Goal: Contribute content: Contribute content

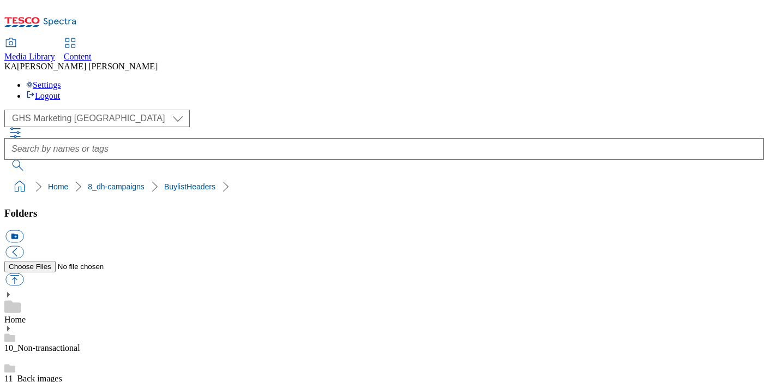
scroll to position [281, 0]
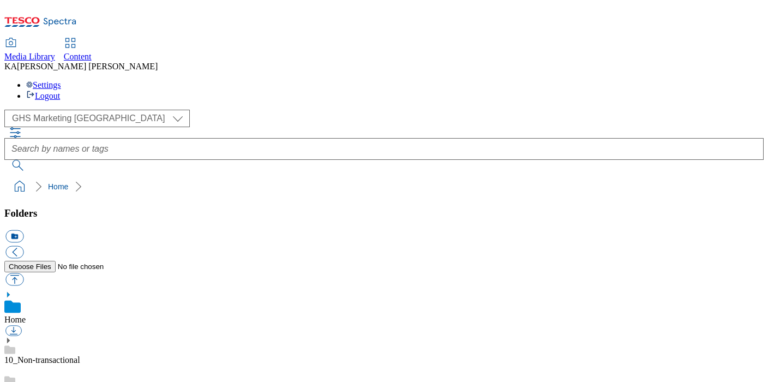
scroll to position [150, 0]
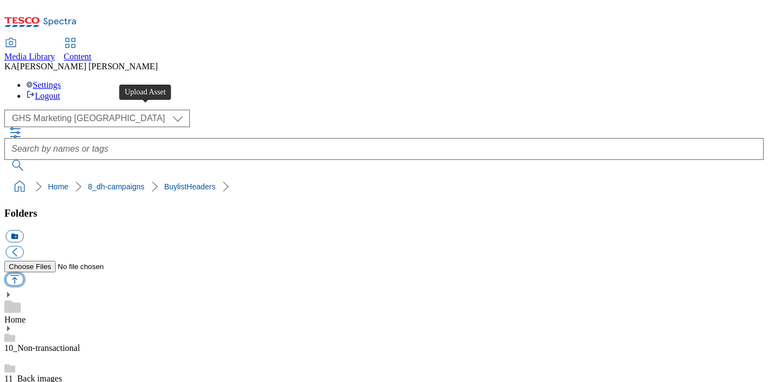
click at [23, 273] on button "button" at bounding box center [14, 279] width 18 height 13
type input "C:\fakepath\1760010013890-CCP_BLH.jpg"
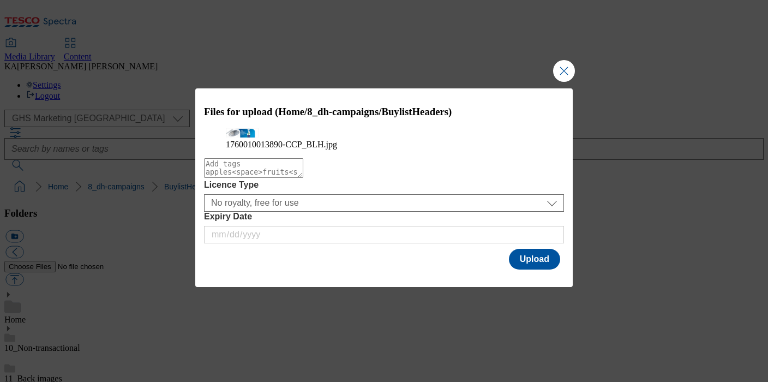
click at [486, 270] on div "Files for upload (Home/8_dh-campaigns/BuylistHeaders) 1760010013890-CCP_BLH.jpg…" at bounding box center [383, 179] width 377 height 183
click at [521, 269] on button "Upload" at bounding box center [534, 259] width 51 height 21
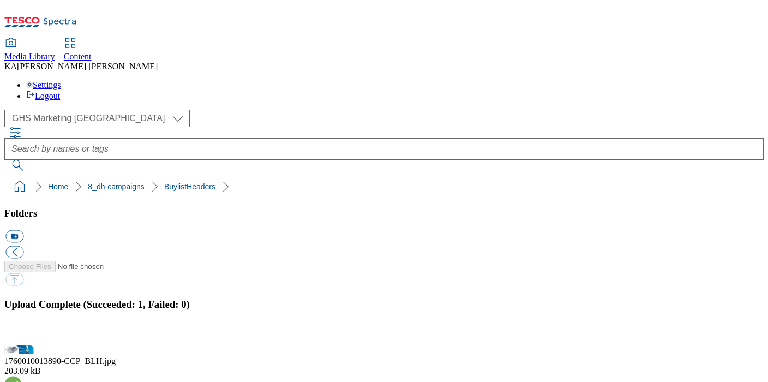
click at [22, 333] on button "button" at bounding box center [13, 338] width 16 height 10
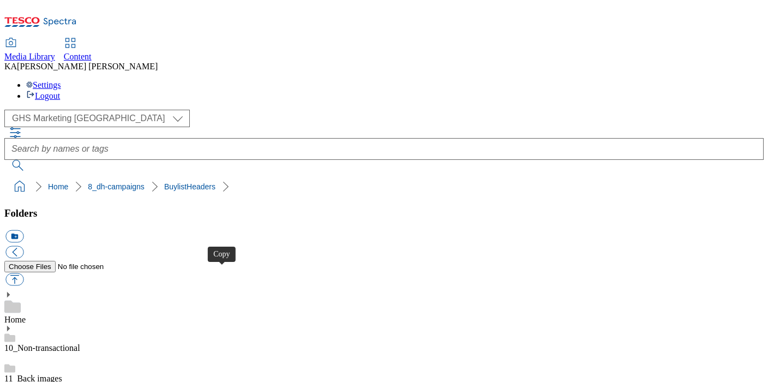
click at [23, 273] on button "button" at bounding box center [14, 279] width 18 height 13
type input "C:\fakepath\1760097185354-CCP_BLH.jpg"
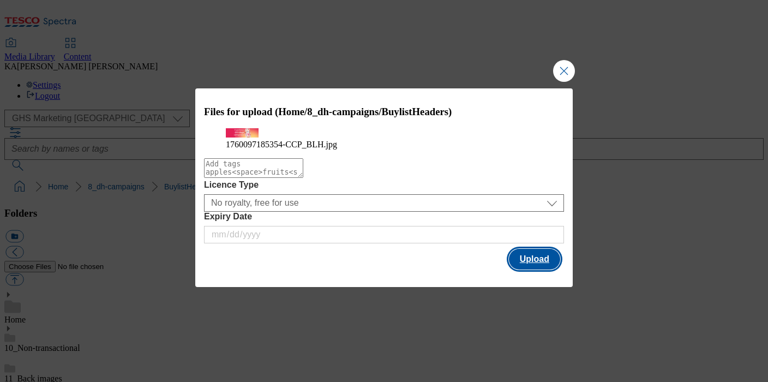
click at [527, 269] on button "Upload" at bounding box center [534, 259] width 51 height 21
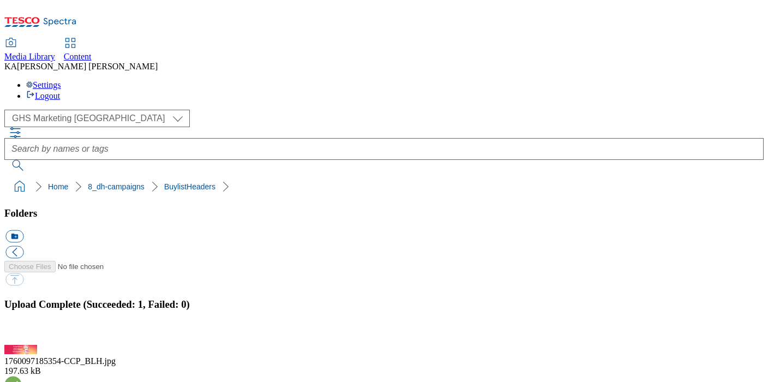
click at [22, 333] on button "button" at bounding box center [13, 338] width 16 height 10
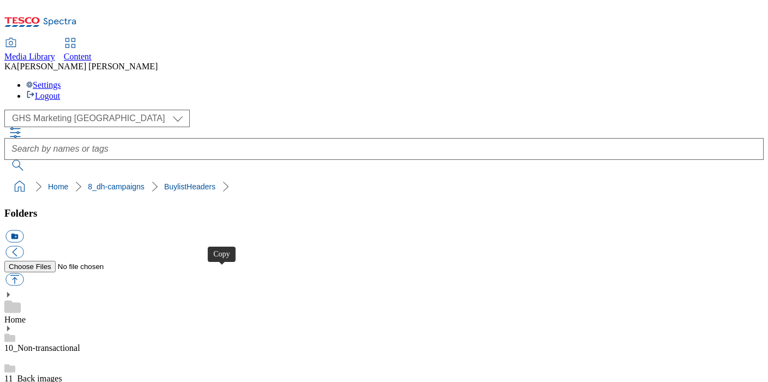
click at [23, 273] on button "button" at bounding box center [14, 279] width 18 height 13
type input "C:\fakepath\1760345243309-CCP_Desktop.jpg"
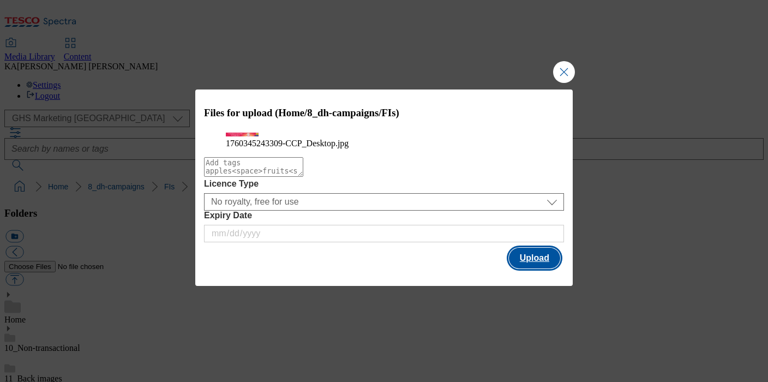
click at [516, 268] on button "Upload" at bounding box center [534, 258] width 51 height 21
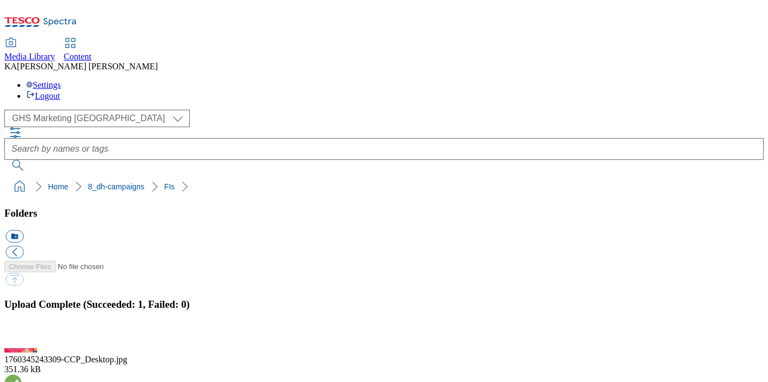
click at [22, 333] on button "button" at bounding box center [13, 338] width 16 height 10
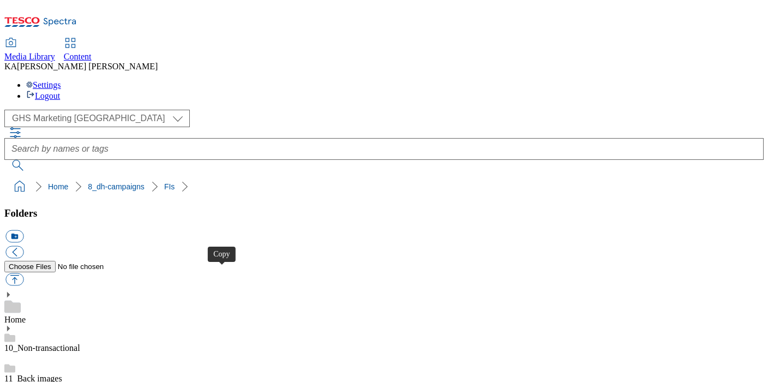
click at [23, 273] on button "button" at bounding box center [14, 279] width 18 height 13
type input "C:\fakepath\1760080342991-ad542503_Flora_Food_Group_LegoBrand_H_1184x333_V2.jpg"
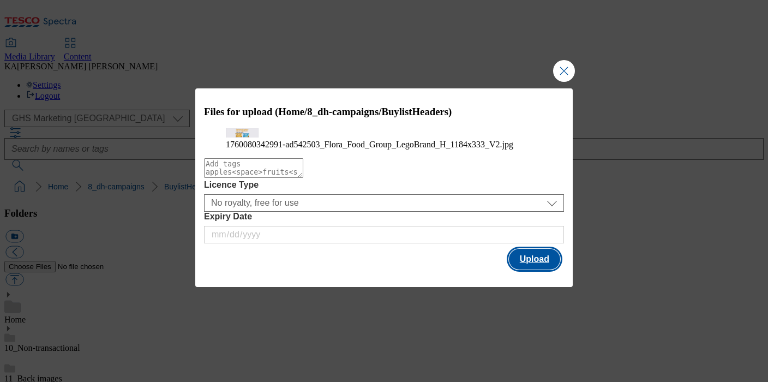
click at [525, 269] on button "Upload" at bounding box center [534, 259] width 51 height 21
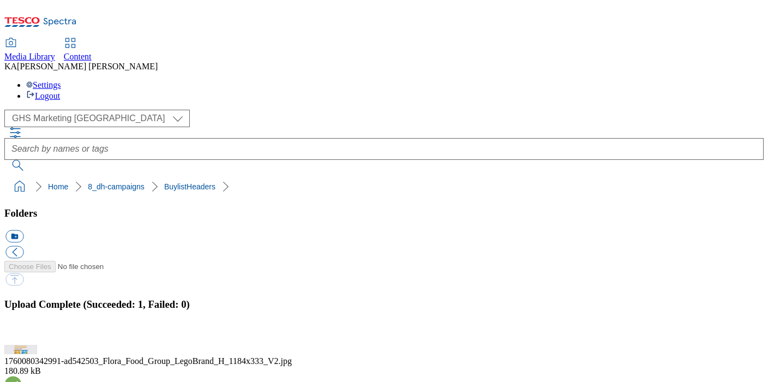
click at [22, 333] on button "button" at bounding box center [13, 338] width 16 height 10
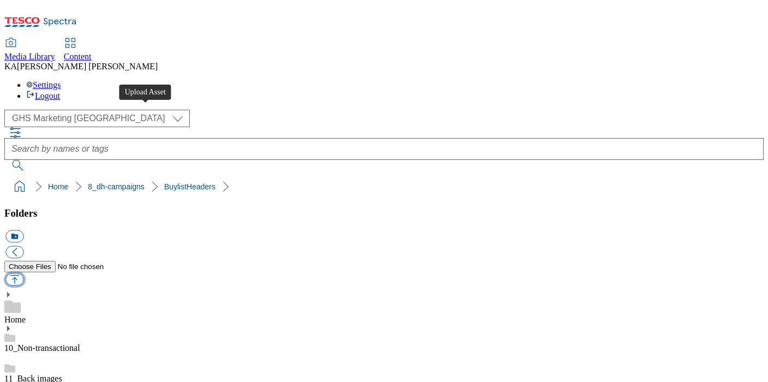
click at [23, 273] on button "button" at bounding box center [14, 279] width 18 height 13
type input "C:\fakepath\1760356271136-ad542501_Elmlea_Berries_LegoBrand_H_1184x333_V3.jpg"
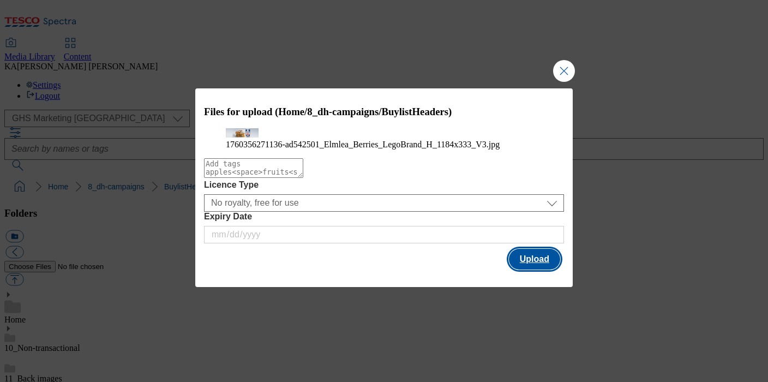
click at [521, 269] on button "Upload" at bounding box center [534, 259] width 51 height 21
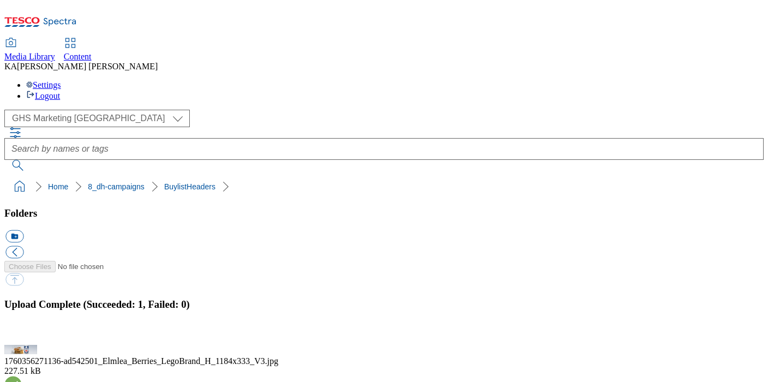
click at [22, 333] on button "button" at bounding box center [13, 338] width 16 height 10
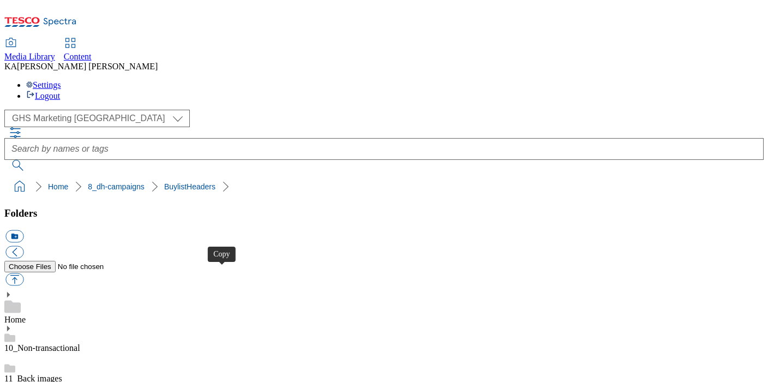
click at [23, 273] on button "button" at bounding box center [14, 279] width 18 height 13
type input "C:\fakepath\1760334124466-ad542498_Flora_Proactiv_LegoBrand_H_1184x333_V2.jpg"
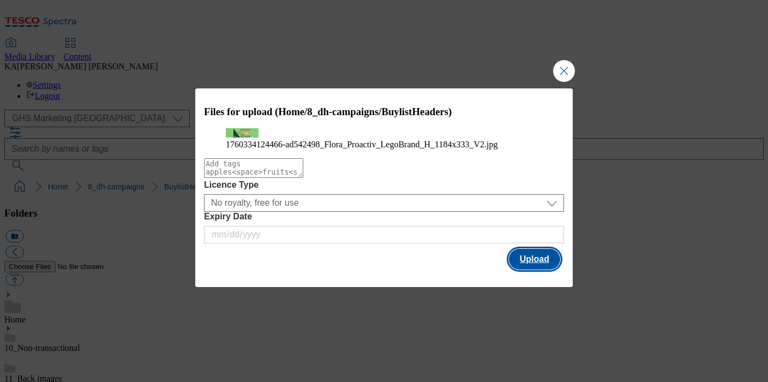
click at [526, 269] on button "Upload" at bounding box center [534, 259] width 51 height 21
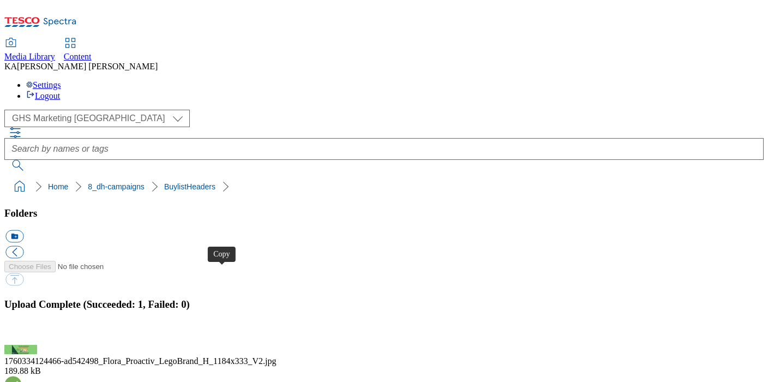
click at [22, 333] on button "button" at bounding box center [13, 338] width 16 height 10
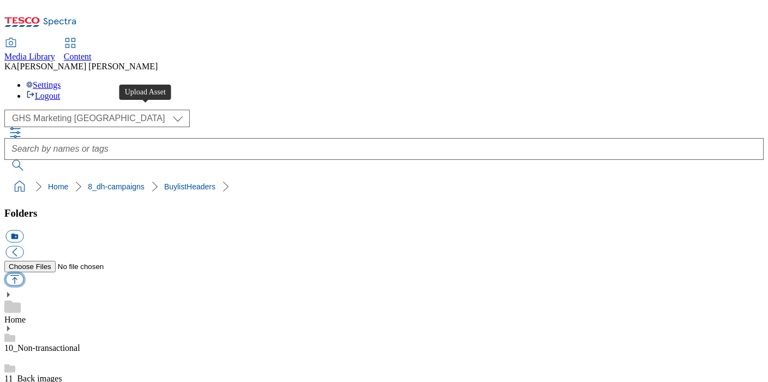
click at [23, 273] on button "button" at bounding box center [14, 279] width 18 height 13
type input "C:\fakepath\1759911104775-BLH_1184x333.png"
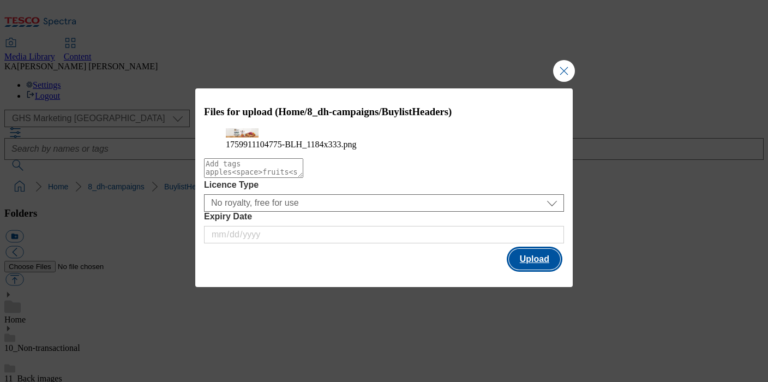
click at [524, 269] on button "Upload" at bounding box center [534, 259] width 51 height 21
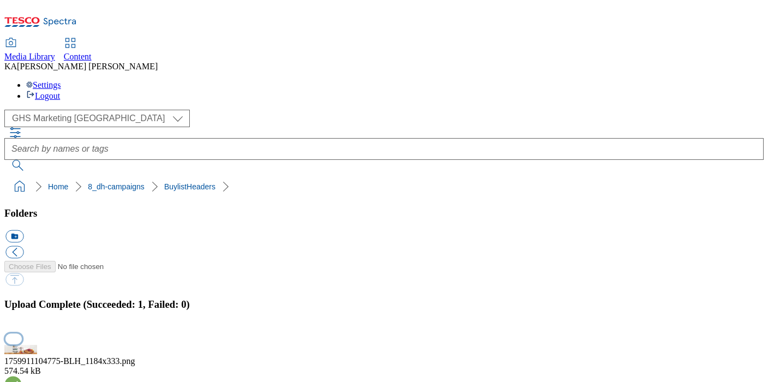
click at [22, 333] on button "button" at bounding box center [13, 338] width 16 height 10
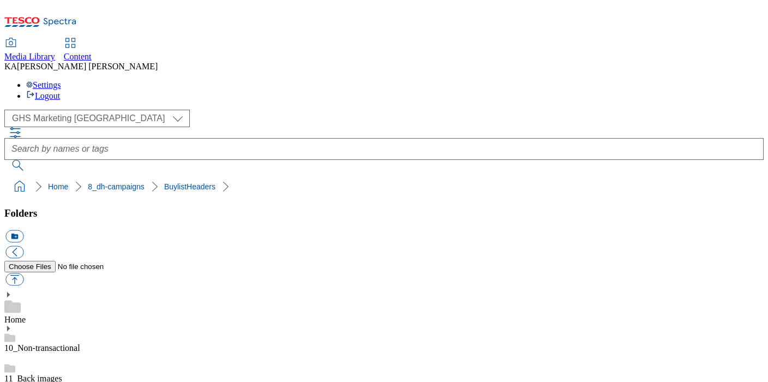
click at [23, 273] on button "button" at bounding box center [14, 279] width 18 height 13
type input "C:\fakepath\1760075572945-ad542438_Flora_Proactiv_LegoBrand_H_1184x333_V2.jpg"
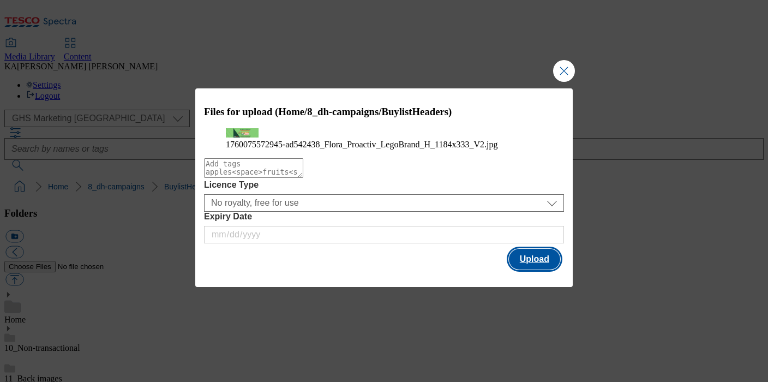
click at [534, 269] on button "Upload" at bounding box center [534, 259] width 51 height 21
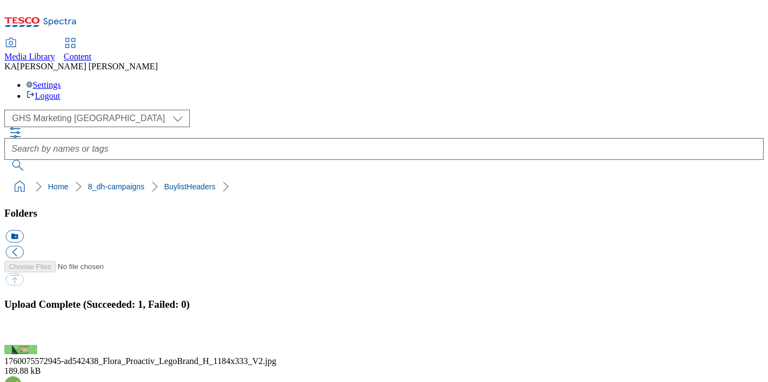
click at [22, 333] on button "button" at bounding box center [13, 338] width 16 height 10
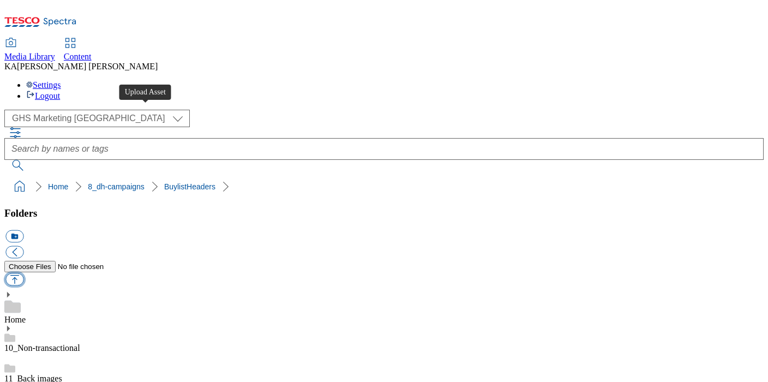
click at [23, 273] on button "button" at bounding box center [14, 279] width 18 height 13
type input "C:\fakepath\1759746089911-ad542412_Beast_Binbags_LegoBrand_H_1184x333_V1.jpg"
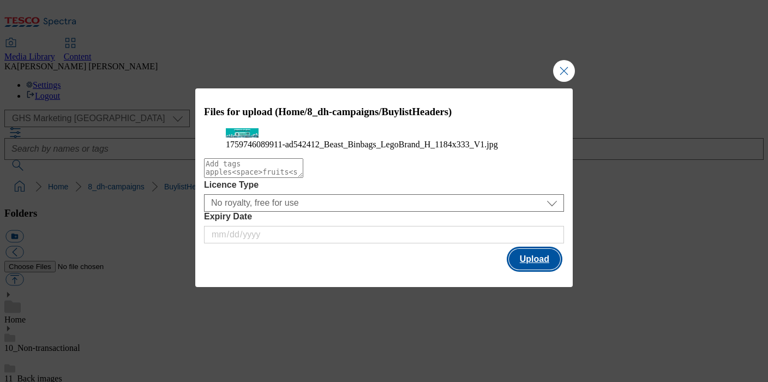
click at [530, 269] on button "Upload" at bounding box center [534, 259] width 51 height 21
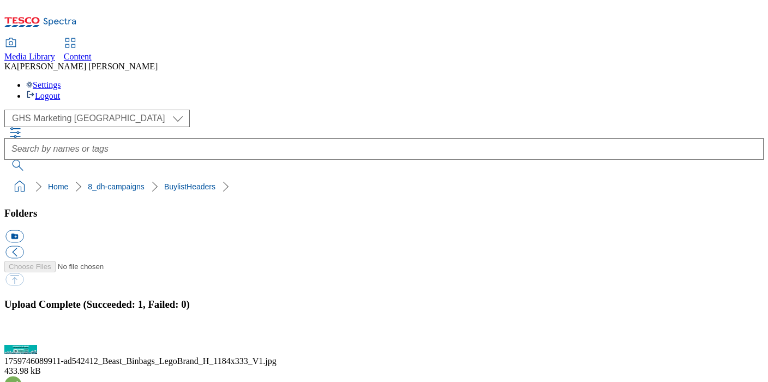
click at [22, 333] on button "button" at bounding box center [13, 338] width 16 height 10
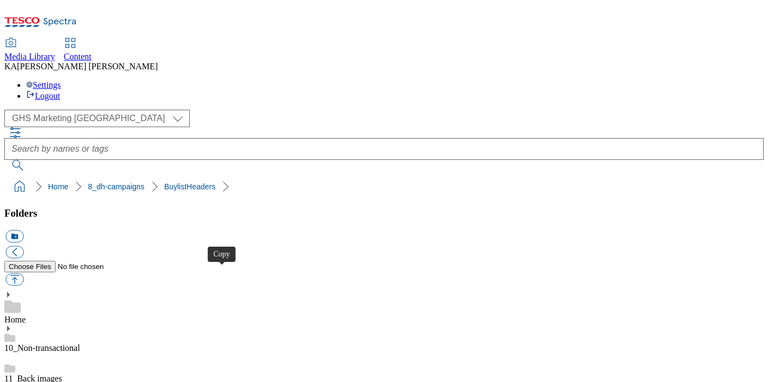
click at [23, 273] on button "button" at bounding box center [14, 279] width 18 height 13
type input "C:\fakepath\1759496131934-ad542411_Beast_Binbags_LegoBrand_H_1184x333_V1.jpg"
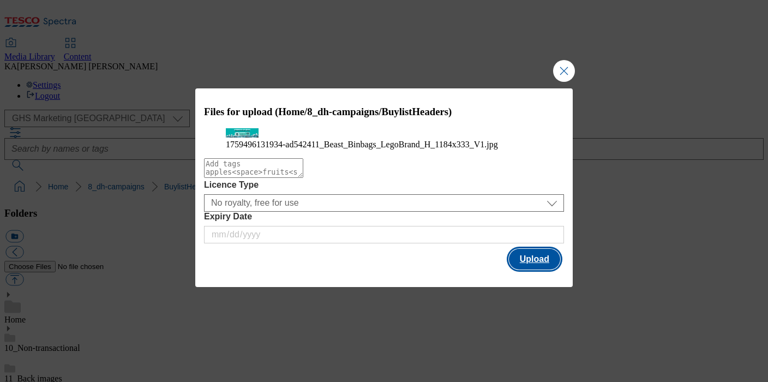
click at [530, 269] on button "Upload" at bounding box center [534, 259] width 51 height 21
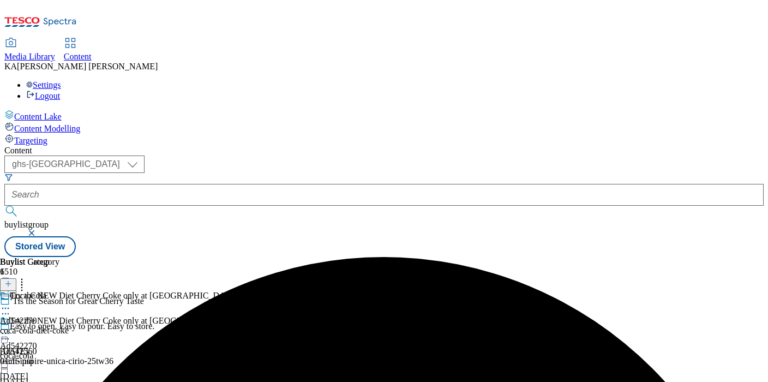
select select "ghs-[GEOGRAPHIC_DATA]"
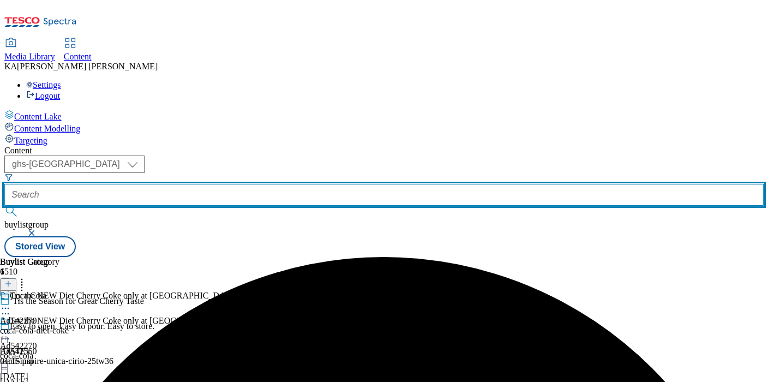
click at [256, 184] on input "text" at bounding box center [383, 195] width 759 height 22
paste input "ul-cif-ad542533"
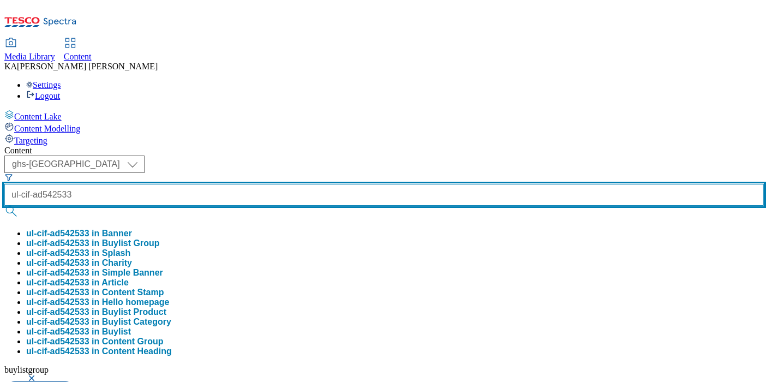
type input "ul-cif-ad542533"
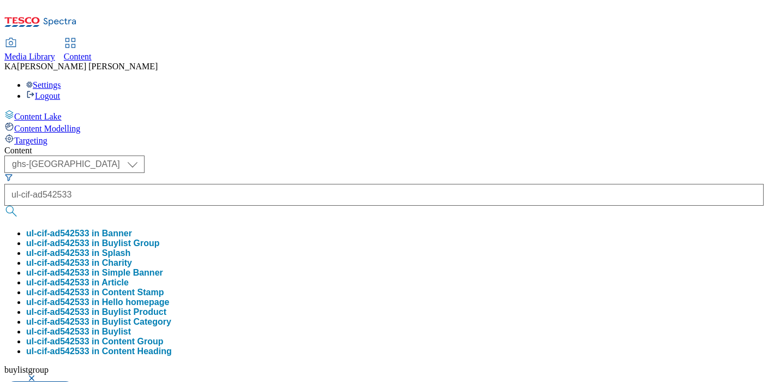
click at [160, 238] on button "ul-cif-ad542533 in Buylist Group" at bounding box center [93, 243] width 134 height 10
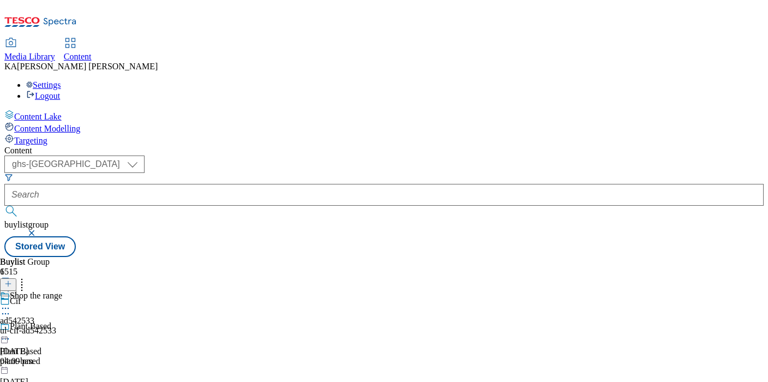
click at [7, 307] on circle at bounding box center [6, 308] width 2 height 2
click at [46, 327] on span "Edit" at bounding box center [40, 331] width 13 height 8
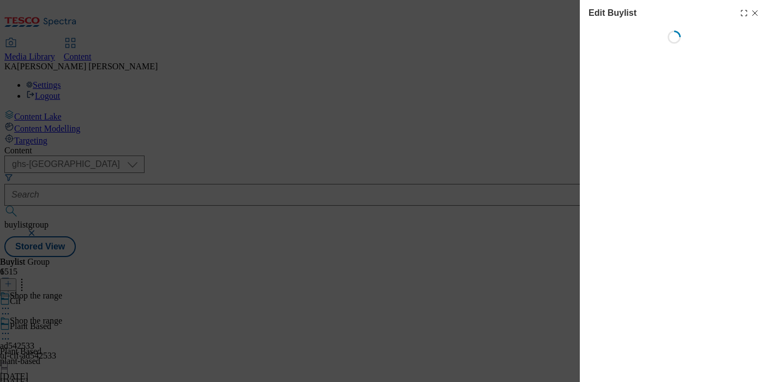
select select "tactical"
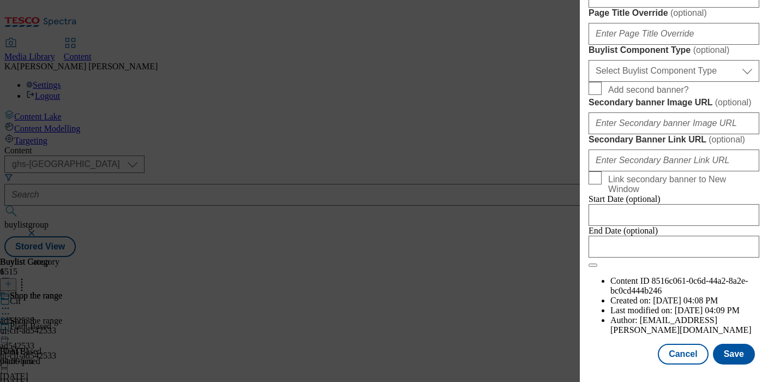
scroll to position [944, 0]
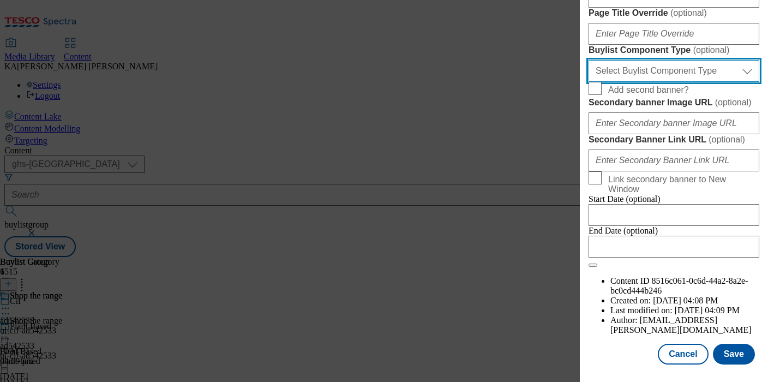
click at [606, 82] on select "Select Buylist Component Type Banner Competition Header Meal" at bounding box center [673, 71] width 171 height 22
select select "Banner"
click at [588, 82] on select "Select Buylist Component Type Banner Competition Header Meal" at bounding box center [673, 71] width 171 height 22
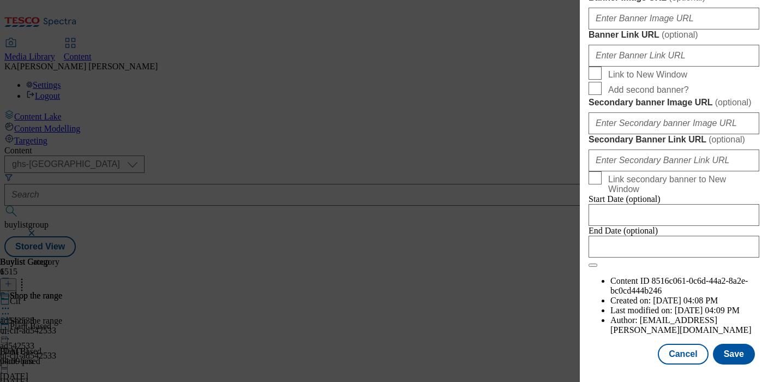
scroll to position [994, 0]
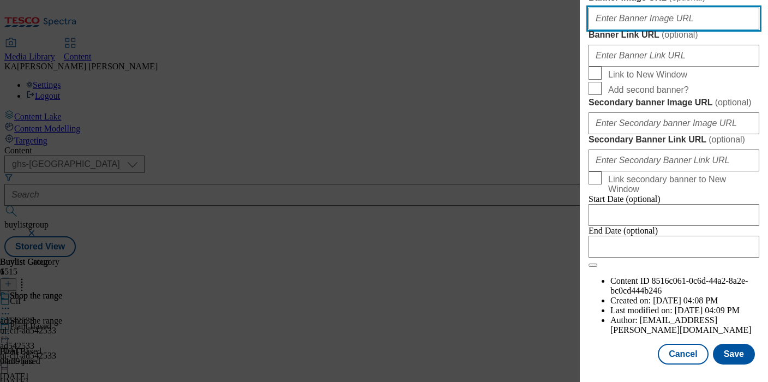
click at [608, 29] on input "Banner Image URL ( optional )" at bounding box center [673, 19] width 171 height 22
paste input "https://digitalcontent.api.tesco.com/v2/media/ghs-mktg/32914f31-a40a-4c7f-94b4-…"
type input "https://digitalcontent.api.tesco.com/v2/media/ghs-mktg/32914f31-a40a-4c7f-94b4-…"
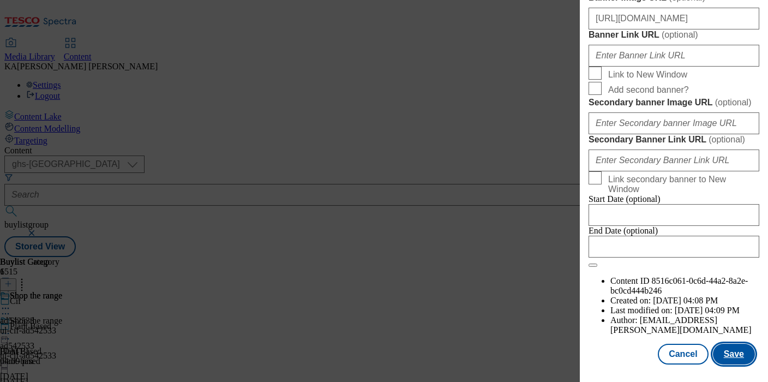
scroll to position [0, 0]
click at [733, 358] on button "Save" at bounding box center [734, 353] width 42 height 21
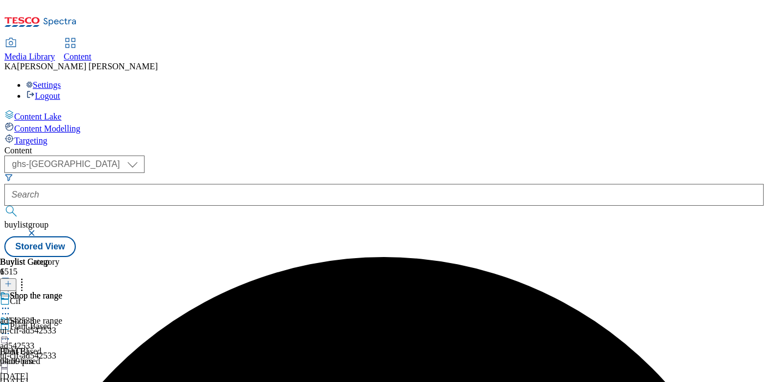
click at [11, 328] on icon at bounding box center [5, 333] width 11 height 11
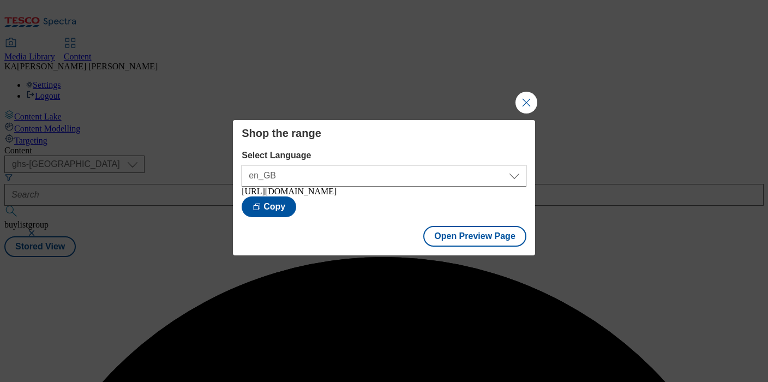
click at [455, 255] on div "Open Preview Page" at bounding box center [384, 237] width 302 height 36
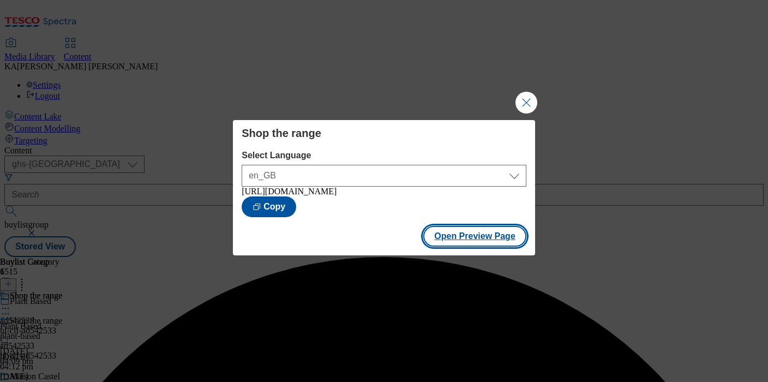
click at [455, 246] on button "Open Preview Page" at bounding box center [474, 236] width 103 height 21
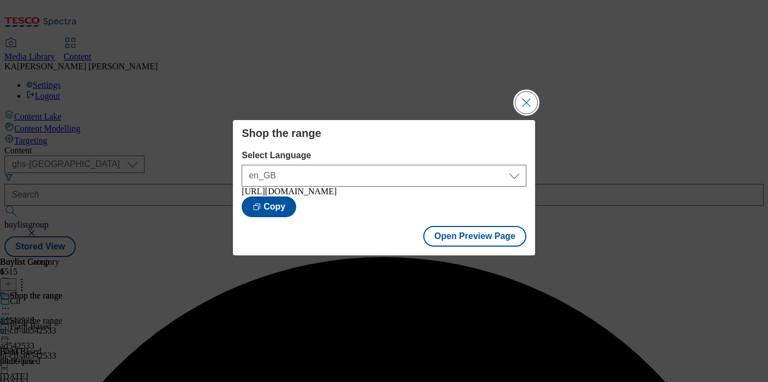
click at [522, 99] on button "Close Modal" at bounding box center [526, 103] width 22 height 22
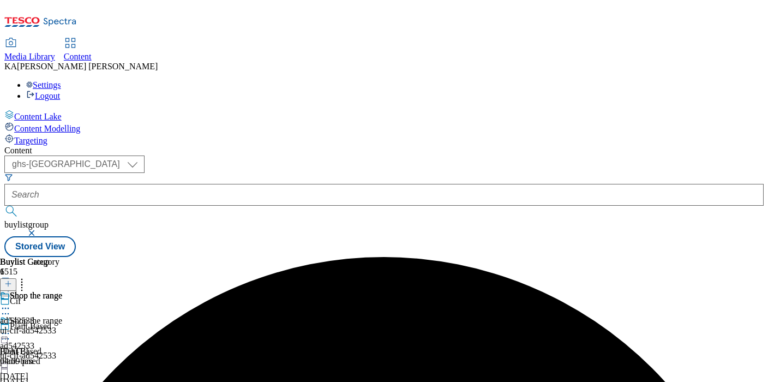
click at [11, 328] on icon at bounding box center [5, 333] width 11 height 11
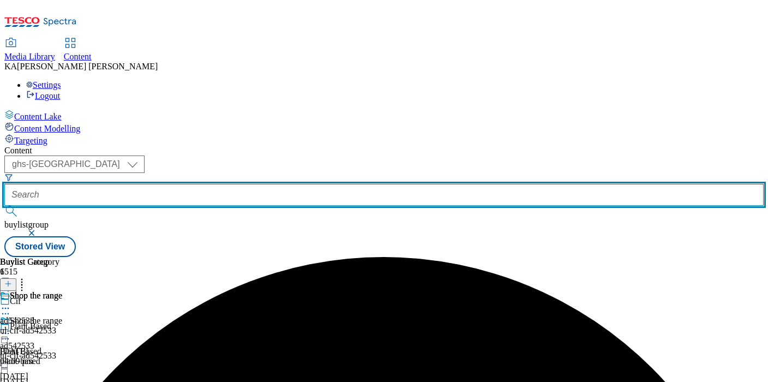
click at [255, 184] on input "text" at bounding box center [383, 195] width 759 height 22
paste input "ul-comfort-ad542515"
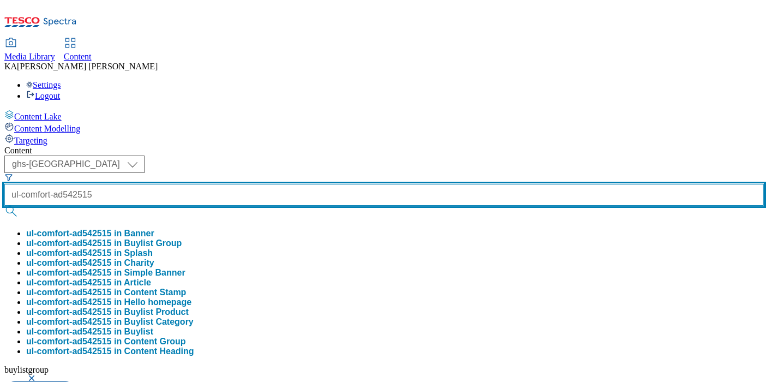
type input "ul-comfort-ad542515"
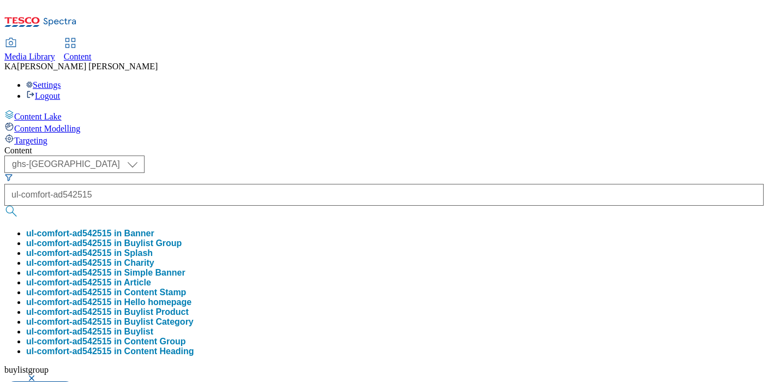
click at [182, 238] on button "ul-comfort-ad542515 in Buylist Group" at bounding box center [103, 243] width 155 height 10
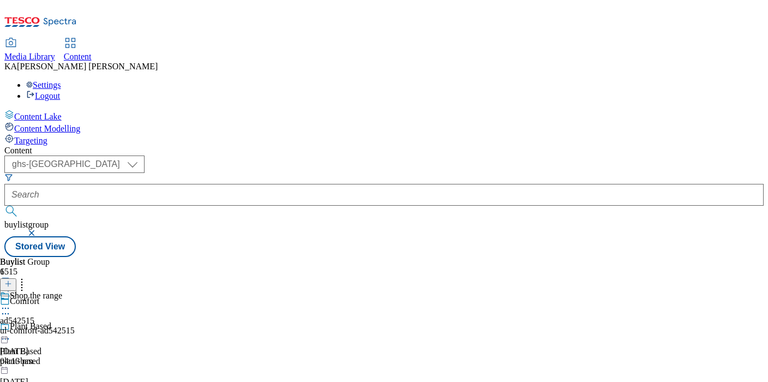
click at [11, 303] on icon at bounding box center [5, 308] width 11 height 11
click at [46, 327] on span "Edit" at bounding box center [40, 331] width 13 height 8
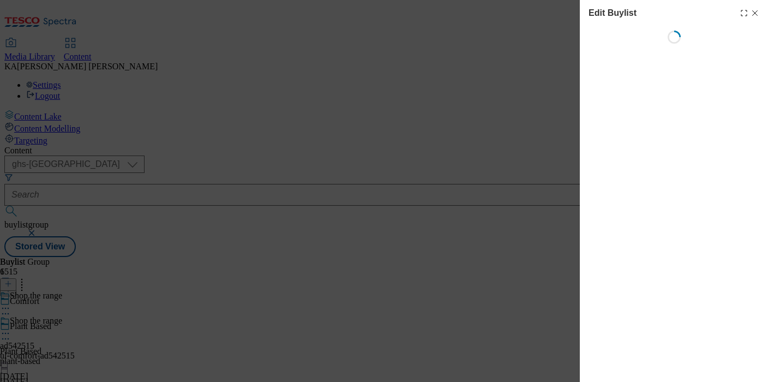
select select "tactical"
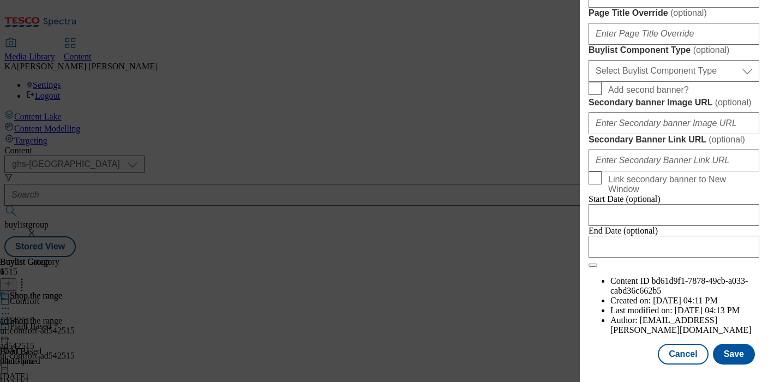
scroll to position [832, 0]
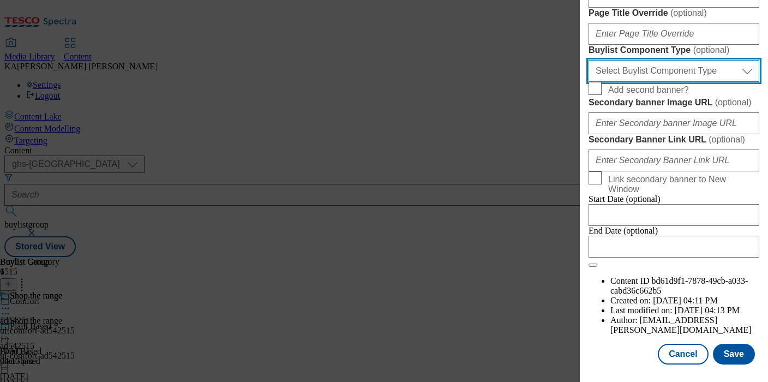
click at [618, 82] on select "Select Buylist Component Type Banner Competition Header Meal" at bounding box center [673, 71] width 171 height 22
select select "Banner"
click at [588, 82] on select "Select Buylist Component Type Banner Competition Header Meal" at bounding box center [673, 71] width 171 height 22
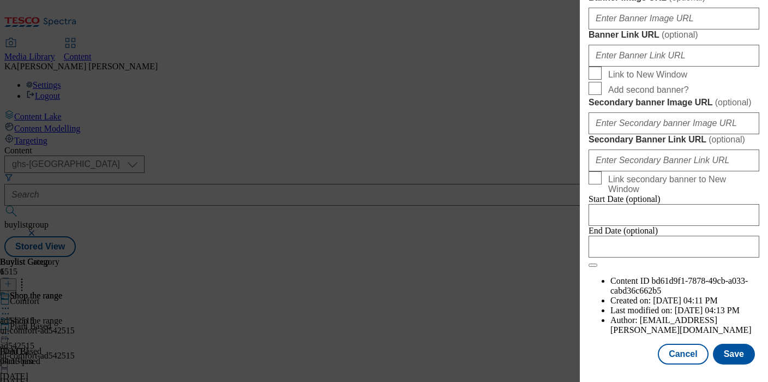
scroll to position [995, 0]
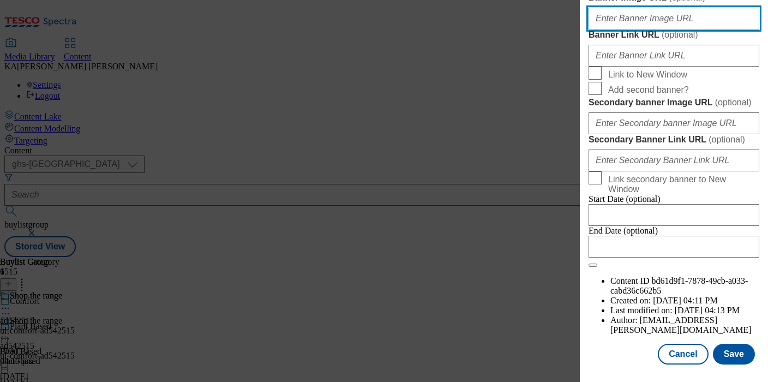
click at [601, 29] on input "Banner Image URL ( optional )" at bounding box center [673, 19] width 171 height 22
paste input "https://digitalcontent.api.tesco.com/v2/media/ghs-mktg/78b179c6-5f99-4e8a-9a51-…"
type input "https://digitalcontent.api.tesco.com/v2/media/ghs-mktg/78b179c6-5f99-4e8a-9a51-…"
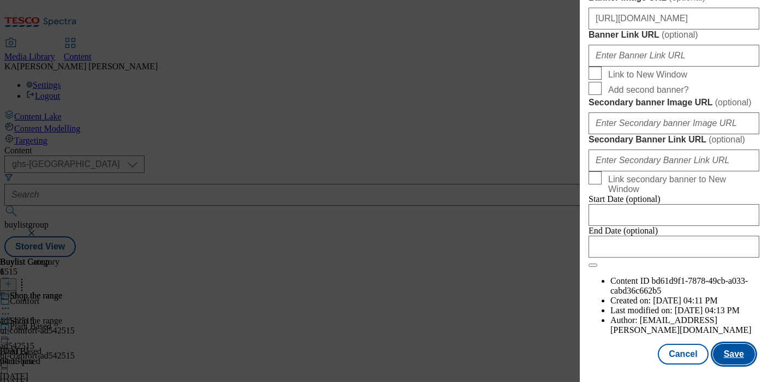
click at [717, 357] on button "Save" at bounding box center [734, 353] width 42 height 21
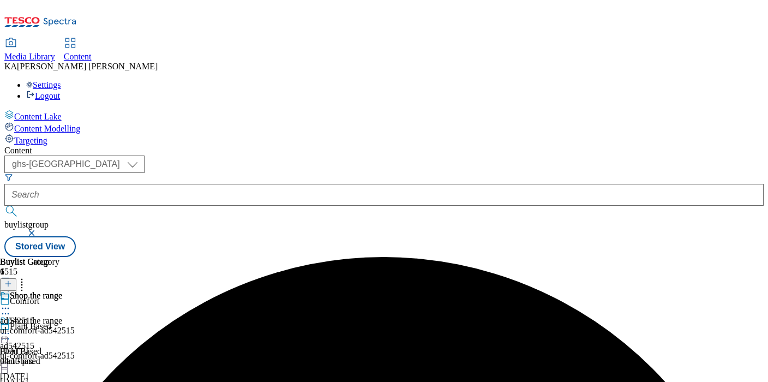
click at [11, 328] on icon at bounding box center [5, 333] width 11 height 11
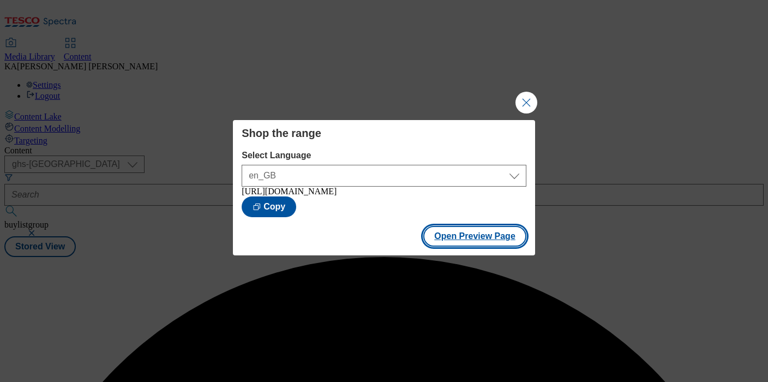
click at [502, 245] on button "Open Preview Page" at bounding box center [474, 236] width 103 height 21
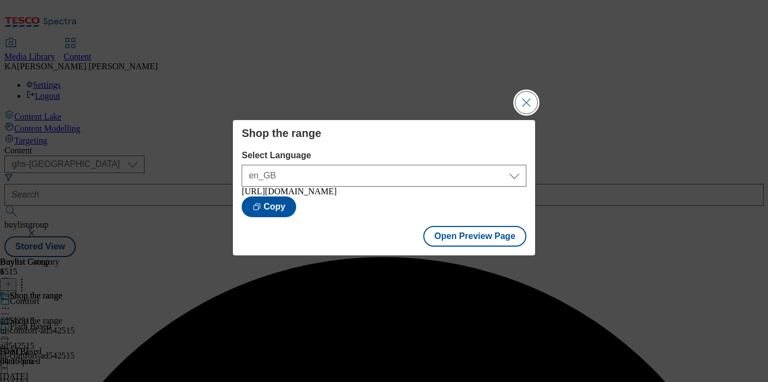
click at [529, 92] on button "Close Modal" at bounding box center [526, 103] width 22 height 22
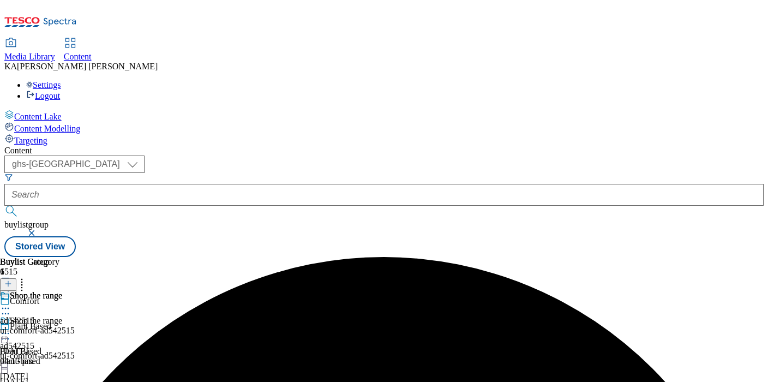
click at [11, 328] on icon at bounding box center [5, 333] width 11 height 11
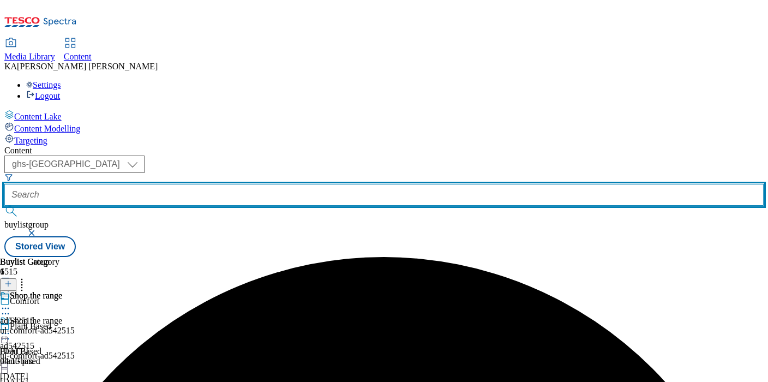
click at [253, 184] on input "text" at bounding box center [383, 195] width 759 height 22
paste input "arla-flora-pack-range-24tw34/"
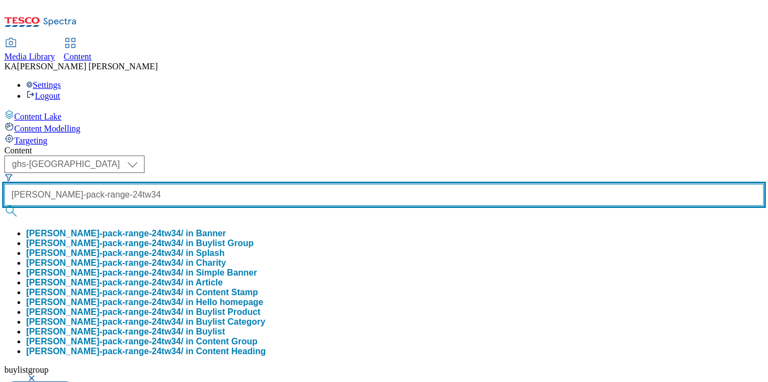
scroll to position [0, 23]
type input "arla-flora-pack-range-24tw34"
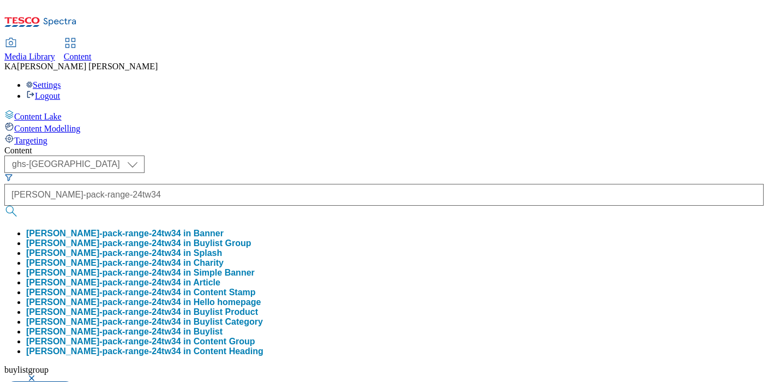
scroll to position [0, 0]
click at [251, 238] on button "arla-flora-pack-range-24tw34 in Buylist Group" at bounding box center [138, 243] width 225 height 10
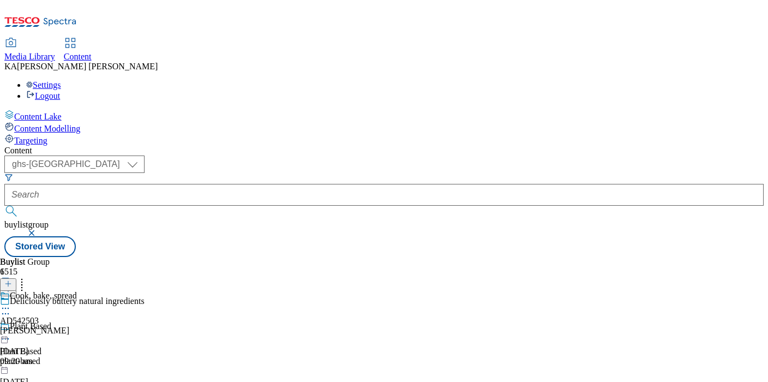
click at [11, 303] on icon at bounding box center [5, 308] width 11 height 11
click at [46, 327] on span "Edit" at bounding box center [40, 331] width 13 height 8
select select "tactical"
select select "supplier funded short term 1-3 weeks"
select select "dunnhumby"
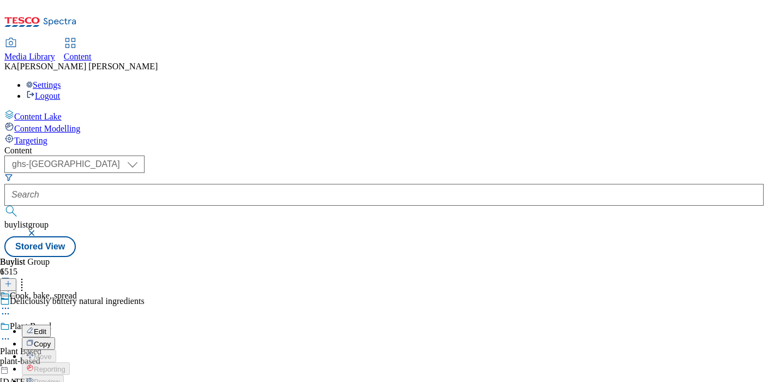
select select "Banner"
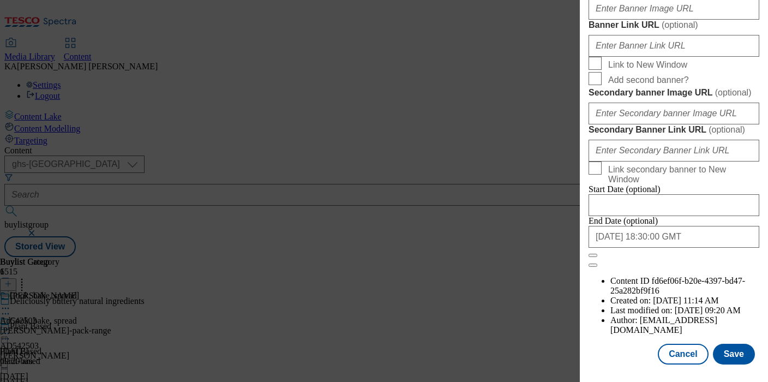
scroll to position [919, 0]
click at [625, 20] on input "Banner Image URL ( optional )" at bounding box center [673, 9] width 171 height 22
paste input "https://digitalcontent.api.tesco.com/v2/media/ghs-mktg/be041d28-70ca-4c3b-9f5a-…"
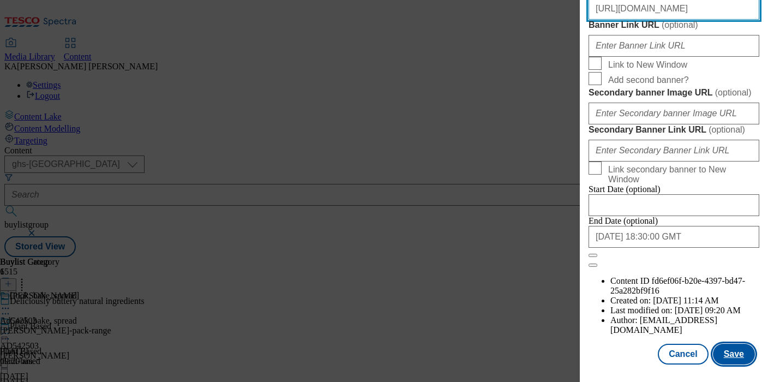
type input "https://digitalcontent.api.tesco.com/v2/media/ghs-mktg/be041d28-70ca-4c3b-9f5a-…"
click at [725, 348] on button "Save" at bounding box center [734, 353] width 42 height 21
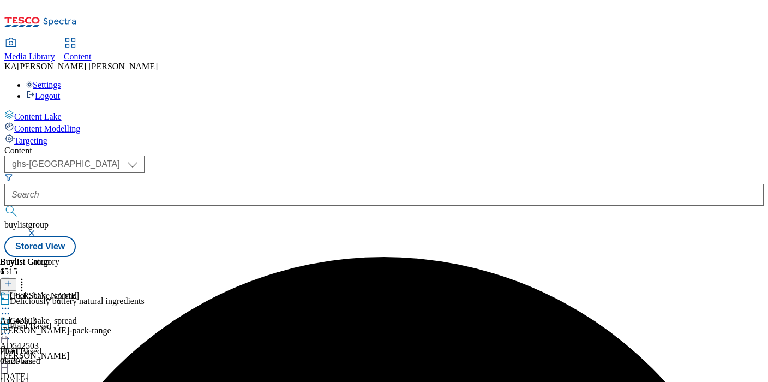
click at [11, 328] on icon at bounding box center [5, 333] width 11 height 11
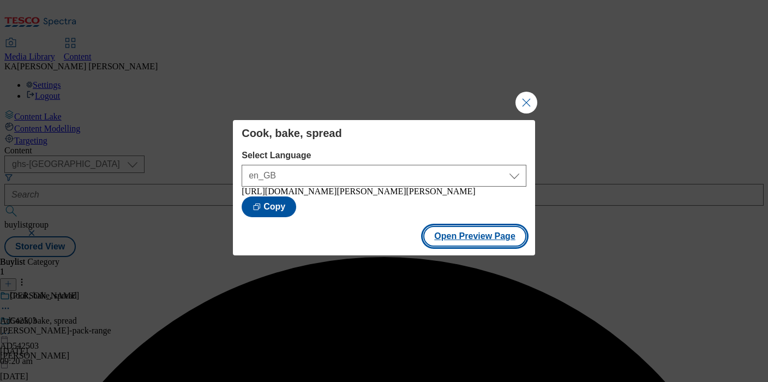
click at [449, 246] on button "Open Preview Page" at bounding box center [474, 236] width 103 height 21
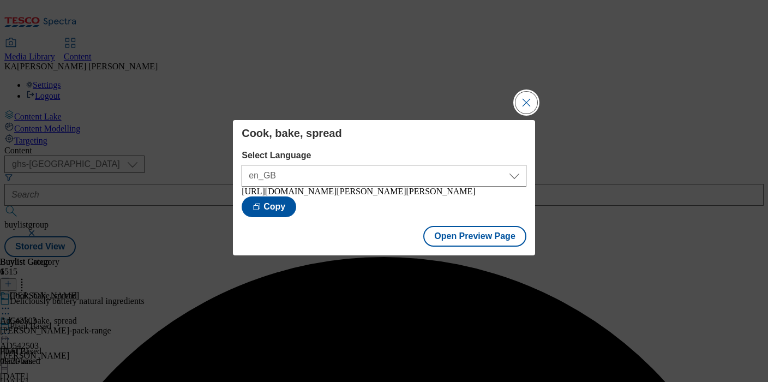
click at [523, 98] on button "Close Modal" at bounding box center [526, 103] width 22 height 22
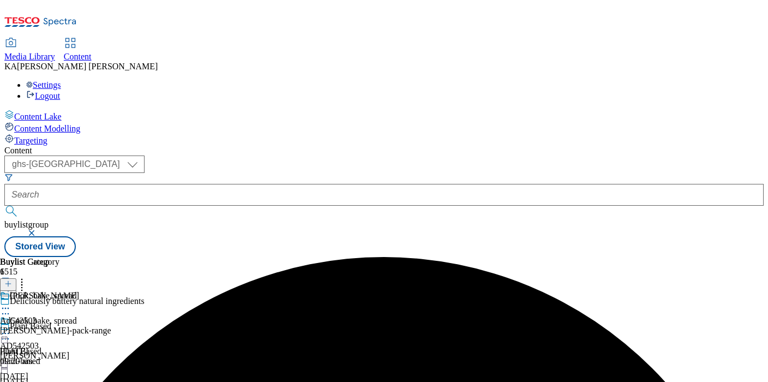
click at [11, 328] on icon at bounding box center [5, 333] width 11 height 11
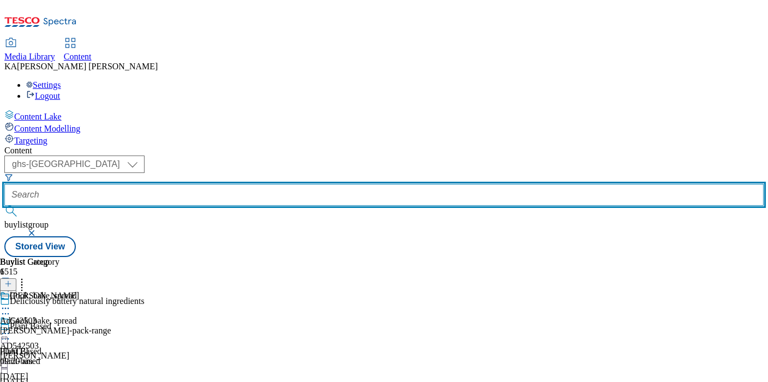
click at [255, 184] on input "text" at bounding box center [383, 195] width 759 height 22
paste input "flora-food-elmlea-25tw34"
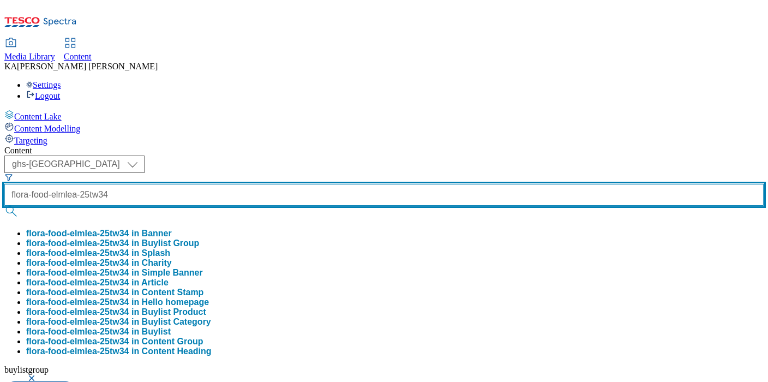
type input "flora-food-elmlea-25tw34"
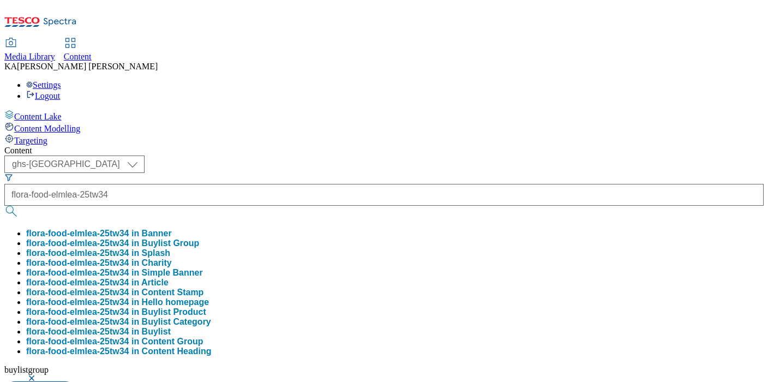
scroll to position [0, 0]
click at [199, 238] on button "flora-food-elmlea-25tw34 in Buylist Group" at bounding box center [112, 243] width 173 height 10
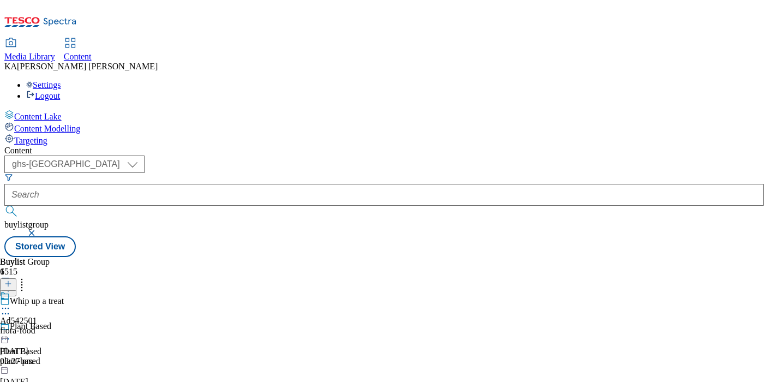
click at [11, 303] on icon at bounding box center [5, 308] width 11 height 11
click at [46, 327] on span "Edit" at bounding box center [40, 331] width 13 height 8
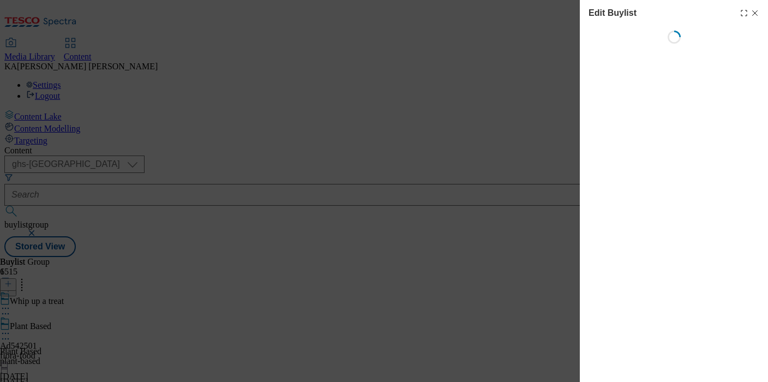
select select "tactical"
select select "supplier funded short term 1-3 weeks"
select select "dunnhumby"
select select "Banner"
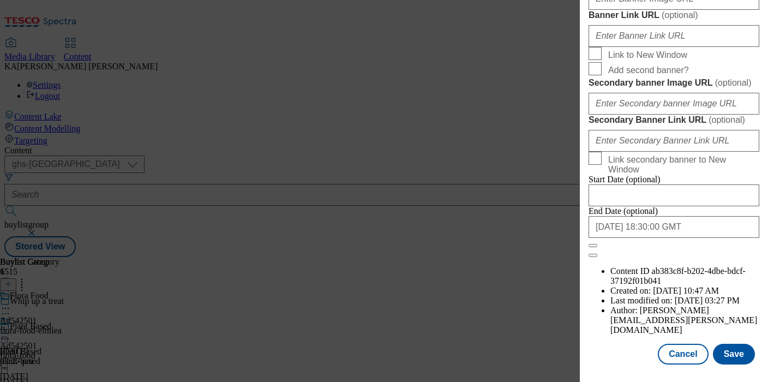
scroll to position [1090, 0]
paste input "https://digitalcontent.api.tesco.com/v2/media/ghs-mktg/fd54549a-5321-4cb5-ae5e-…"
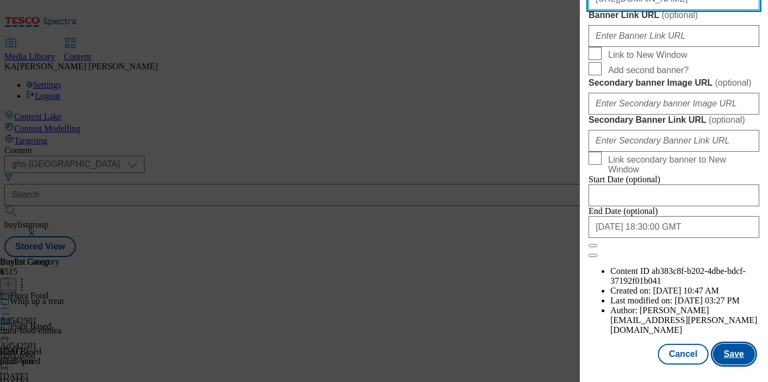
type input "https://digitalcontent.api.tesco.com/v2/media/ghs-mktg/fd54549a-5321-4cb5-ae5e-…"
click at [728, 344] on button "Save" at bounding box center [734, 353] width 42 height 21
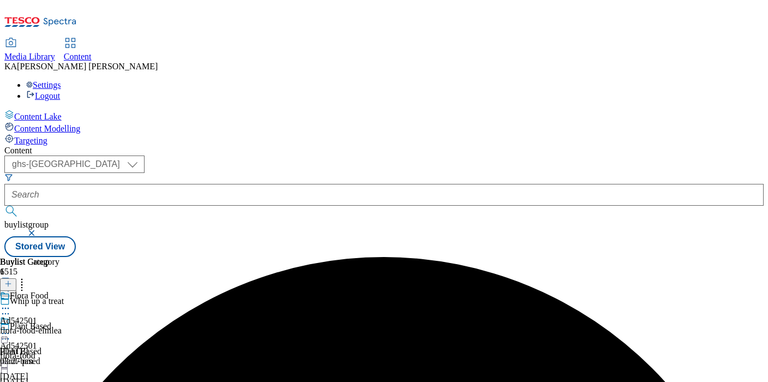
click at [11, 328] on icon at bounding box center [5, 333] width 11 height 11
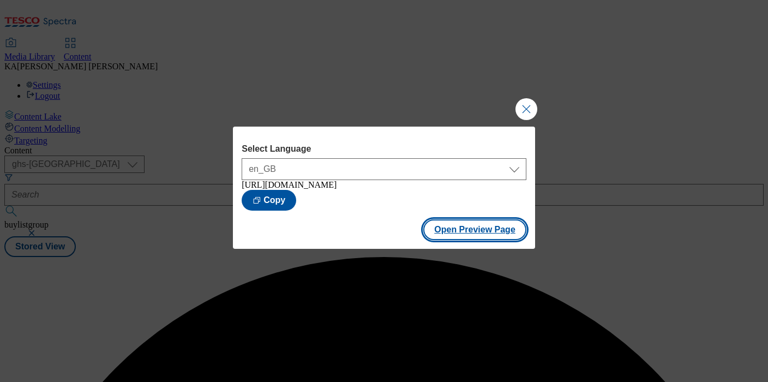
click at [444, 240] on button "Open Preview Page" at bounding box center [474, 229] width 103 height 21
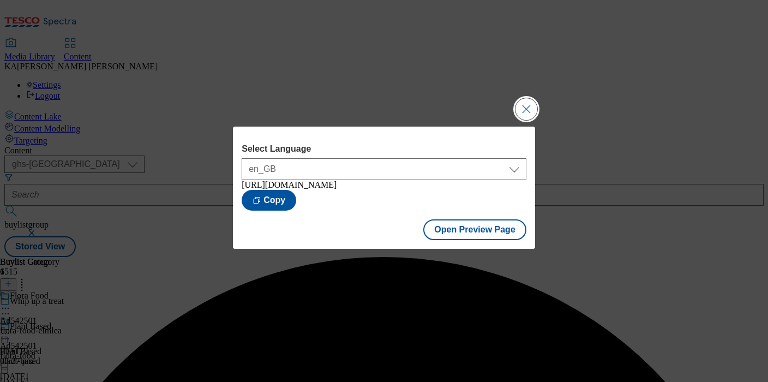
click at [522, 106] on button "Close Modal" at bounding box center [526, 109] width 22 height 22
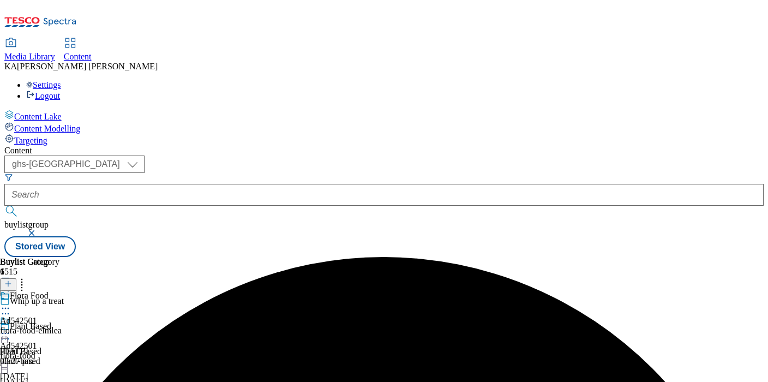
click at [4, 333] on circle at bounding box center [3, 334] width 2 height 2
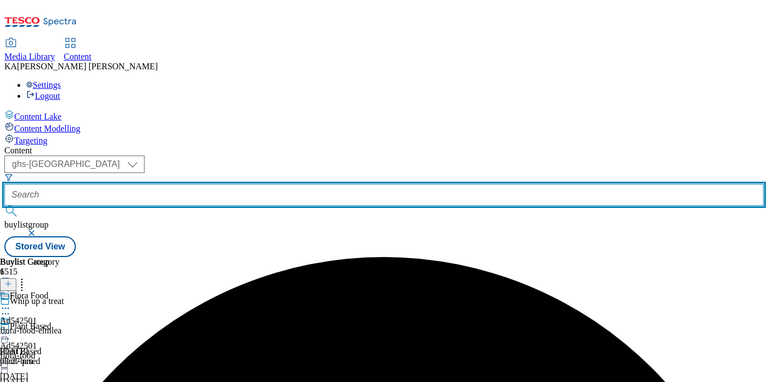
click at [248, 184] on input "text" at bounding box center [383, 195] width 759 height 22
paste input "upfield-foods-proactiv-buttery-25tw34"
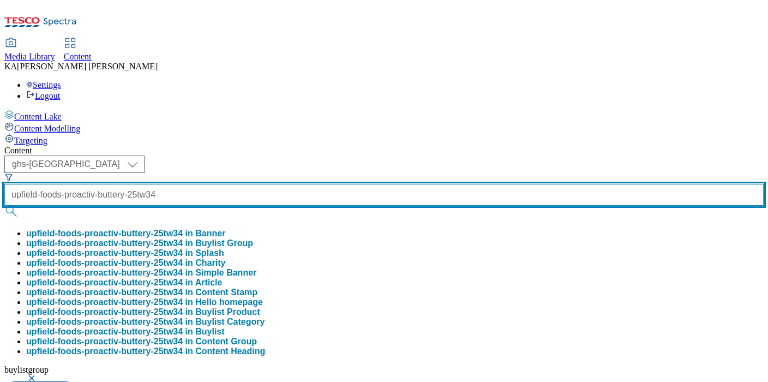
type input "upfield-foods-proactiv-buttery-25tw34"
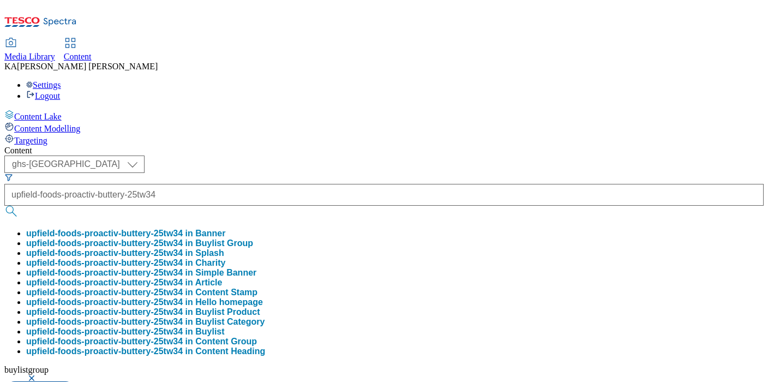
scroll to position [0, 0]
click at [252, 238] on button "upfield-foods-proactiv-buttery-25tw34 in Buylist Group" at bounding box center [139, 243] width 227 height 10
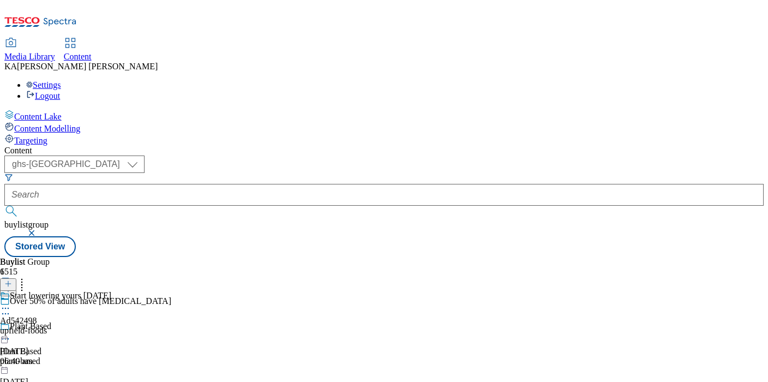
click at [11, 303] on icon at bounding box center [5, 308] width 11 height 11
click at [51, 324] on button "Edit" at bounding box center [36, 330] width 29 height 13
select select "tactical"
select select "supplier funded short term 1-3 weeks"
select select "dunnhumby"
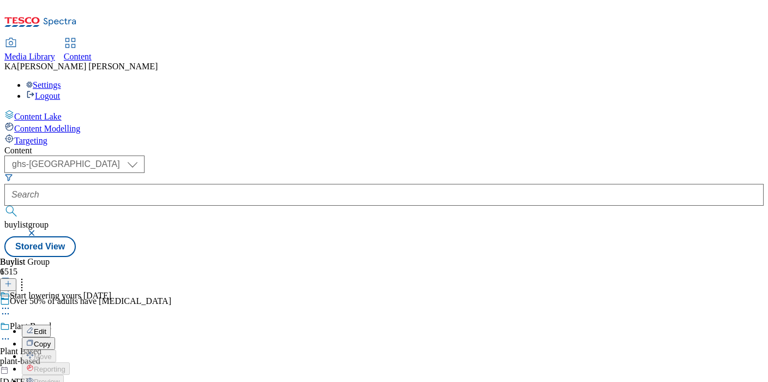
select select "Banner"
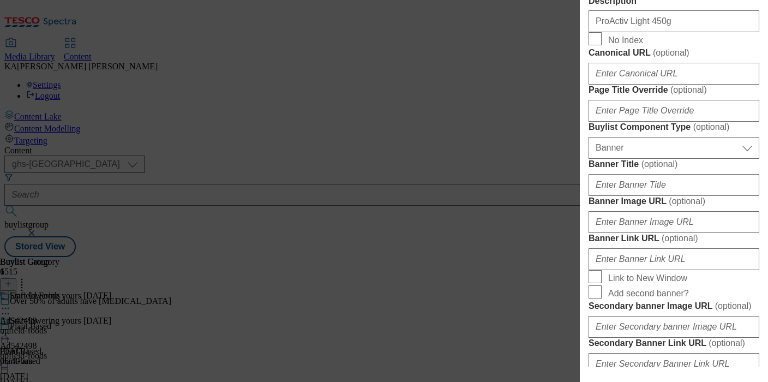
scroll to position [824, 0]
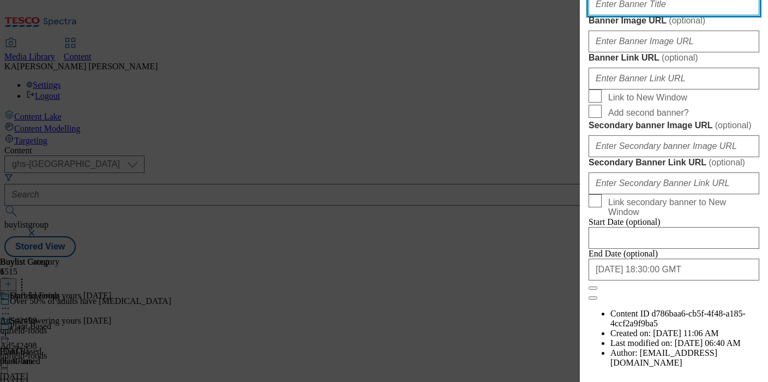
click at [616, 15] on input "Banner Title ( optional )" at bounding box center [673, 4] width 171 height 22
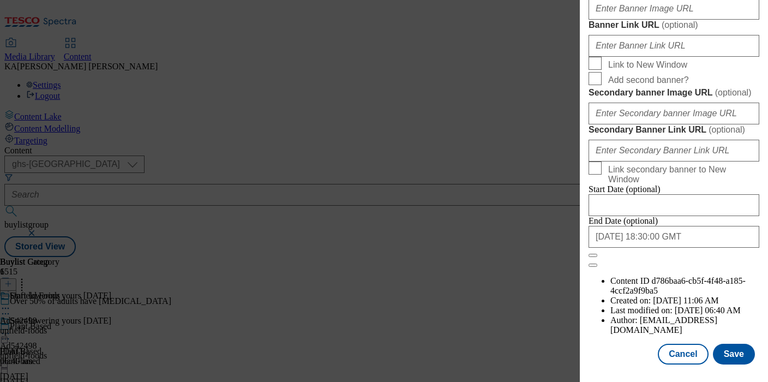
scroll to position [894, 0]
click at [616, 20] on input "Banner Image URL ( optional )" at bounding box center [673, 9] width 171 height 22
paste input "https://digitalcontent.api.tesco.com/v2/media/ghs-mktg/d90cf2ab-4dd4-4ef0-9fe9-…"
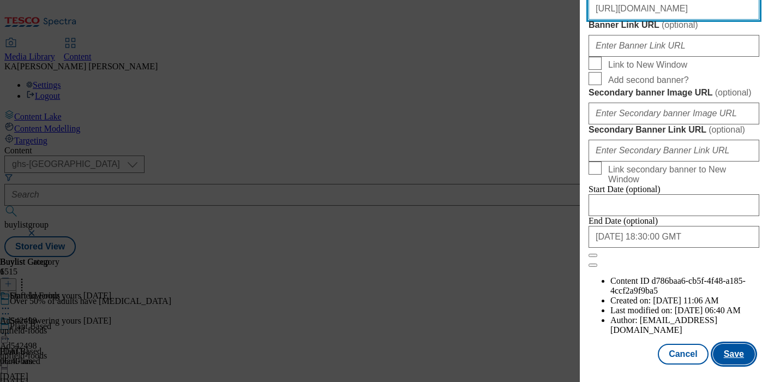
type input "https://digitalcontent.api.tesco.com/v2/media/ghs-mktg/d90cf2ab-4dd4-4ef0-9fe9-…"
click at [731, 357] on button "Save" at bounding box center [734, 353] width 42 height 21
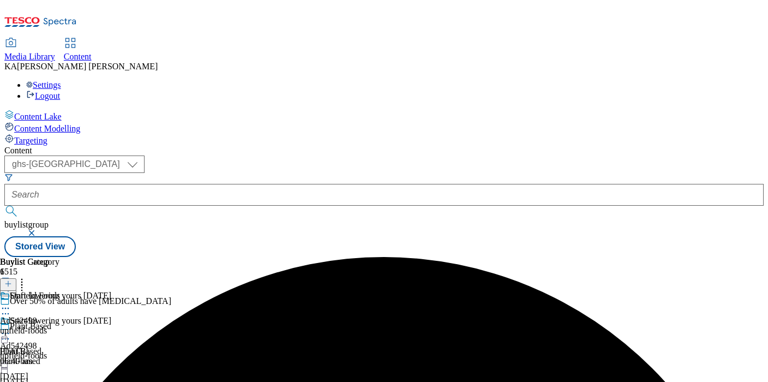
click at [11, 328] on icon at bounding box center [5, 333] width 11 height 11
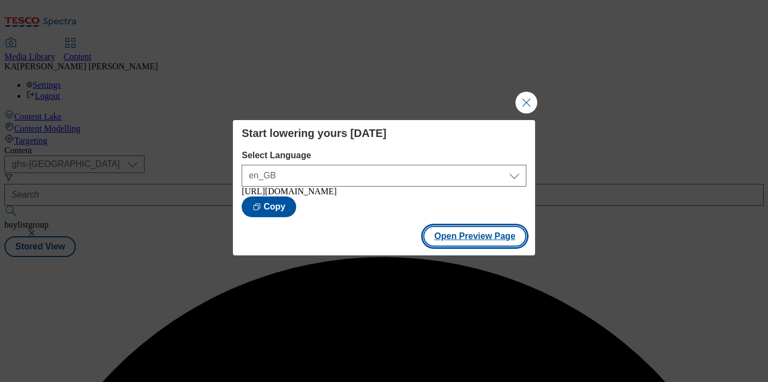
click at [438, 242] on button "Open Preview Page" at bounding box center [474, 236] width 103 height 21
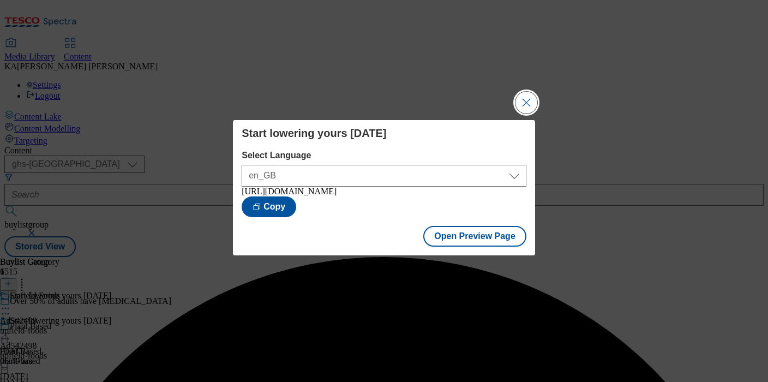
click at [525, 105] on button "Close Modal" at bounding box center [526, 103] width 22 height 22
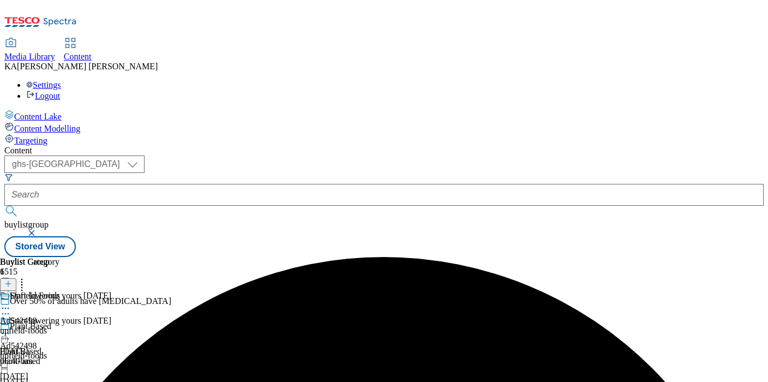
click at [11, 328] on icon at bounding box center [5, 333] width 11 height 11
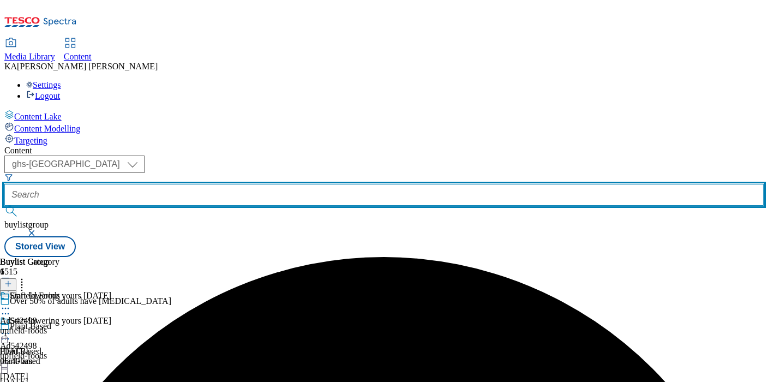
click at [250, 184] on input "text" at bounding box center [383, 195] width 759 height 22
paste input "upfield-flora-proactiv-25tw34"
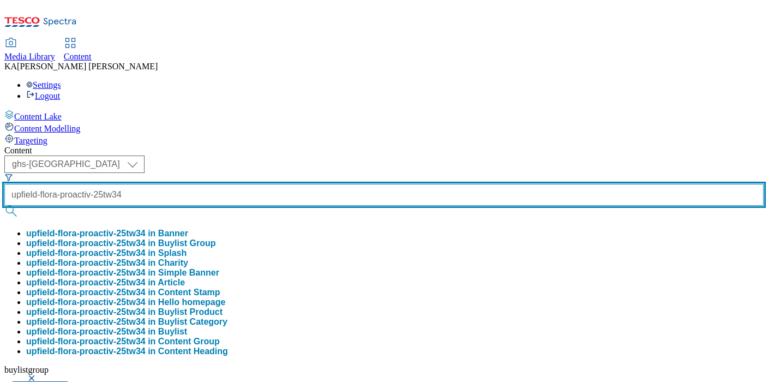
type input "upfield-flora-proactiv-25tw34"
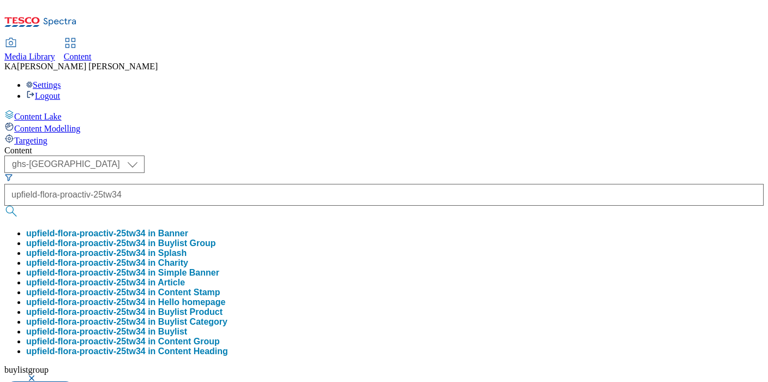
scroll to position [0, 0]
click at [216, 238] on button "upfield-flora-proactiv-25tw34 in Buylist Group" at bounding box center [121, 243] width 190 height 10
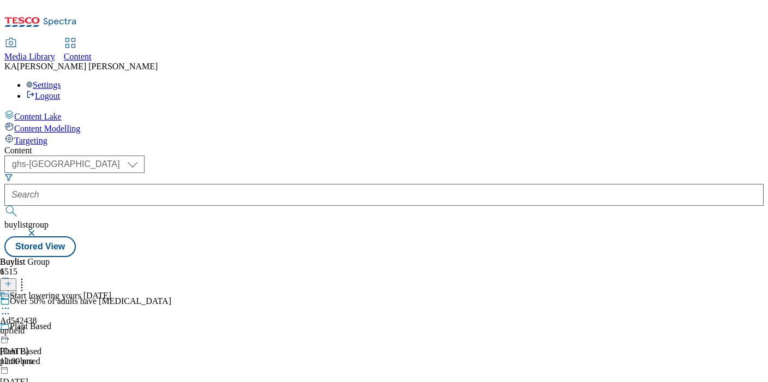
click at [11, 303] on icon at bounding box center [5, 308] width 11 height 11
click at [46, 327] on span "Edit" at bounding box center [40, 331] width 13 height 8
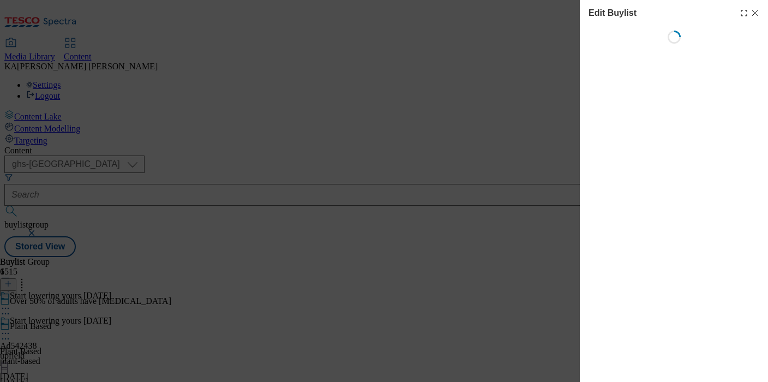
select select "tactical"
select select "supplier funded short term 1-3 weeks"
select select "dunnhumby"
select select "Banner"
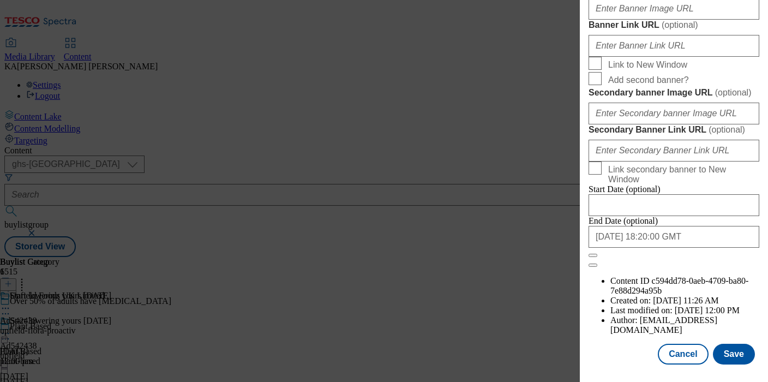
scroll to position [977, 0]
click at [614, 20] on input "Banner Image URL ( optional )" at bounding box center [673, 9] width 171 height 22
paste input "https://digitalcontent.api.tesco.com/v2/media/ghs-mktg/37c34c60-41ce-4ba3-a870-…"
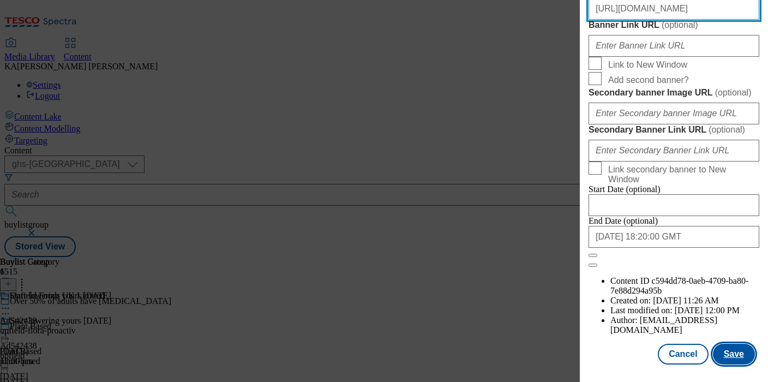
type input "https://digitalcontent.api.tesco.com/v2/media/ghs-mktg/37c34c60-41ce-4ba3-a870-…"
click at [729, 352] on button "Save" at bounding box center [734, 353] width 42 height 21
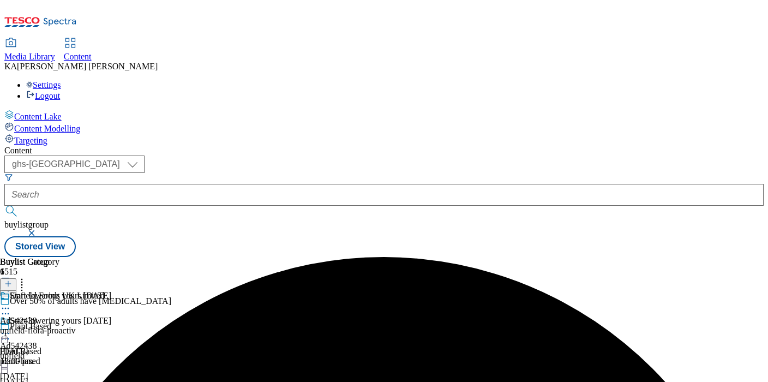
click at [11, 328] on icon at bounding box center [5, 333] width 11 height 11
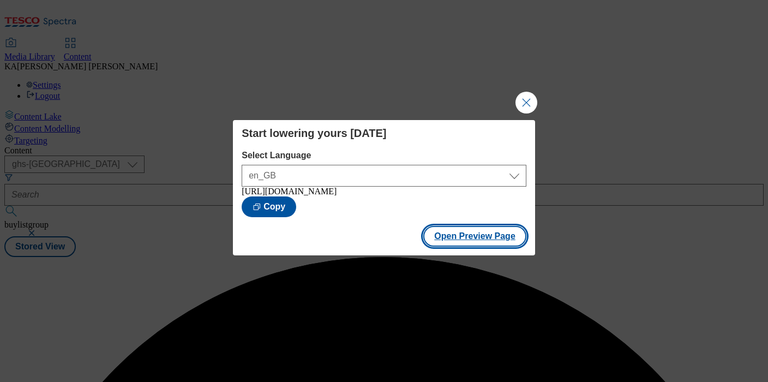
click at [449, 246] on button "Open Preview Page" at bounding box center [474, 236] width 103 height 21
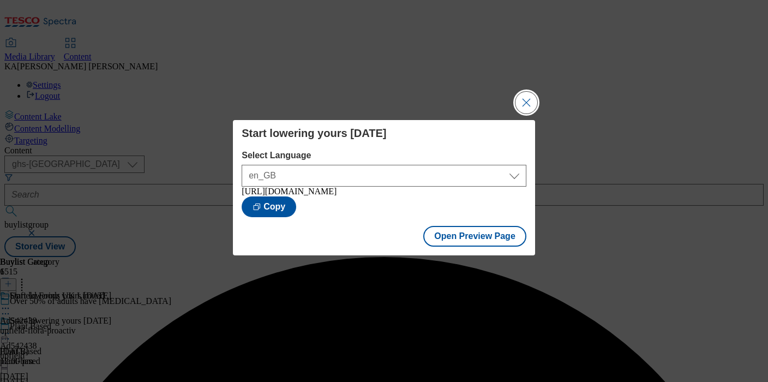
click at [529, 99] on button "Close Modal" at bounding box center [526, 103] width 22 height 22
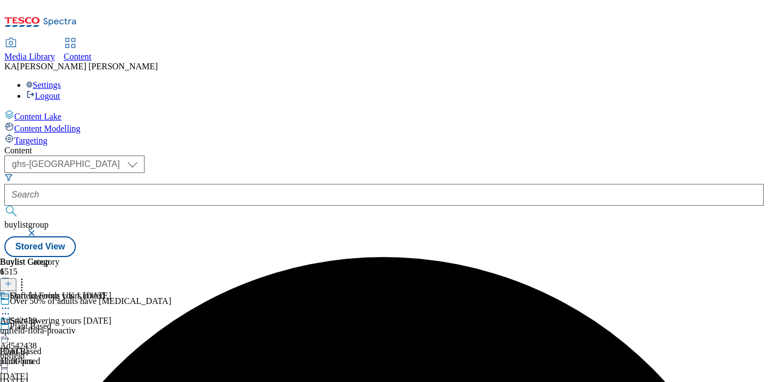
click at [7, 333] on circle at bounding box center [6, 334] width 2 height 2
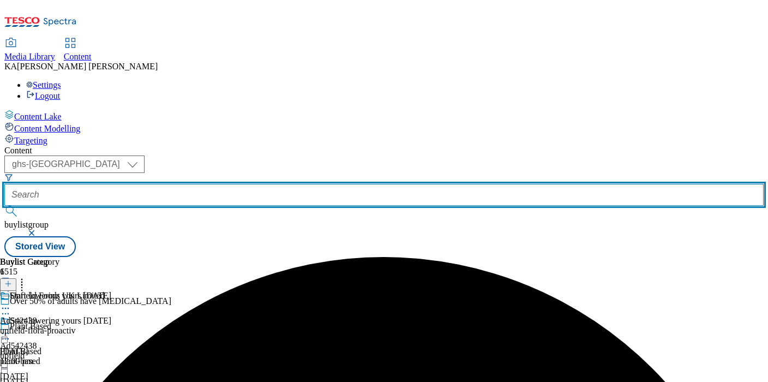
click at [256, 184] on input "text" at bounding box center [383, 195] width 759 height 22
paste input "snow-monkey-beast-25tw34"
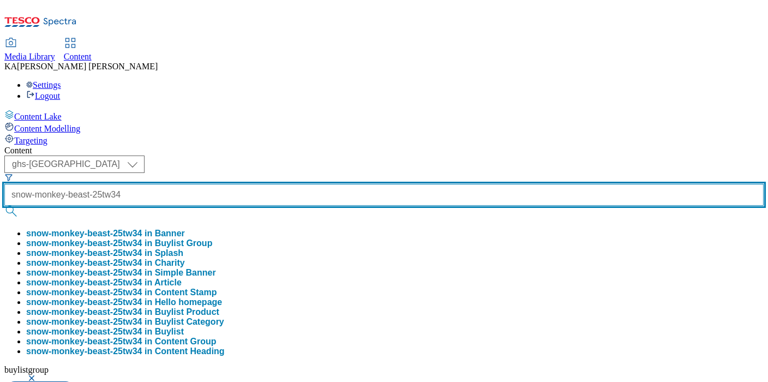
scroll to position [0, 19]
type input "snow-monkey-beast-25tw34"
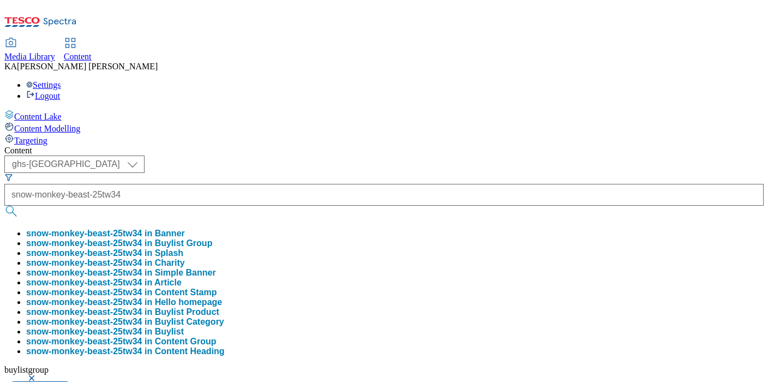
scroll to position [0, 0]
click at [212, 238] on button "snow-monkey-beast-25tw34 in Buylist Group" at bounding box center [119, 243] width 186 height 10
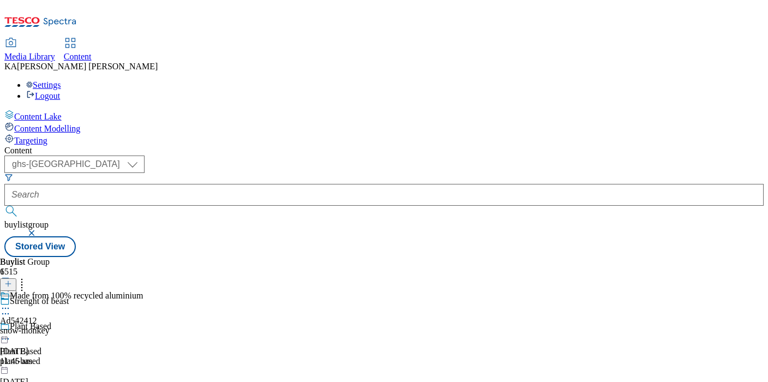
click at [11, 303] on icon at bounding box center [5, 308] width 11 height 11
click at [46, 327] on span "Edit" at bounding box center [40, 331] width 13 height 8
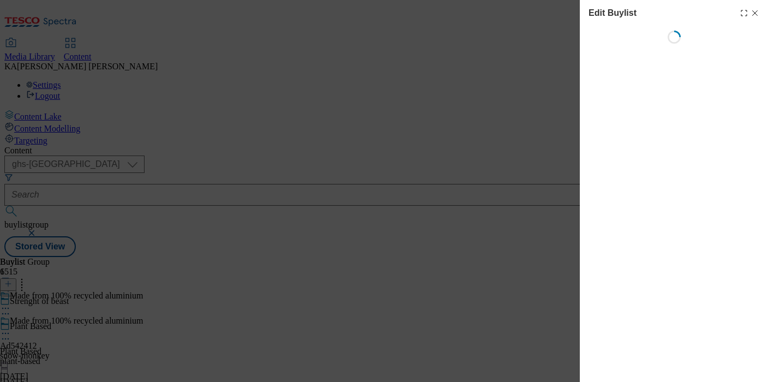
select select "tactical"
select select "supplier funded short term 1-3 weeks"
select select "dunnhumby"
select select "Banner"
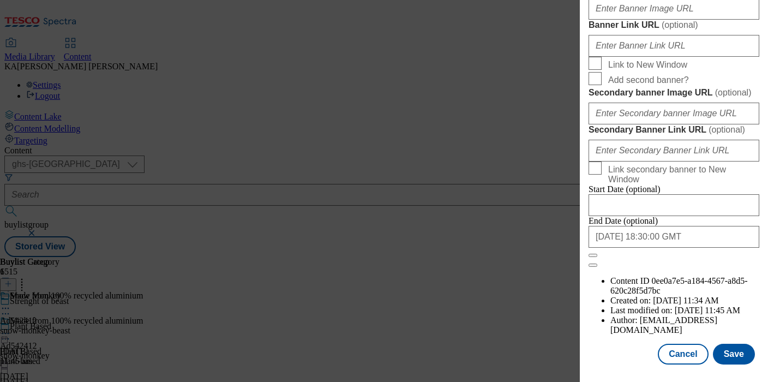
scroll to position [949, 0]
click at [614, 20] on input "Banner Image URL ( optional )" at bounding box center [673, 9] width 171 height 22
paste input "https://digitalcontent.api.tesco.com/v2/media/ghs-mktg/11781e65-c11e-469e-b766-…"
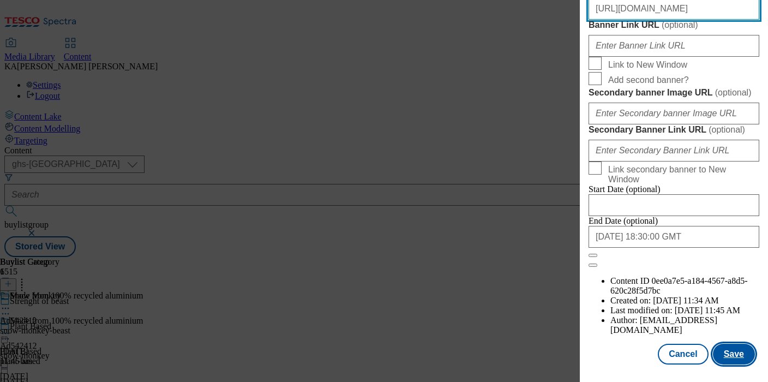
type input "https://digitalcontent.api.tesco.com/v2/media/ghs-mktg/11781e65-c11e-469e-b766-…"
click at [732, 350] on button "Save" at bounding box center [734, 353] width 42 height 21
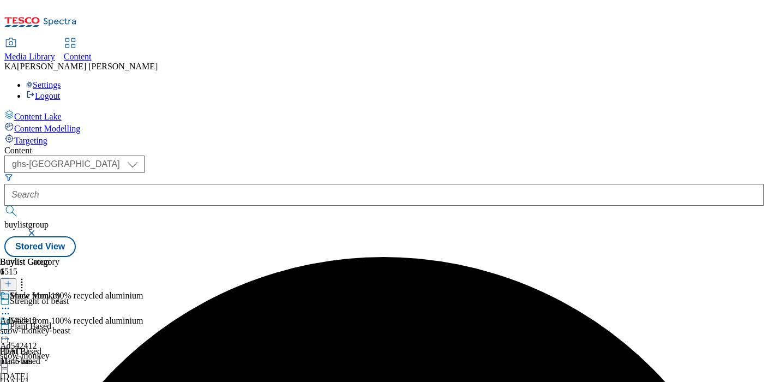
click at [11, 328] on icon at bounding box center [5, 333] width 11 height 11
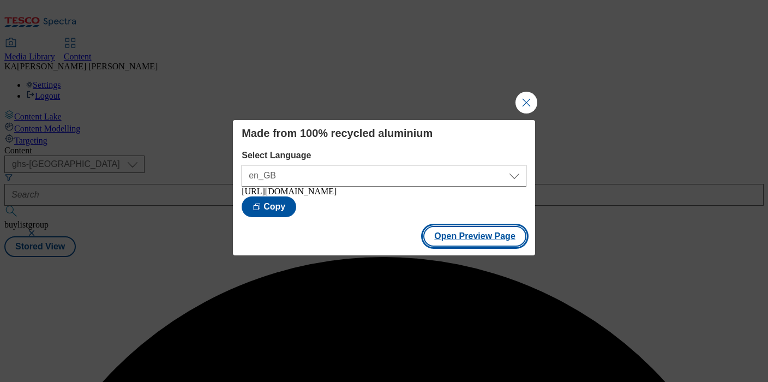
click at [448, 242] on button "Open Preview Page" at bounding box center [474, 236] width 103 height 21
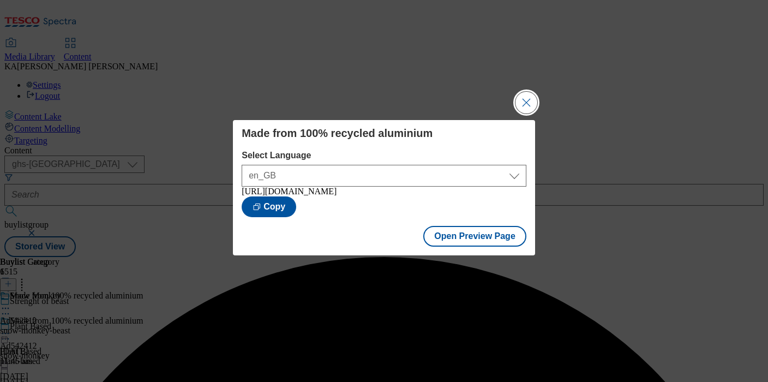
click at [522, 102] on button "Close Modal" at bounding box center [526, 103] width 22 height 22
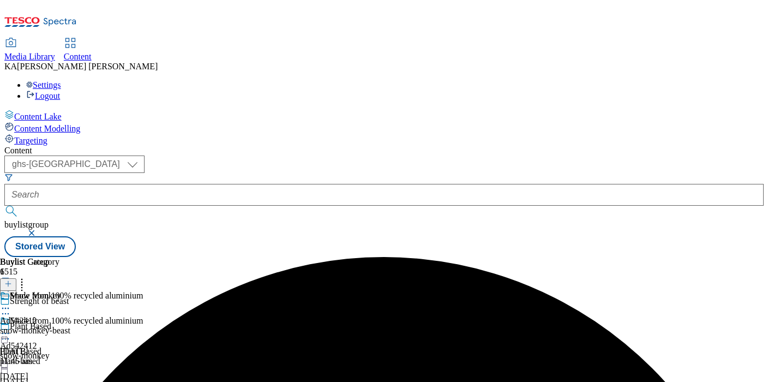
click at [143, 328] on div at bounding box center [71, 334] width 143 height 13
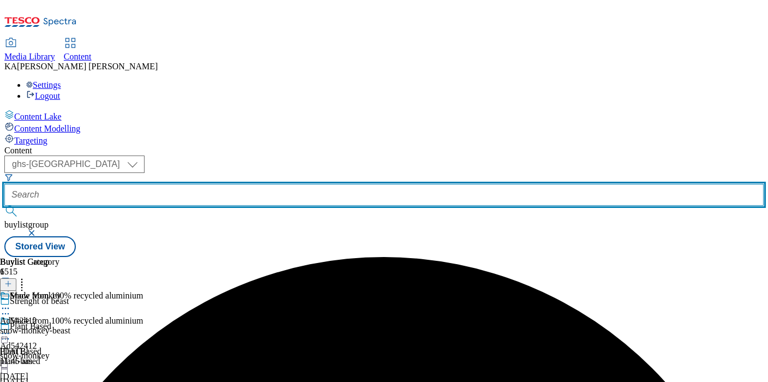
click at [244, 184] on input "text" at bounding box center [383, 195] width 759 height 22
paste input "snow-monkey-beast-strenght-25tw34"
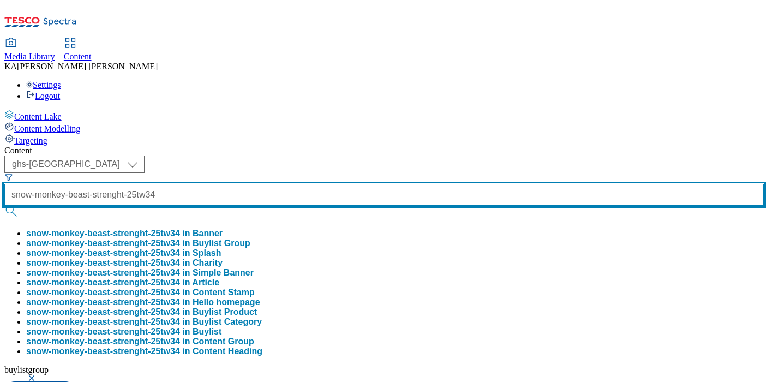
type input "snow-monkey-beast-strenght-25tw34"
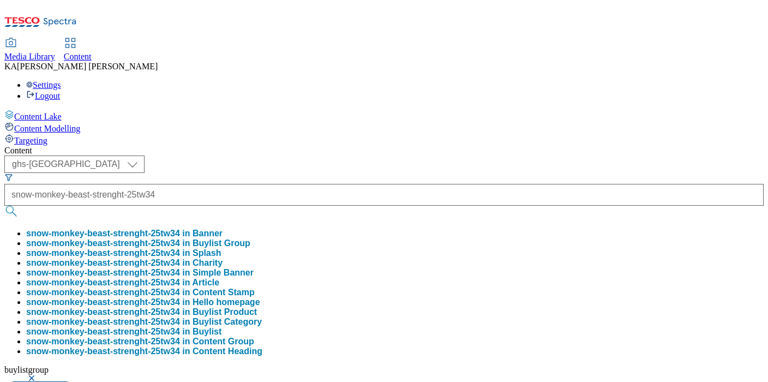
scroll to position [0, 0]
click at [250, 238] on button "snow-monkey-beast-strenght-25tw34 in Buylist Group" at bounding box center [138, 243] width 224 height 10
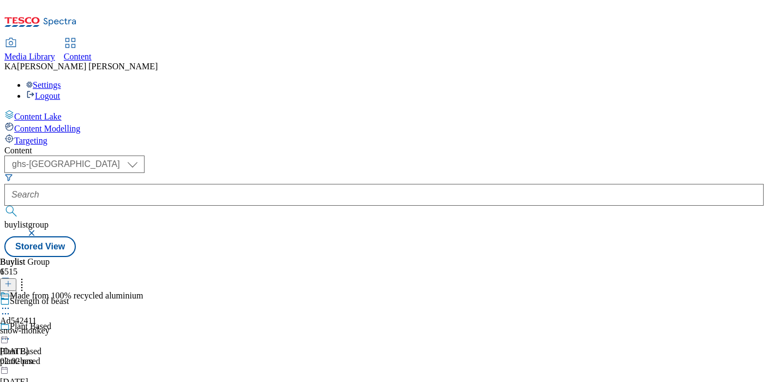
click at [11, 303] on icon at bounding box center [5, 308] width 11 height 11
click at [46, 327] on span "Edit" at bounding box center [40, 331] width 13 height 8
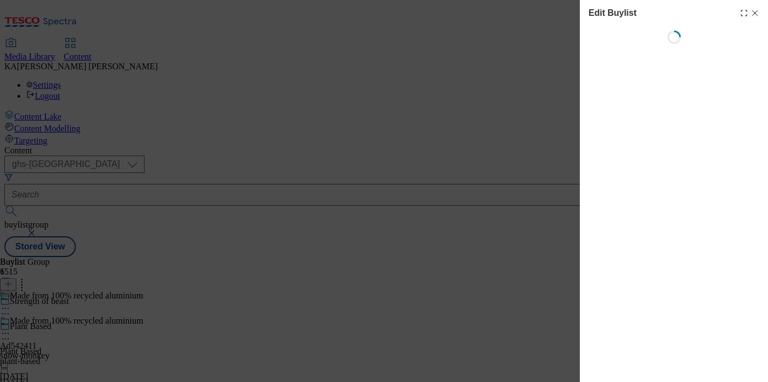
select select "tactical"
select select "supplier funded short term 1-3 weeks"
select select "dunnhumby"
select select "Banner"
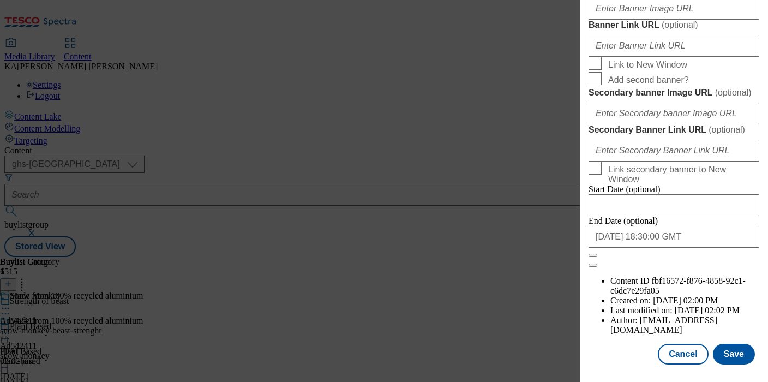
scroll to position [1027, 0]
click at [626, 20] on input "Banner Image URL ( optional )" at bounding box center [673, 9] width 171 height 22
paste input "https://digitalcontent.api.tesco.com/v2/media/ghs-mktg/8ae78a24-ebc5-4c40-8930-…"
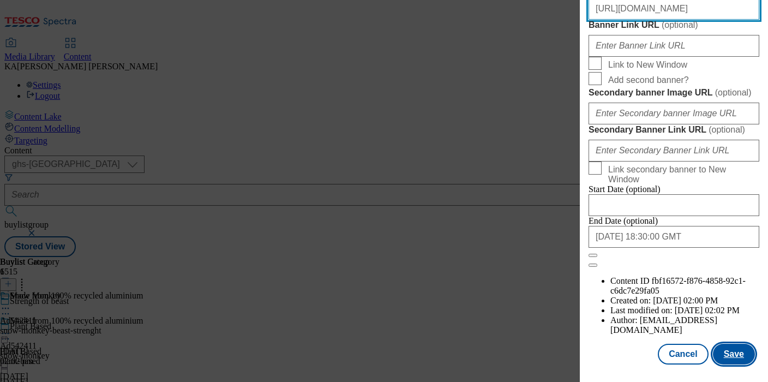
type input "https://digitalcontent.api.tesco.com/v2/media/ghs-mktg/8ae78a24-ebc5-4c40-8930-…"
click at [732, 352] on button "Save" at bounding box center [734, 353] width 42 height 21
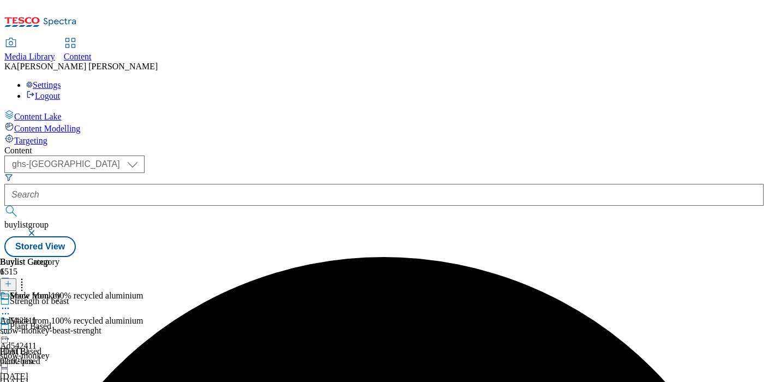
click at [11, 328] on icon at bounding box center [5, 333] width 11 height 11
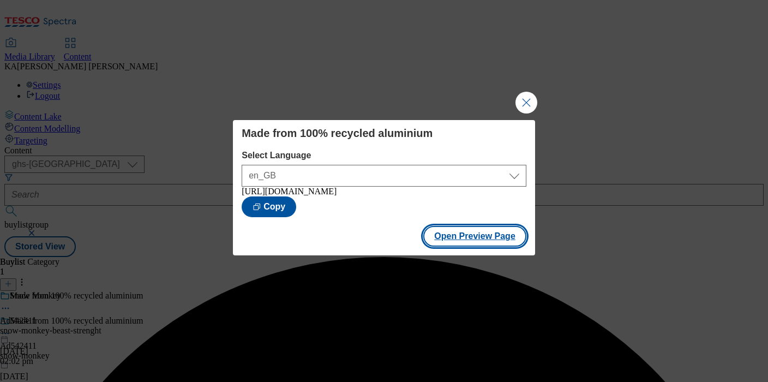
click at [440, 243] on button "Open Preview Page" at bounding box center [474, 236] width 103 height 21
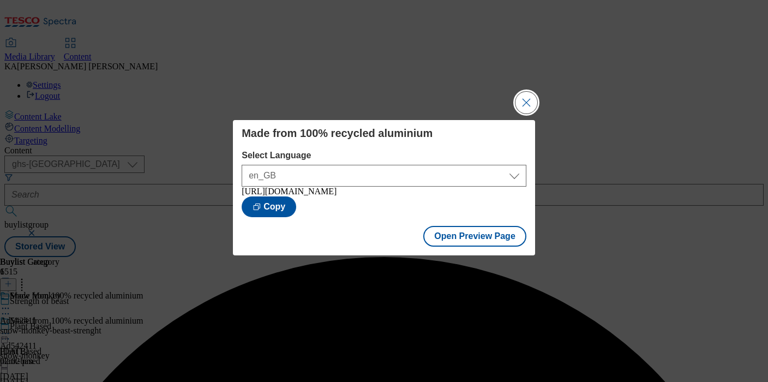
click at [523, 95] on button "Close Modal" at bounding box center [526, 103] width 22 height 22
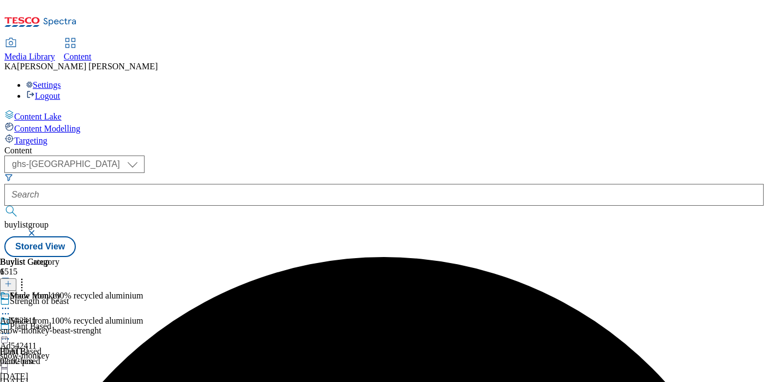
click at [11, 328] on icon at bounding box center [5, 333] width 11 height 11
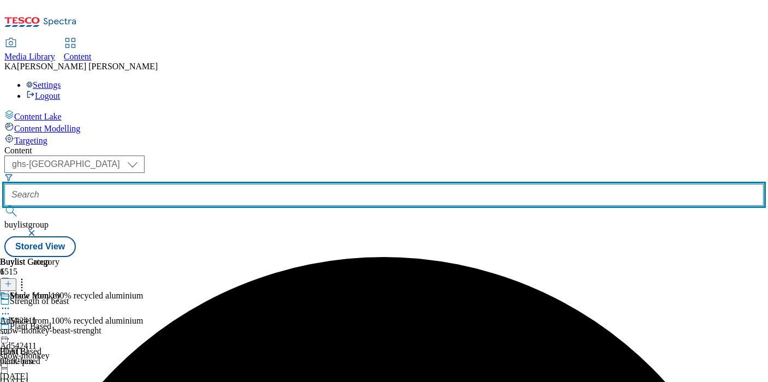
click at [261, 184] on input "text" at bounding box center [383, 195] width 759 height 22
paste input "ul-cif-ad542345"
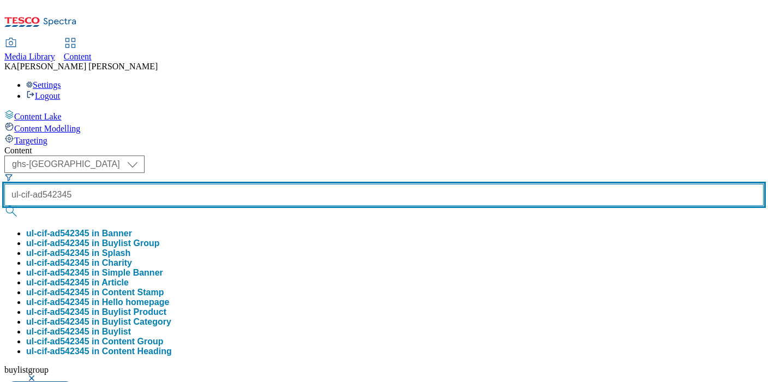
type input "ul-cif-ad542345"
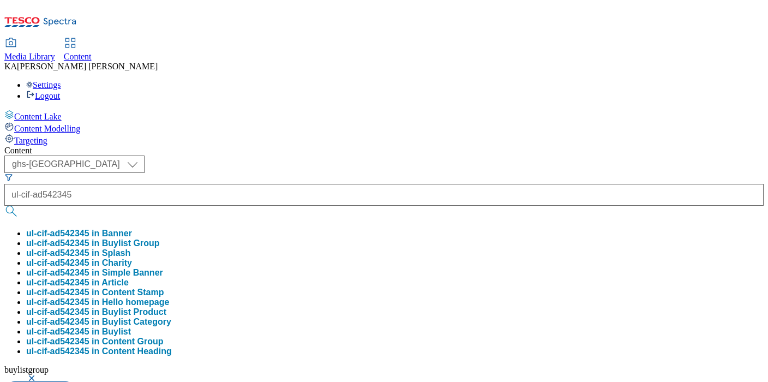
click at [160, 238] on button "ul-cif-ad542345 in Buylist Group" at bounding box center [93, 243] width 134 height 10
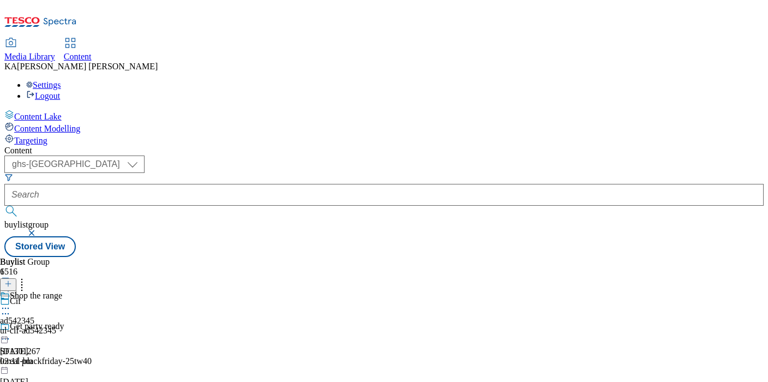
click at [11, 303] on icon at bounding box center [5, 308] width 11 height 11
click at [46, 327] on span "Edit" at bounding box center [40, 331] width 13 height 8
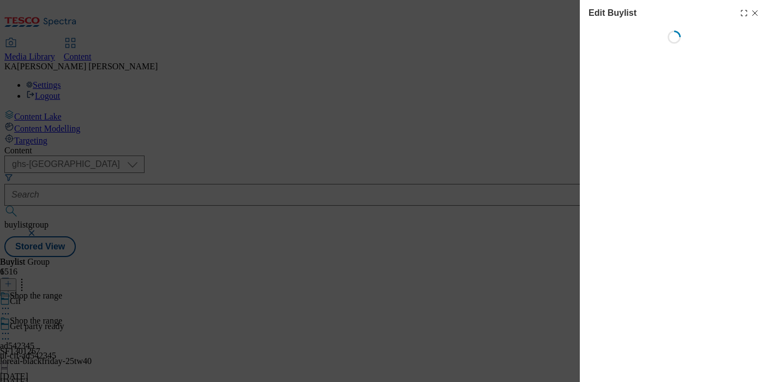
select select "tactical"
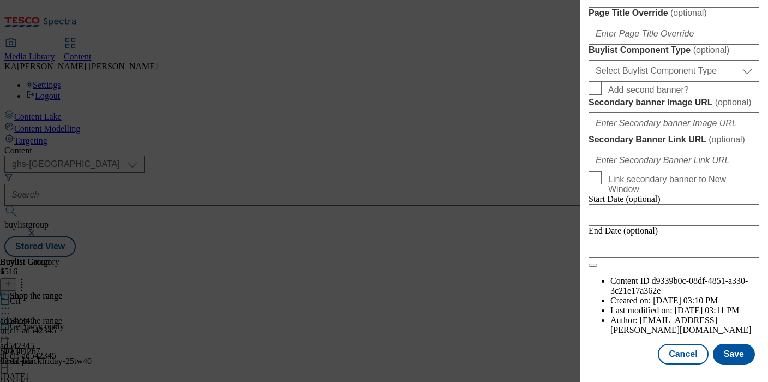
scroll to position [935, 0]
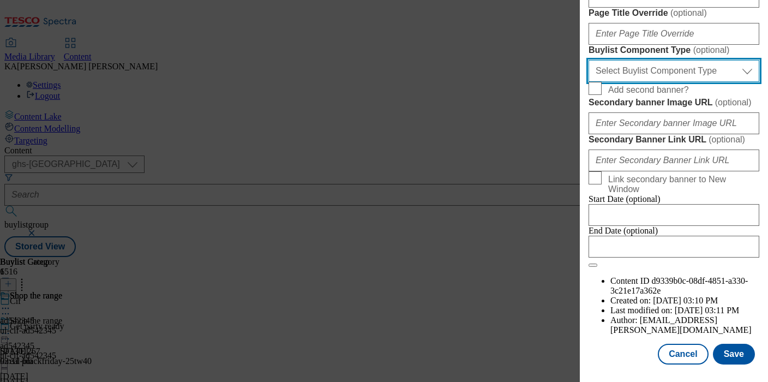
click at [610, 82] on select "Select Buylist Component Type Banner Competition Header Meal" at bounding box center [673, 71] width 171 height 22
select select "Banner"
click at [588, 82] on select "Select Buylist Component Type Banner Competition Header Meal" at bounding box center [673, 71] width 171 height 22
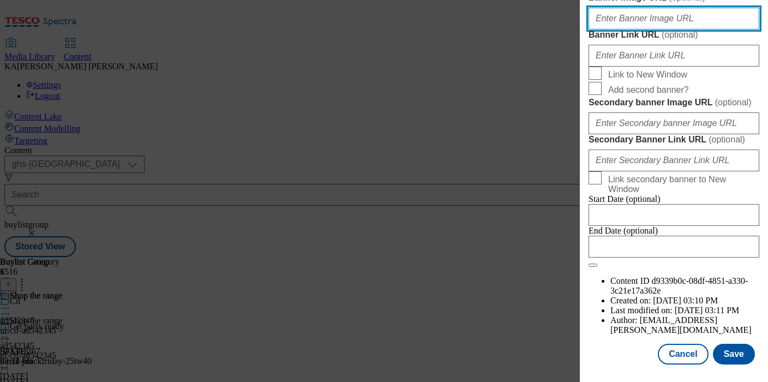
click at [613, 29] on input "Banner Image URL ( optional )" at bounding box center [673, 19] width 171 height 22
paste input "https://digitalcontent.api.tesco.com/v2/media/ghs-mktg/93c56b41-ecce-4a59-bbad-…"
type input "https://digitalcontent.api.tesco.com/v2/media/ghs-mktg/93c56b41-ecce-4a59-bbad-…"
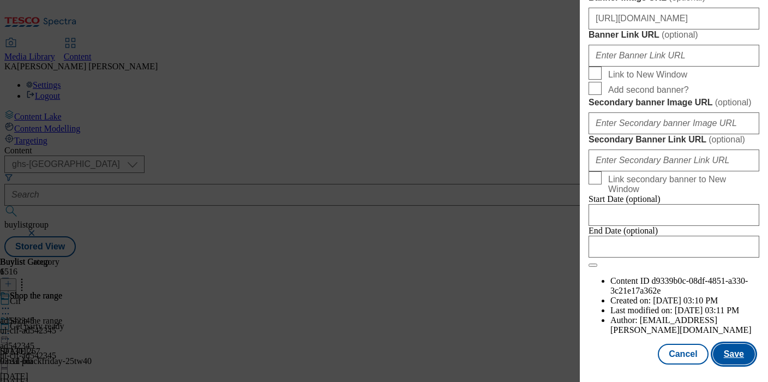
click at [731, 358] on button "Save" at bounding box center [734, 353] width 42 height 21
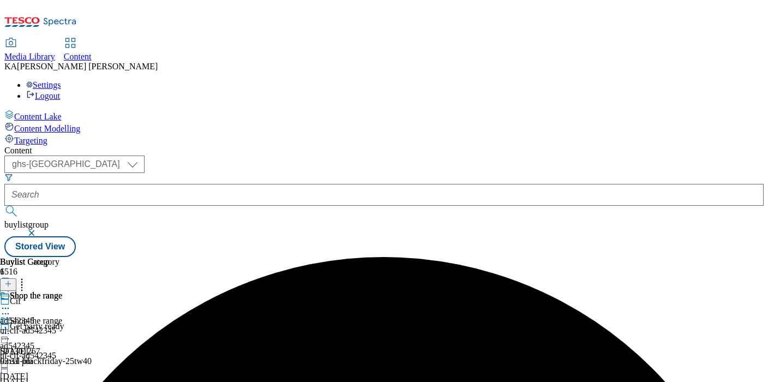
click at [11, 328] on icon at bounding box center [5, 333] width 11 height 11
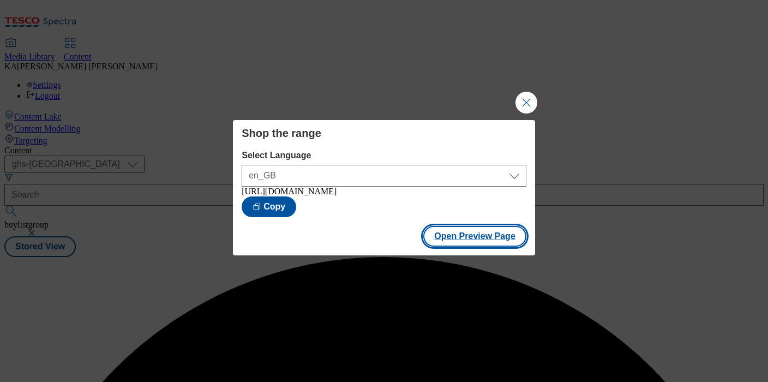
click at [437, 243] on button "Open Preview Page" at bounding box center [474, 236] width 103 height 21
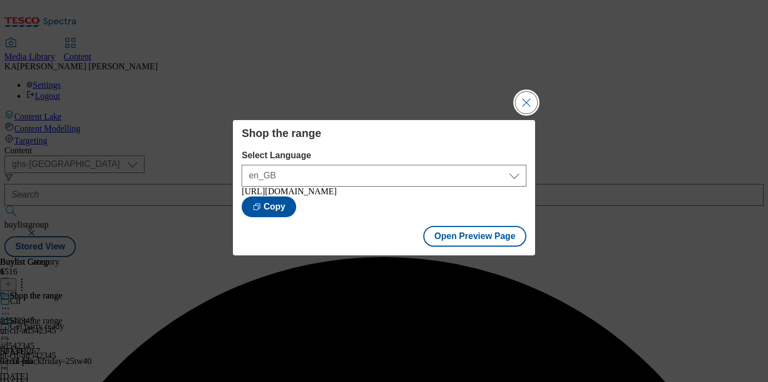
click at [524, 93] on button "Close Modal" at bounding box center [526, 103] width 22 height 22
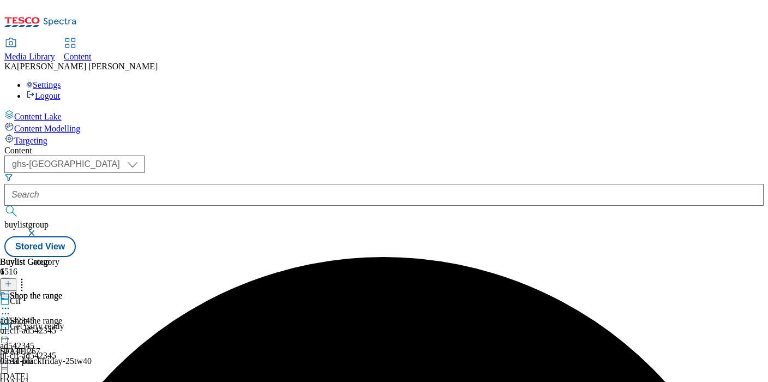
click at [11, 328] on icon at bounding box center [5, 333] width 11 height 11
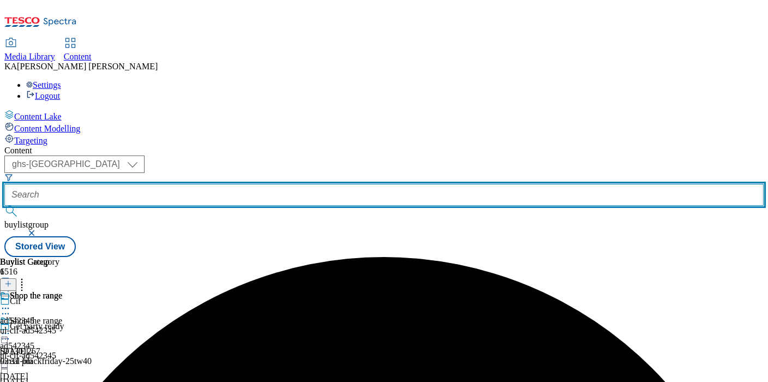
click at [243, 184] on input "text" at bounding box center [383, 195] width 759 height 22
paste input "ul-cif-ad542343"
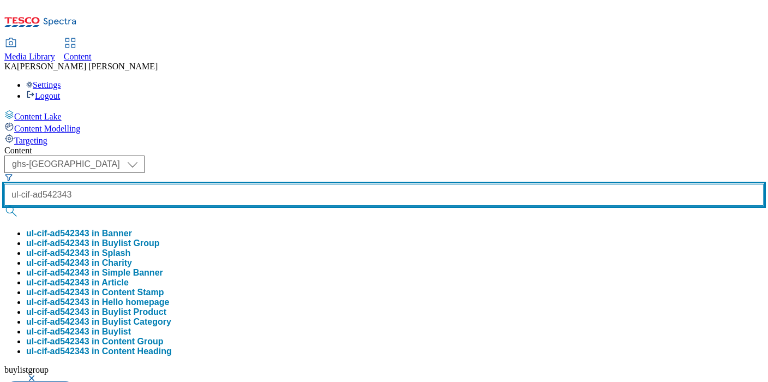
type input "ul-cif-ad542343"
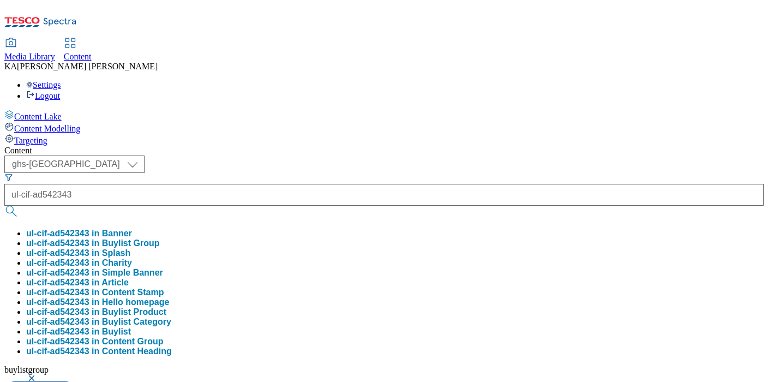
click at [160, 238] on button "ul-cif-ad542343 in Buylist Group" at bounding box center [93, 243] width 134 height 10
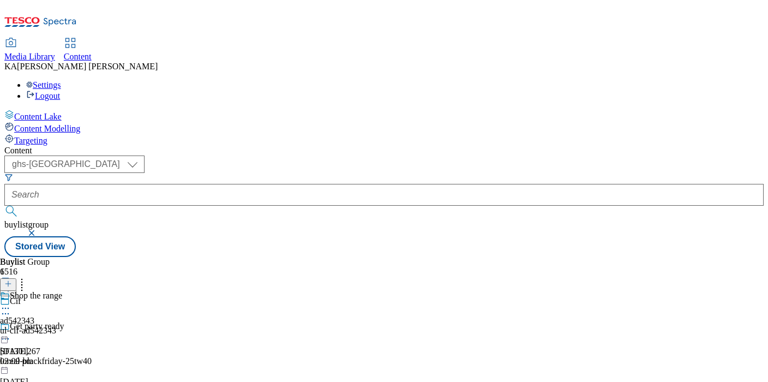
click at [11, 303] on icon at bounding box center [5, 308] width 11 height 11
click at [51, 324] on button "Edit" at bounding box center [36, 330] width 29 height 13
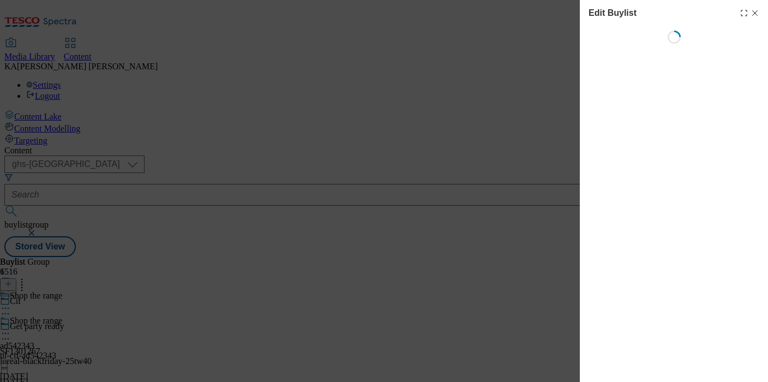
select select "tactical"
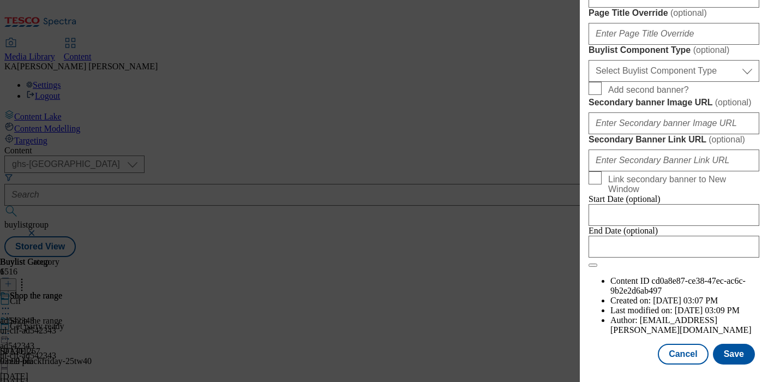
scroll to position [866, 0]
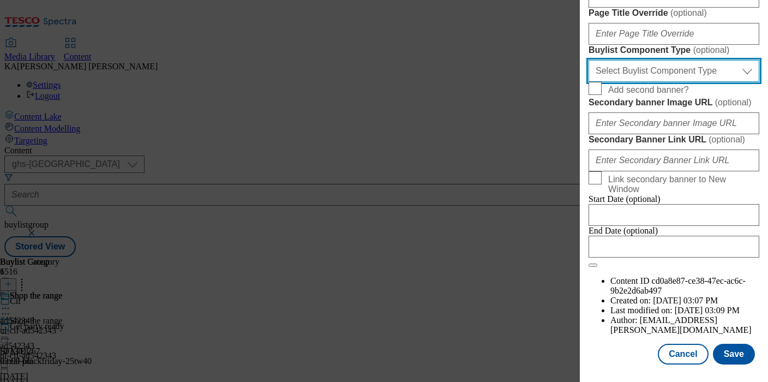
click at [623, 82] on select "Select Buylist Component Type Banner Competition Header Meal" at bounding box center [673, 71] width 171 height 22
select select "Banner"
click at [588, 82] on select "Select Buylist Component Type Banner Competition Header Meal" at bounding box center [673, 71] width 171 height 22
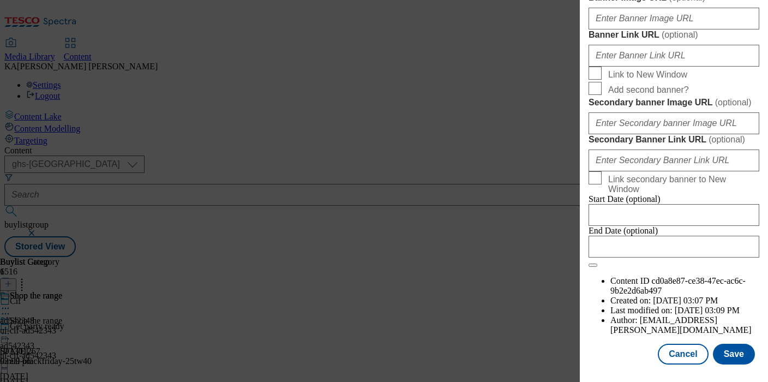
scroll to position [924, 0]
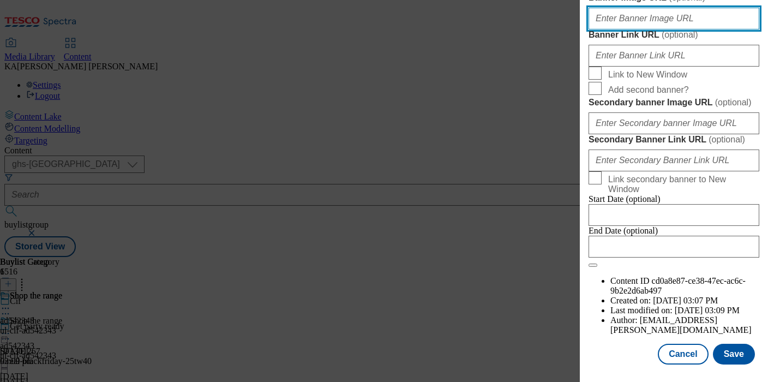
click at [623, 29] on input "Banner Image URL ( optional )" at bounding box center [673, 19] width 171 height 22
paste input "https://digitalcontent.api.tesco.com/v2/media/ghs-mktg/b3230d47-2d08-407c-ab48-…"
type input "https://digitalcontent.api.tesco.com/v2/media/ghs-mktg/b3230d47-2d08-407c-ab48-…"
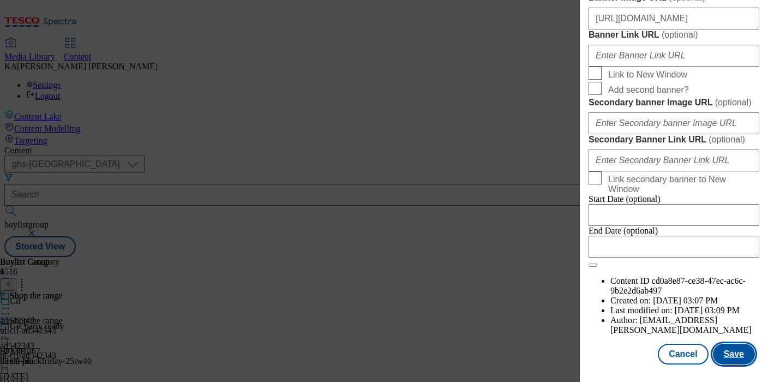
click at [725, 354] on button "Save" at bounding box center [734, 353] width 42 height 21
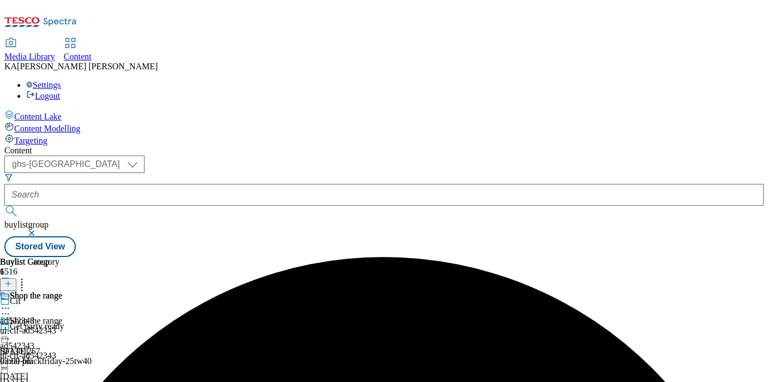
click at [11, 328] on icon at bounding box center [5, 333] width 11 height 11
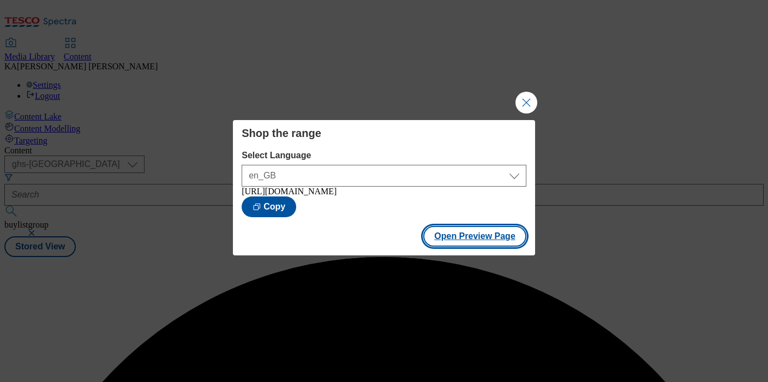
click at [451, 244] on button "Open Preview Page" at bounding box center [474, 236] width 103 height 21
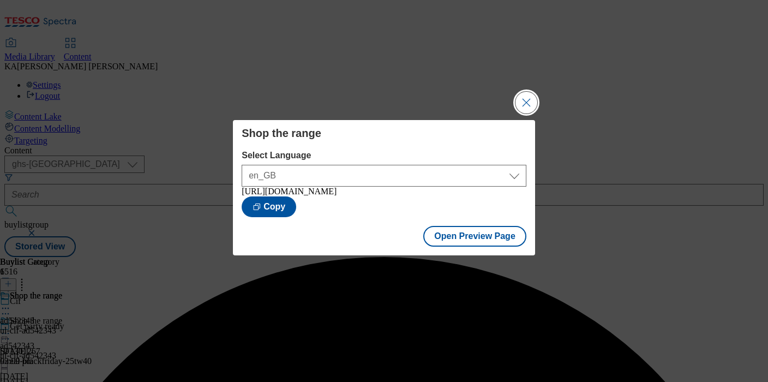
click at [532, 97] on button "Close Modal" at bounding box center [526, 103] width 22 height 22
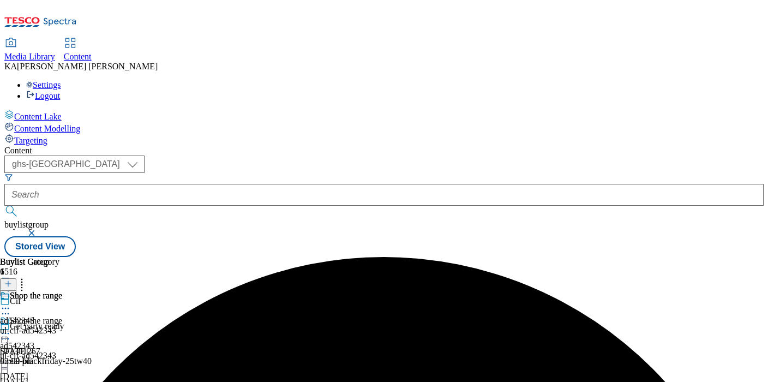
click at [11, 328] on icon at bounding box center [5, 333] width 11 height 11
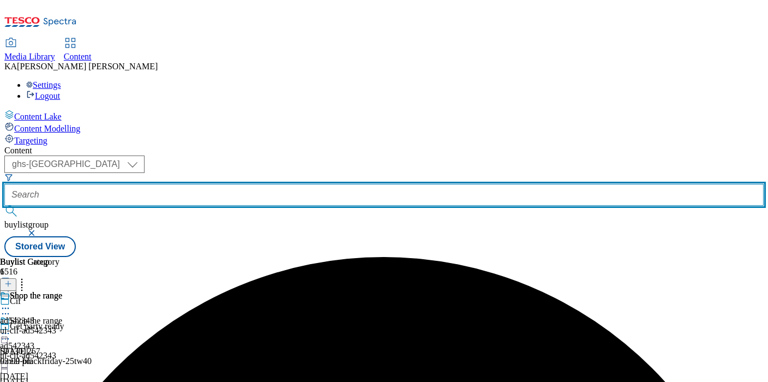
click at [259, 184] on input "text" at bounding box center [383, 195] width 759 height 22
paste input "ul-persil-25tw34"
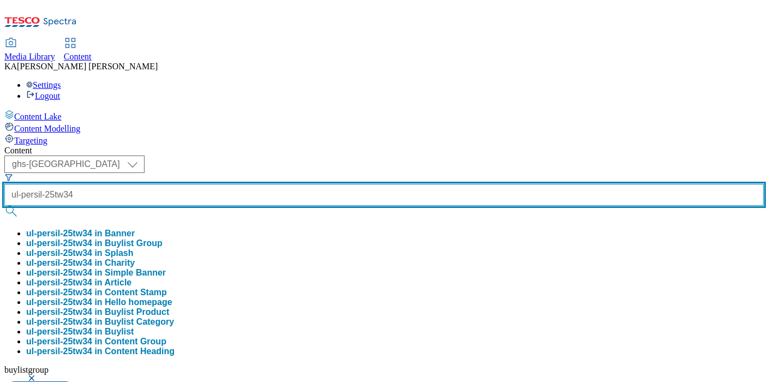
type input "ul-persil-25tw34"
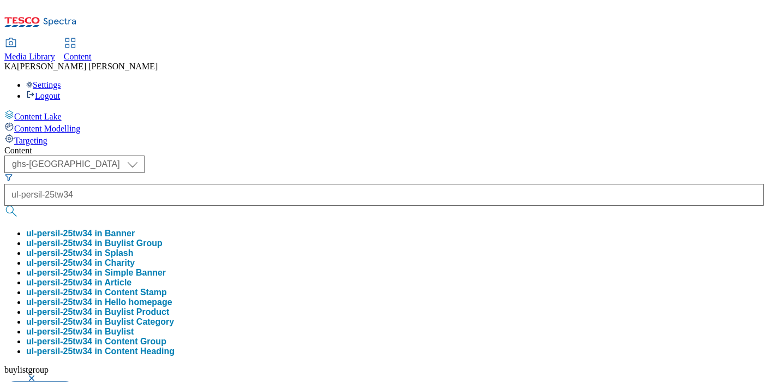
click at [162, 238] on button "ul-persil-25tw34 in Buylist Group" at bounding box center [94, 243] width 136 height 10
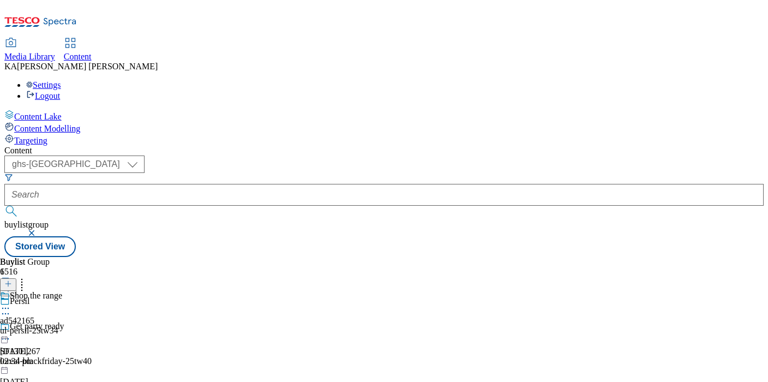
click at [11, 303] on icon at bounding box center [5, 308] width 11 height 11
click at [46, 327] on span "Edit" at bounding box center [40, 331] width 13 height 8
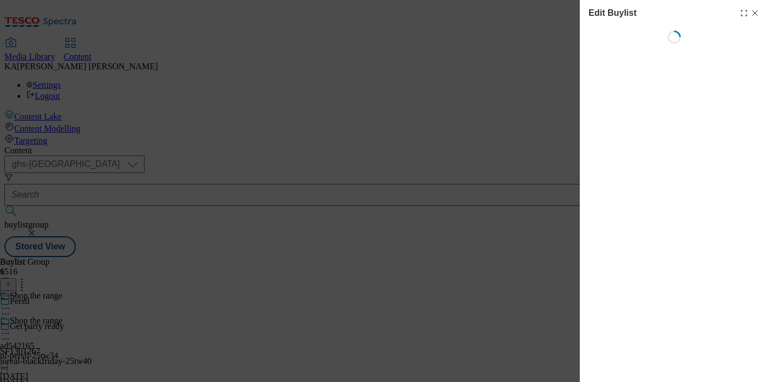
select select "tactical"
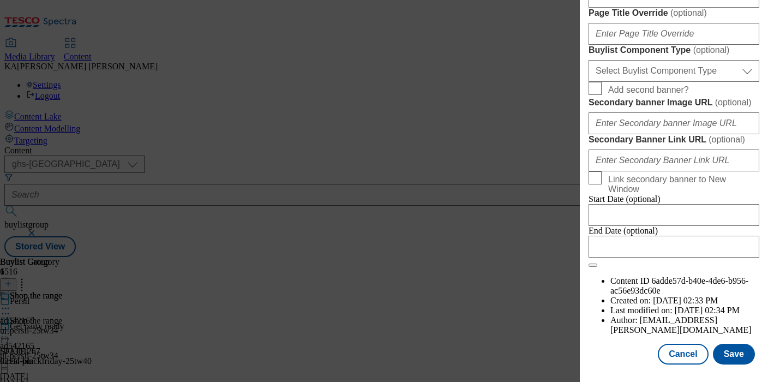
scroll to position [962, 0]
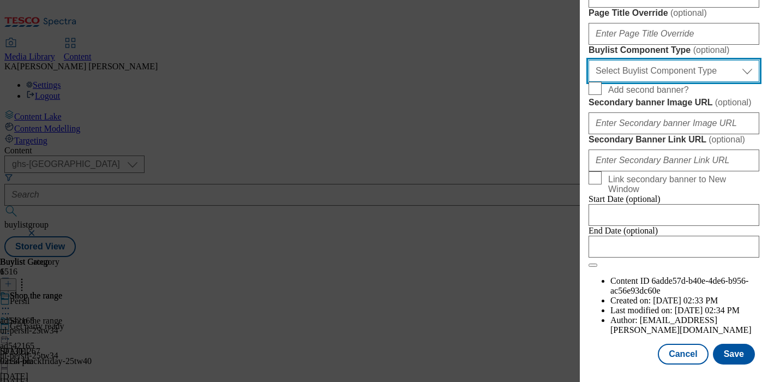
click at [619, 82] on select "Select Buylist Component Type Banner Competition Header Meal" at bounding box center [673, 71] width 171 height 22
select select "Banner"
click at [588, 82] on select "Select Buylist Component Type Banner Competition Header Meal" at bounding box center [673, 71] width 171 height 22
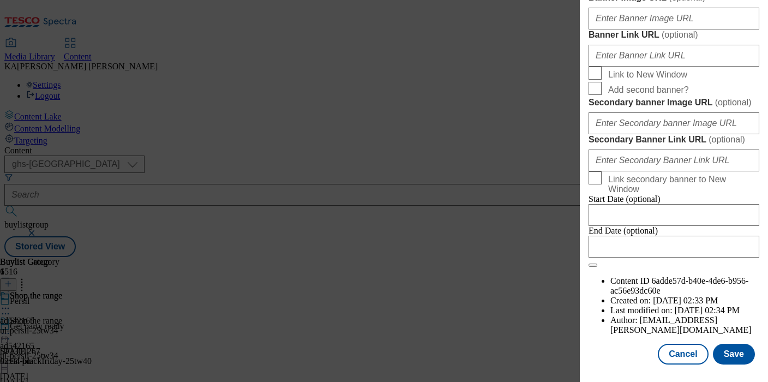
scroll to position [1029, 0]
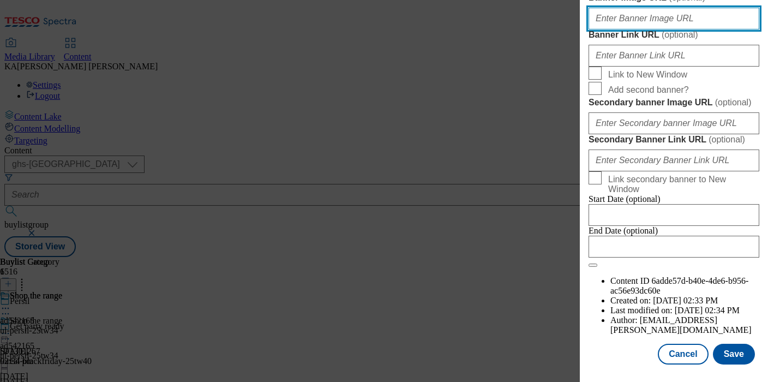
click at [609, 29] on input "Banner Image URL ( optional )" at bounding box center [673, 19] width 171 height 22
paste input "https://digitalcontent.api.tesco.com/v2/media/ghs-mktg/d3678c2c-9b36-45d2-a68d-…"
type input "https://digitalcontent.api.tesco.com/v2/media/ghs-mktg/d3678c2c-9b36-45d2-a68d-…"
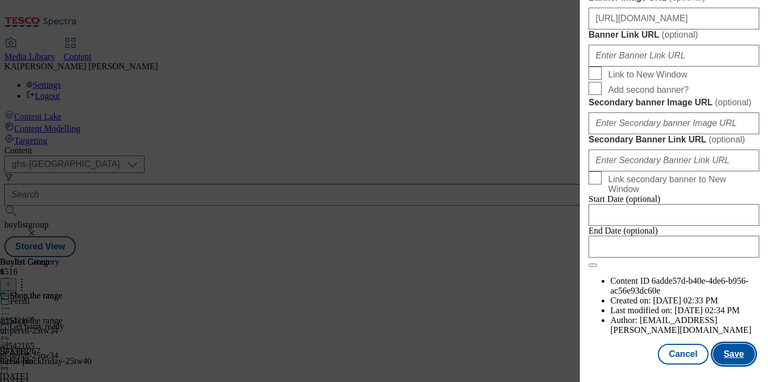
click at [738, 355] on button "Save" at bounding box center [734, 353] width 42 height 21
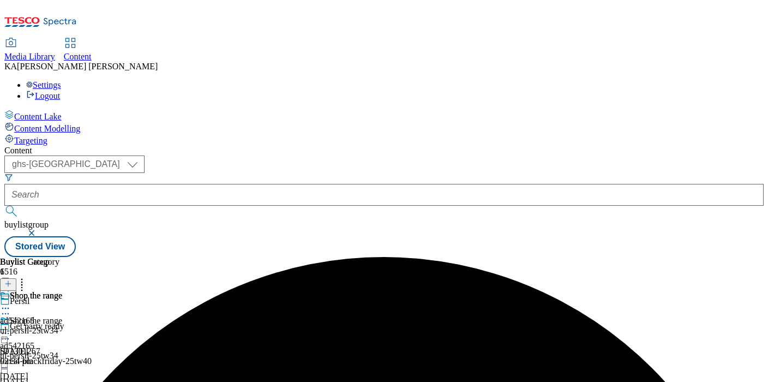
click at [7, 333] on circle at bounding box center [6, 334] width 2 height 2
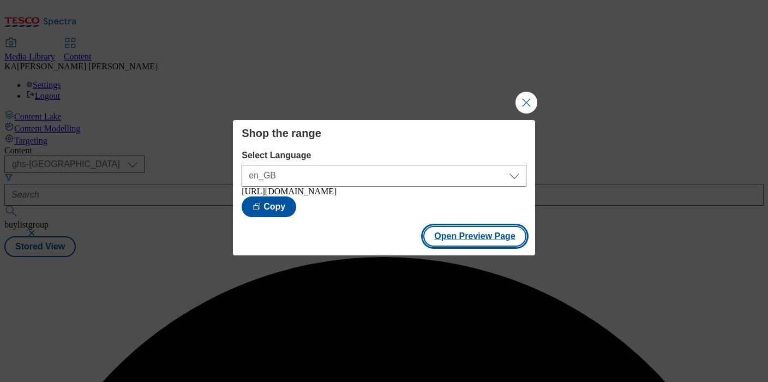
click at [444, 235] on button "Open Preview Page" at bounding box center [474, 236] width 103 height 21
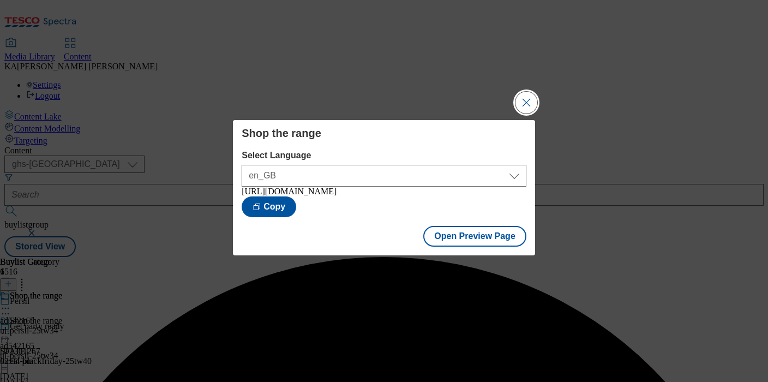
click at [522, 92] on button "Close Modal" at bounding box center [526, 103] width 22 height 22
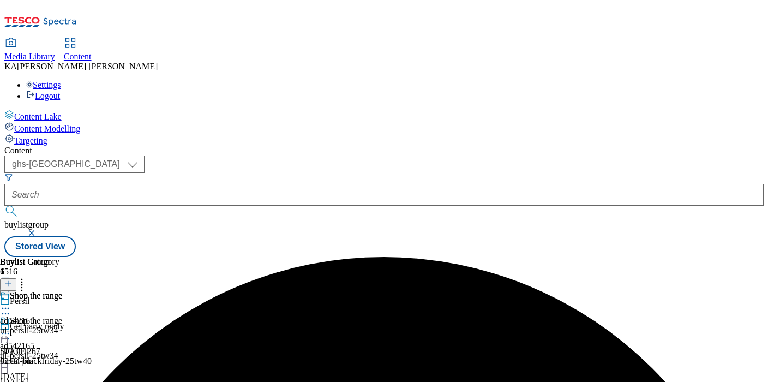
click at [11, 328] on icon at bounding box center [5, 333] width 11 height 11
click at [259, 257] on div "Buylist Group 6516 Persil Get party ready SF1301267 loreal-blackfriday-25tw40 1…" at bounding box center [383, 257] width 759 height 0
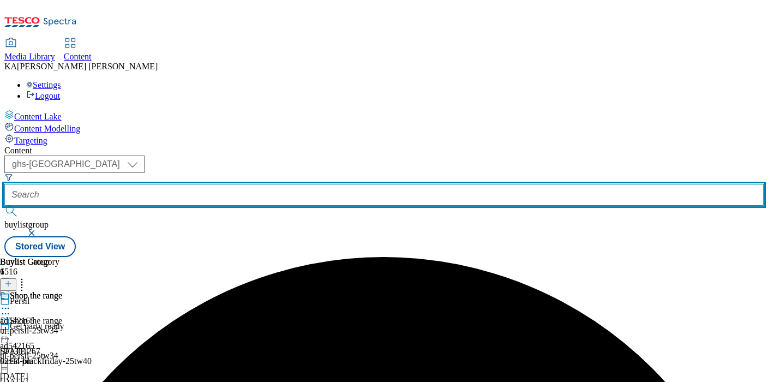
click at [254, 184] on input "text" at bounding box center [383, 195] width 759 height 22
paste input "mondelez-philadelphia-25tw34"
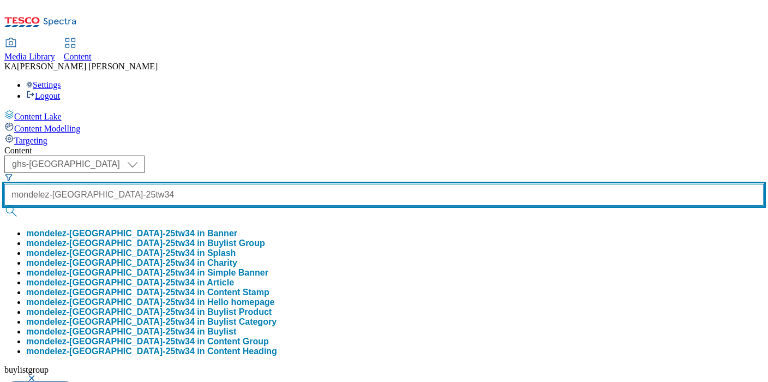
type input "mondelez-philadelphia-25tw34"
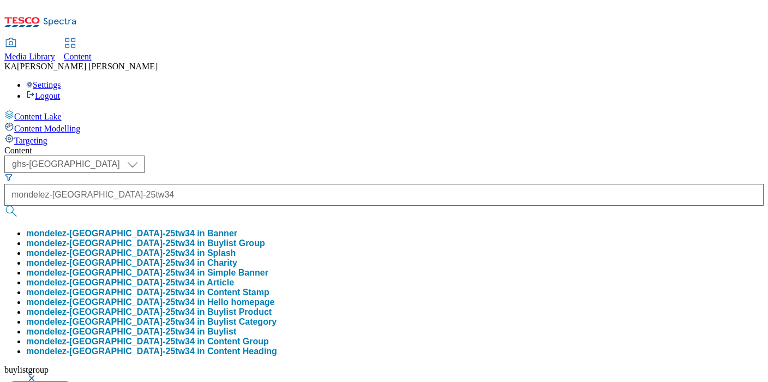
scroll to position [0, 0]
click at [257, 238] on button "mondelez-philadelphia-25tw34 in Buylist Group" at bounding box center [145, 243] width 239 height 10
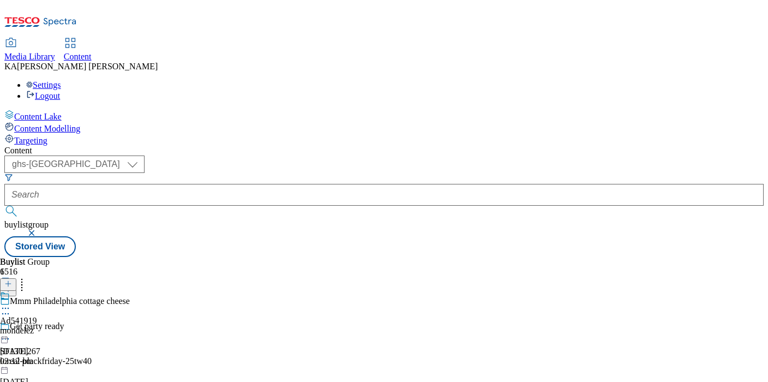
click at [7, 307] on circle at bounding box center [6, 308] width 2 height 2
click at [46, 327] on span "Edit" at bounding box center [40, 331] width 13 height 8
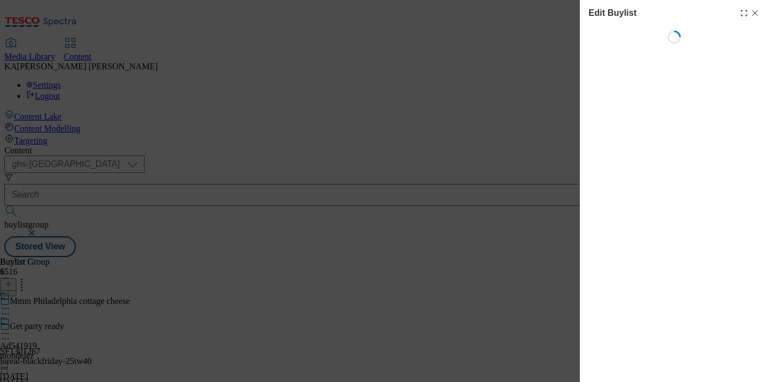
select select "tactical"
select select "supplier funded short term 1-3 weeks"
select select "dunnhumby"
select select "Banner"
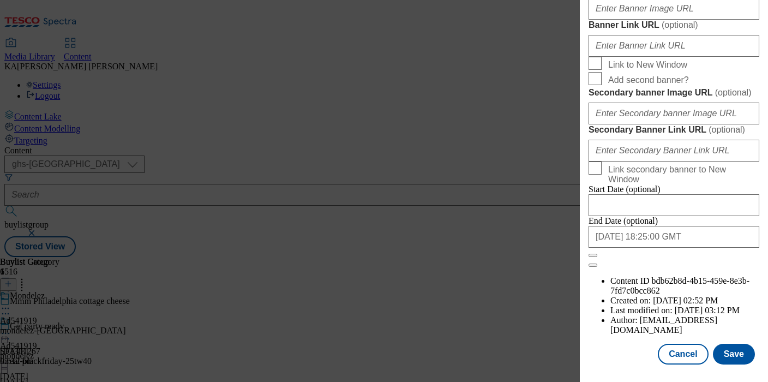
scroll to position [1103, 0]
click at [613, 20] on input "Banner Image URL ( optional )" at bounding box center [673, 9] width 171 height 22
paste input "https://digitalcontent.api.tesco.com/v2/media/ghs-mktg/4e345063-74b3-4422-91f6-…"
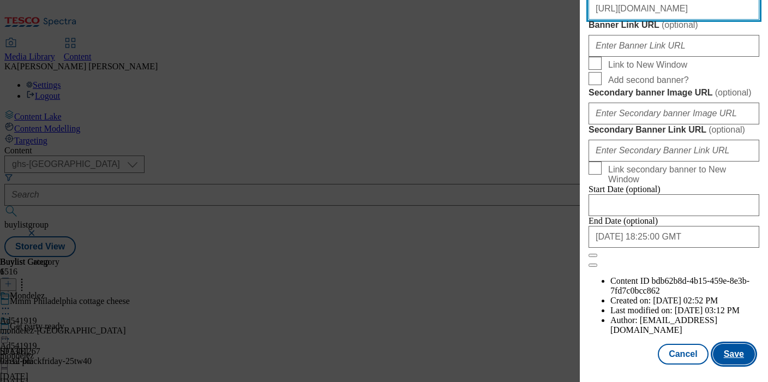
type input "https://digitalcontent.api.tesco.com/v2/media/ghs-mktg/4e345063-74b3-4422-91f6-…"
click at [735, 359] on button "Save" at bounding box center [734, 353] width 42 height 21
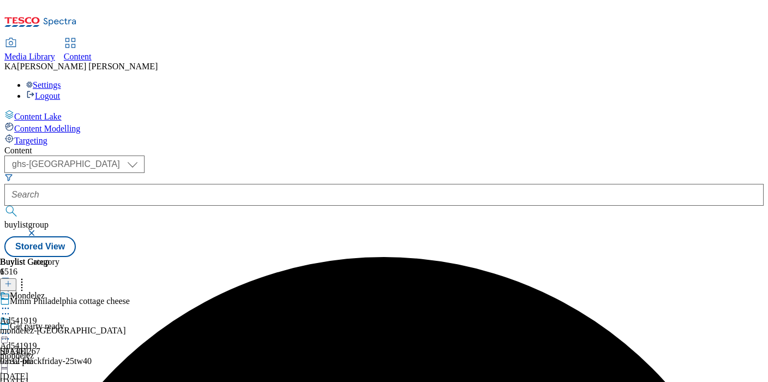
click at [11, 328] on icon at bounding box center [5, 333] width 11 height 11
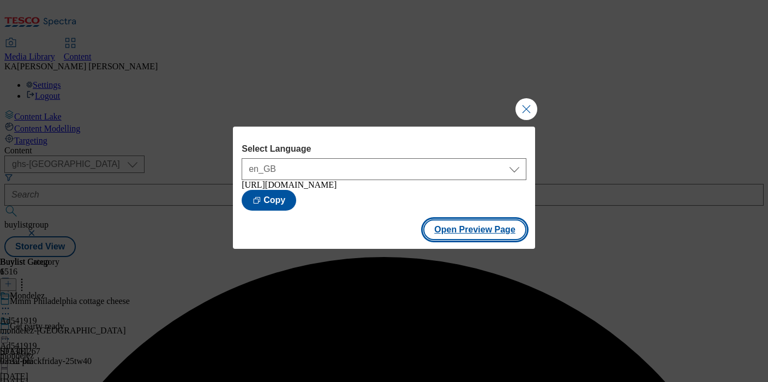
click at [457, 235] on button "Open Preview Page" at bounding box center [474, 229] width 103 height 21
click at [524, 105] on button "Close Modal" at bounding box center [526, 109] width 22 height 22
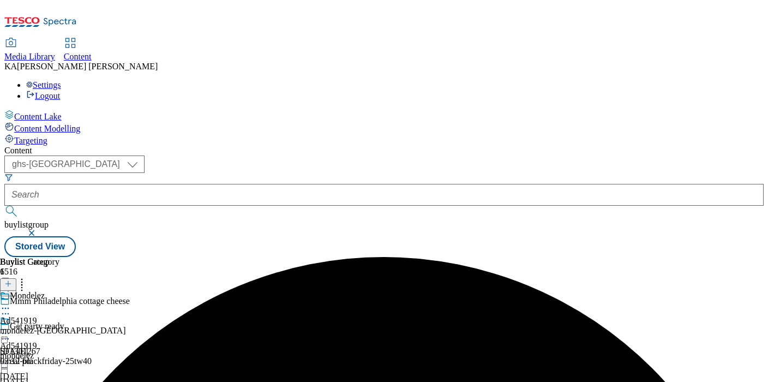
click at [11, 328] on icon at bounding box center [5, 333] width 11 height 11
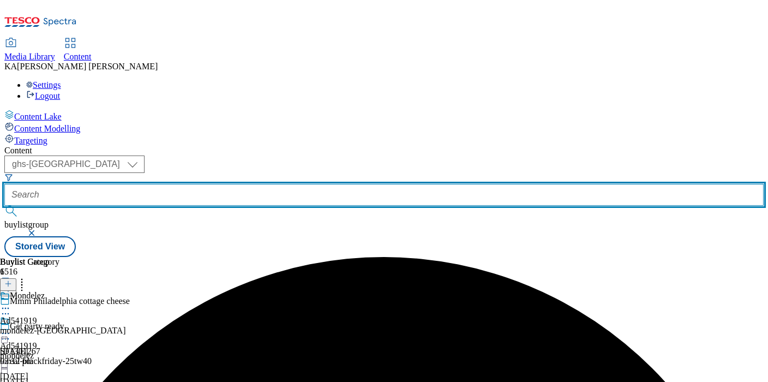
click at [257, 184] on input "text" at bounding box center [383, 195] width 759 height 22
paste input "pets-choice-limited-webbox-25tw34"
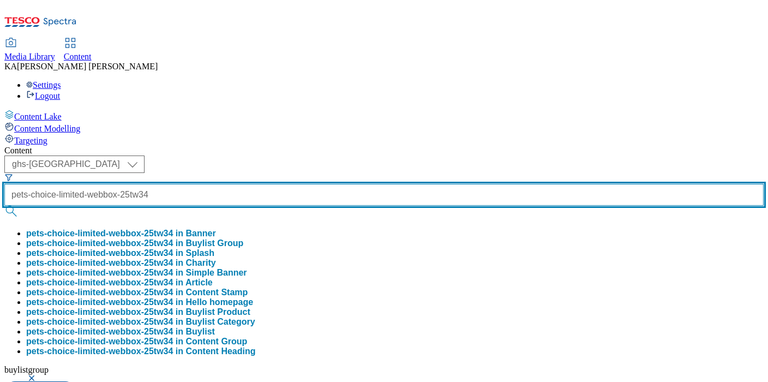
type input "pets-choice-limited-webbox-25tw34"
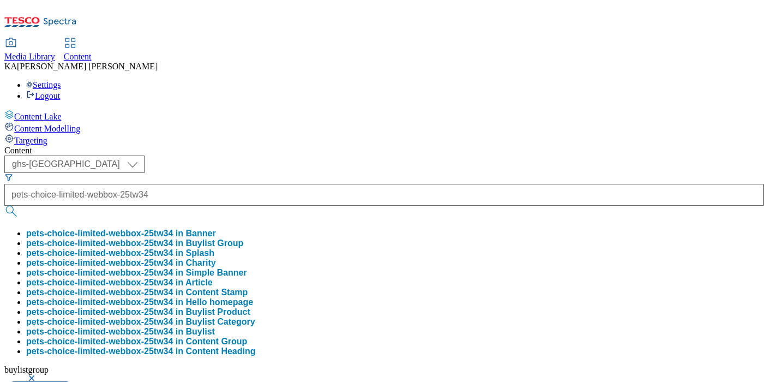
scroll to position [0, 0]
click at [243, 238] on button "pets-choice-limited-webbox-25tw34 in Buylist Group" at bounding box center [134, 243] width 217 height 10
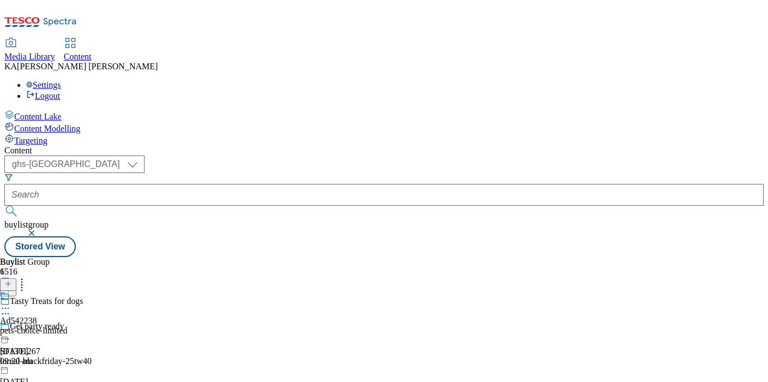
click at [11, 303] on icon at bounding box center [5, 308] width 11 height 11
click at [46, 327] on span "Edit" at bounding box center [40, 331] width 13 height 8
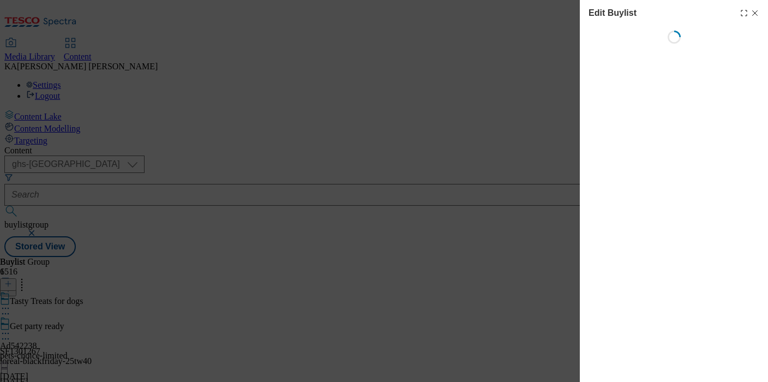
select select "tactical"
select select "supplier funded short term 1-3 weeks"
select select "dunnhumby"
select select "Banner"
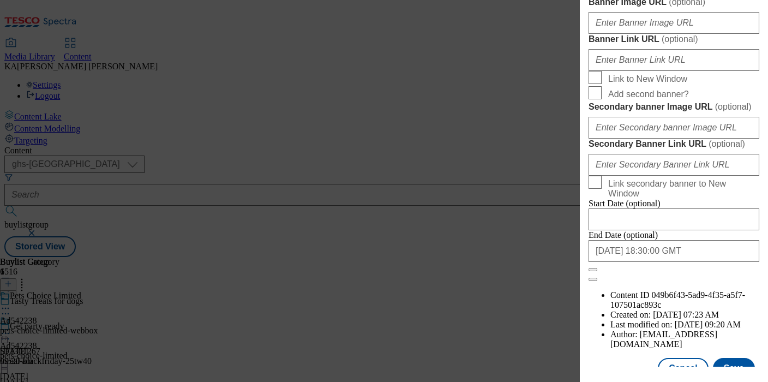
scroll to position [892, 0]
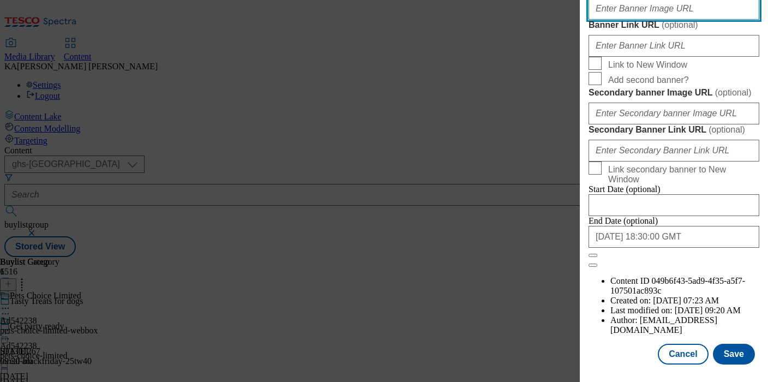
click at [619, 20] on input "Banner Image URL ( optional )" at bounding box center [673, 9] width 171 height 22
paste input "https://digitalcontent.api.tesco.com/v2/media/ghs-mktg/dd9e7621-5fca-42fa-9b3f-…"
type input "https://digitalcontent.api.tesco.com/v2/media/ghs-mktg/dd9e7621-5fca-42fa-9b3f-…"
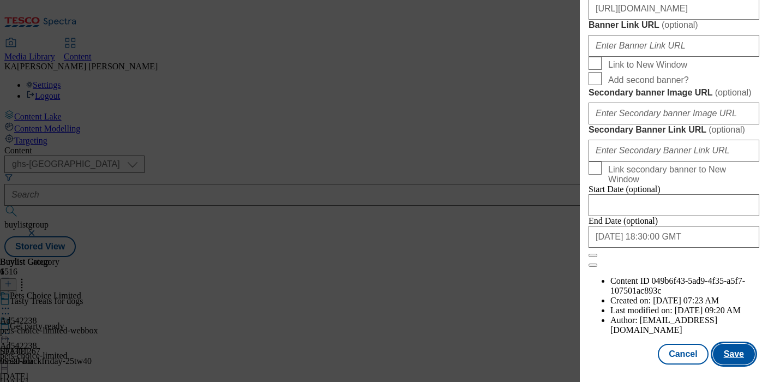
scroll to position [0, 0]
click at [722, 354] on button "Save" at bounding box center [734, 353] width 42 height 21
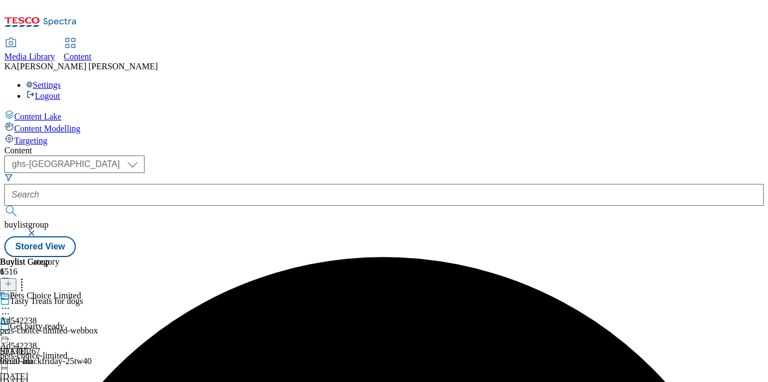
click at [11, 328] on icon at bounding box center [5, 333] width 11 height 11
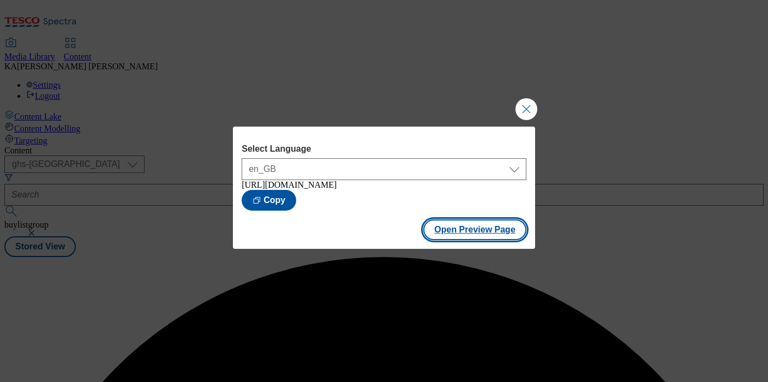
click at [437, 240] on button "Open Preview Page" at bounding box center [474, 229] width 103 height 21
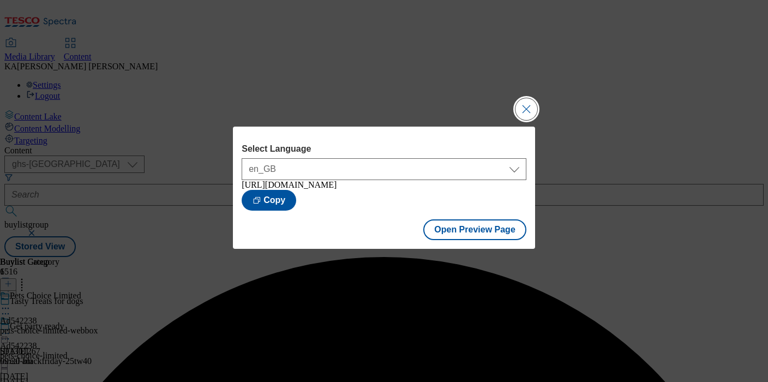
click at [530, 99] on button "Close Modal" at bounding box center [526, 109] width 22 height 22
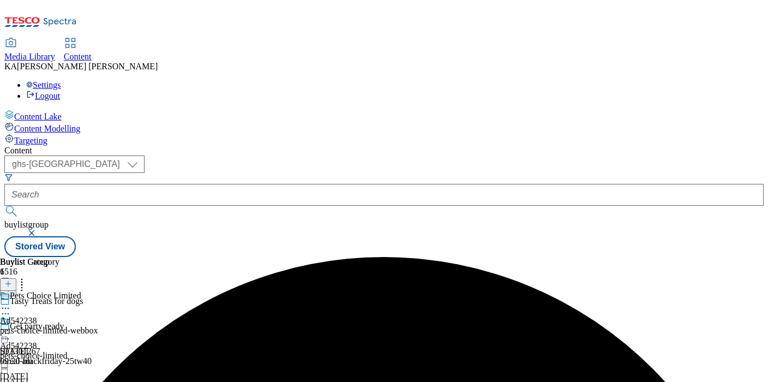
click at [11, 328] on icon at bounding box center [5, 333] width 11 height 11
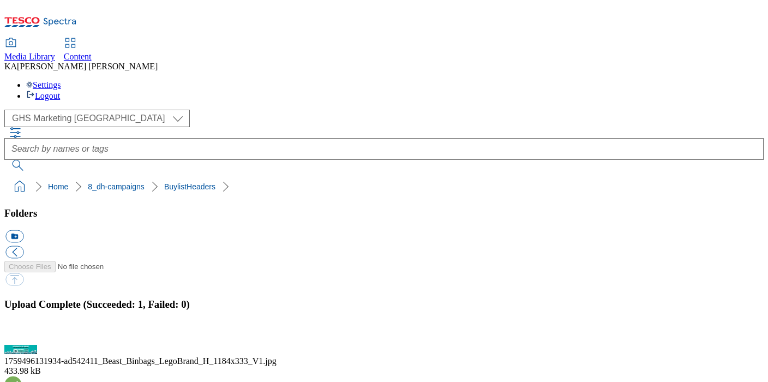
scroll to position [251, 0]
click at [22, 333] on button "button" at bounding box center [13, 338] width 16 height 10
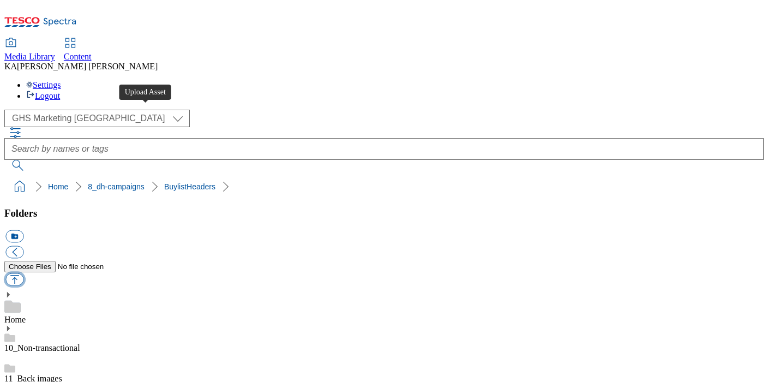
click at [23, 273] on button "button" at bounding box center [14, 279] width 18 height 13
type input "C:\fakepath\1760360061189-542345_CCP_BLH.jpg"
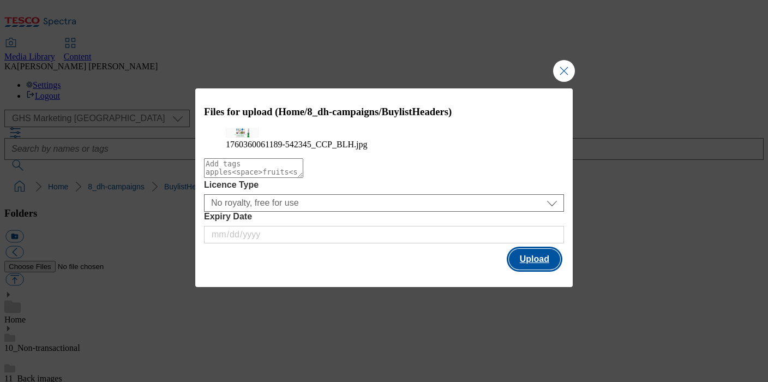
click at [532, 269] on button "Upload" at bounding box center [534, 259] width 51 height 21
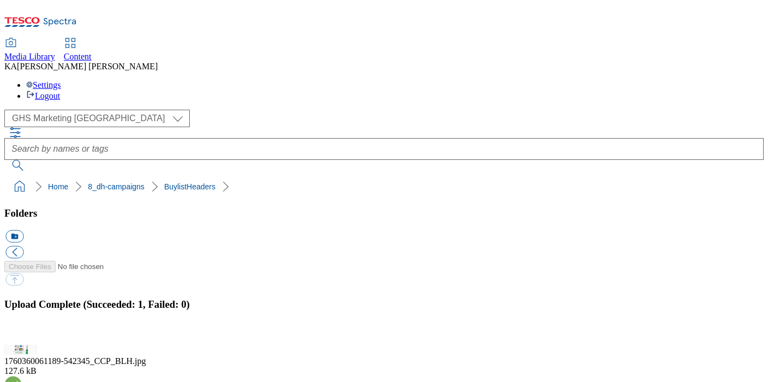
click at [22, 333] on button "button" at bounding box center [13, 338] width 16 height 10
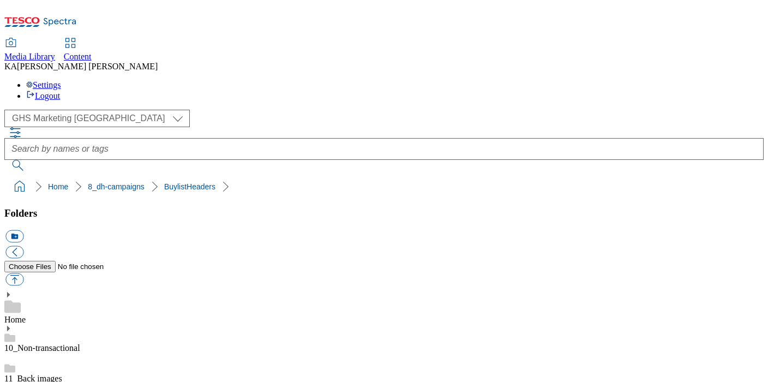
click at [23, 273] on button "button" at bounding box center [14, 279] width 18 height 13
type input "C:\fakepath\1760362899104-542343_CCP_BLH.jpg"
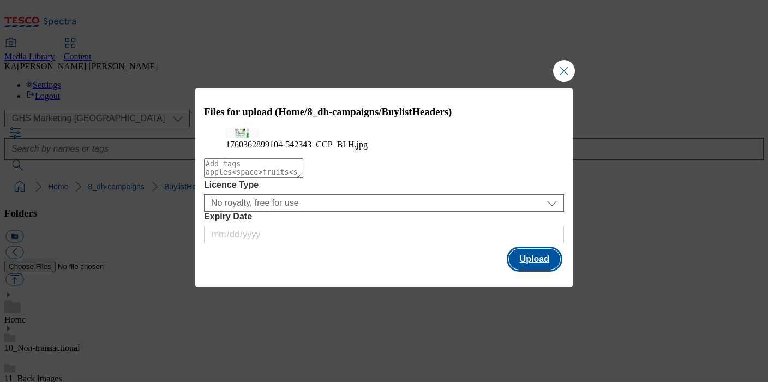
click at [527, 269] on button "Upload" at bounding box center [534, 259] width 51 height 21
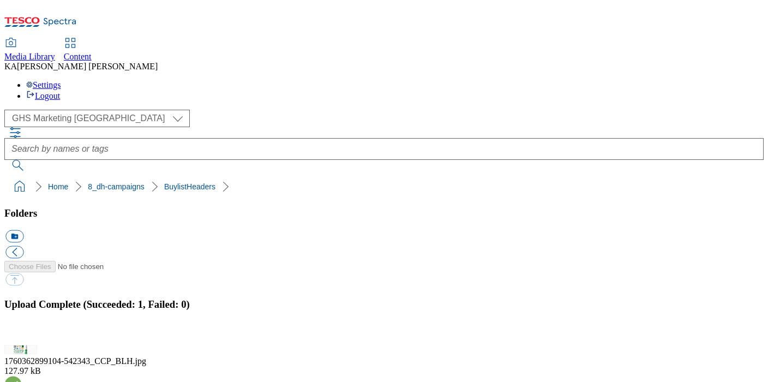
click at [22, 333] on button "button" at bounding box center [13, 338] width 16 height 10
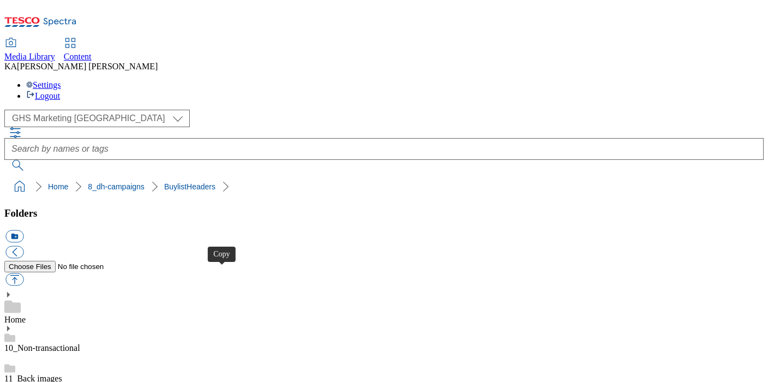
click at [145, 176] on ol "Home 8_dh-campaigns BuylistHeaders" at bounding box center [387, 186] width 752 height 21
click at [23, 273] on button "button" at bounding box center [14, 279] width 18 height 13
type input "C:\fakepath\1759916356620-CCP_BLH.jpg"
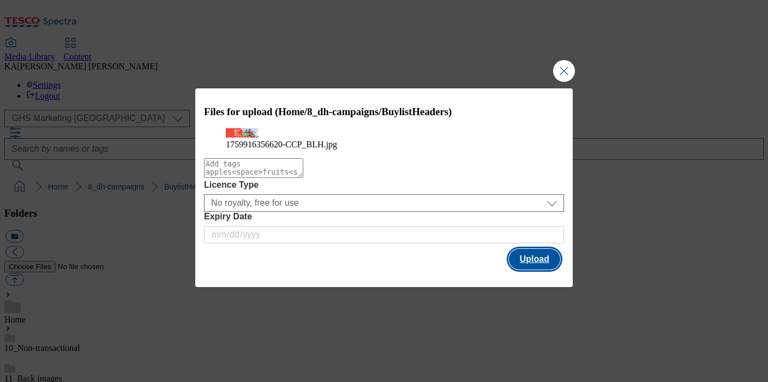
click at [525, 269] on button "Upload" at bounding box center [534, 259] width 51 height 21
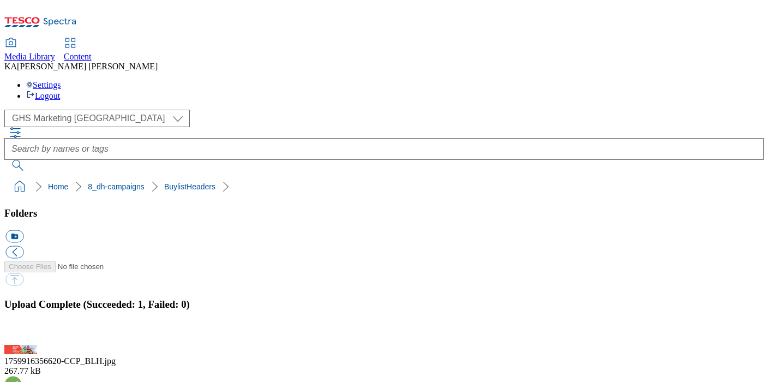
click at [22, 333] on button "button" at bounding box center [13, 338] width 16 height 10
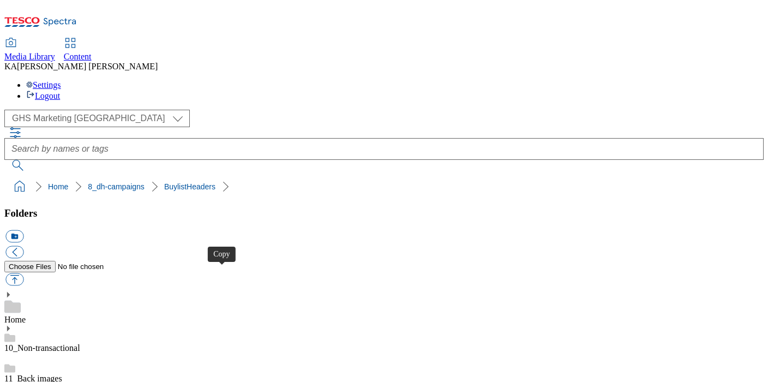
click at [23, 273] on button "button" at bounding box center [14, 279] width 18 height 13
type input "C:\fakepath\1760355813961-ad541919_Philadelphia_LegoBrand_H_1184x333_V2.jpg"
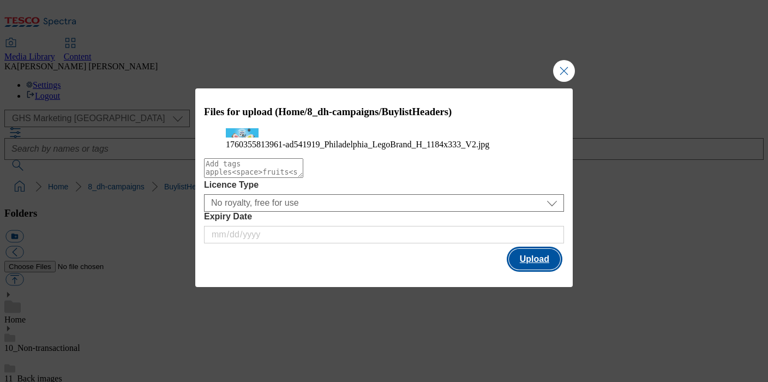
click at [528, 269] on button "Upload" at bounding box center [534, 259] width 51 height 21
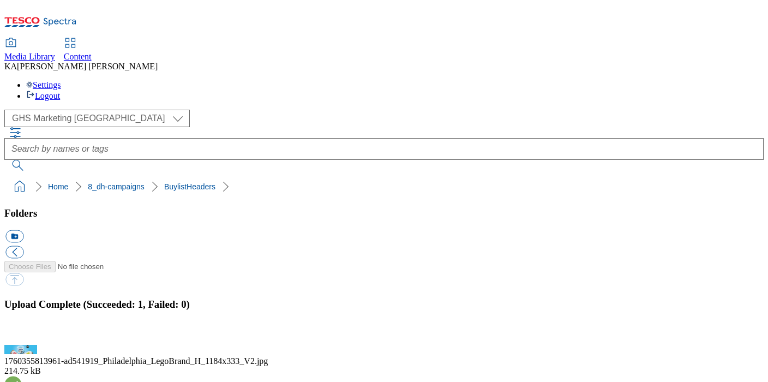
click at [22, 333] on button "button" at bounding box center [13, 338] width 16 height 10
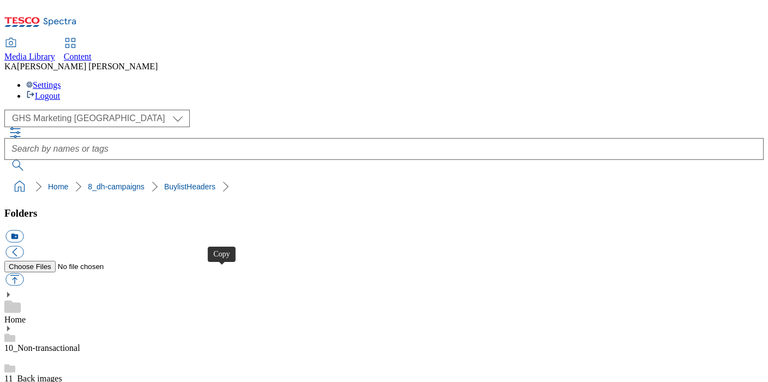
click at [23, 273] on button "button" at bounding box center [14, 279] width 18 height 13
type input "C:\fakepath\1758786889386-Ad542238_Webbox_legobrand_H_1184x333_V1.jpg"
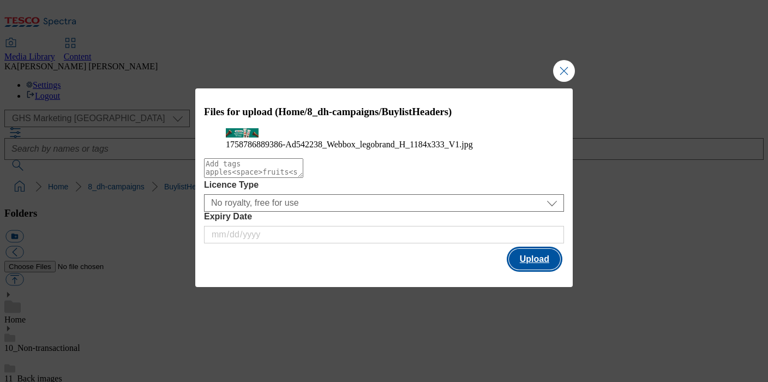
click at [529, 269] on button "Upload" at bounding box center [534, 259] width 51 height 21
